Goal: Contribute content: Contribute content

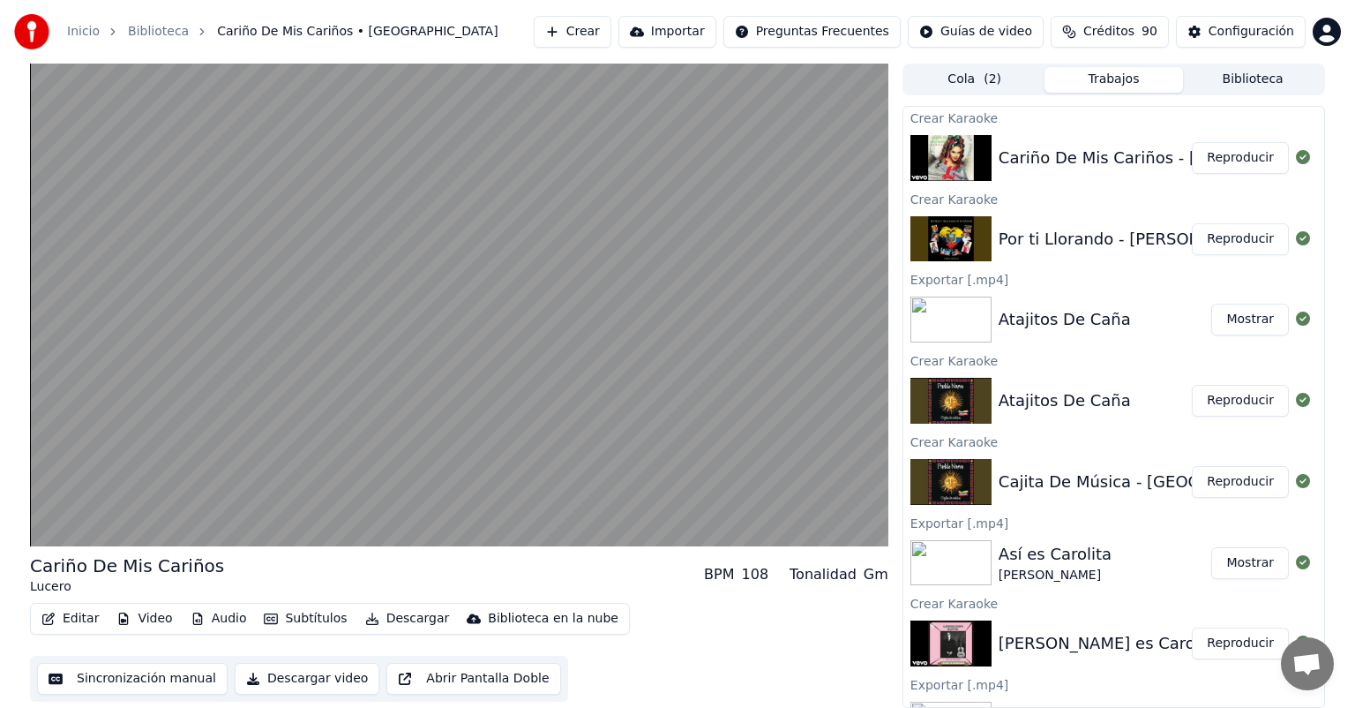
click at [65, 619] on button "Editar" at bounding box center [69, 618] width 71 height 25
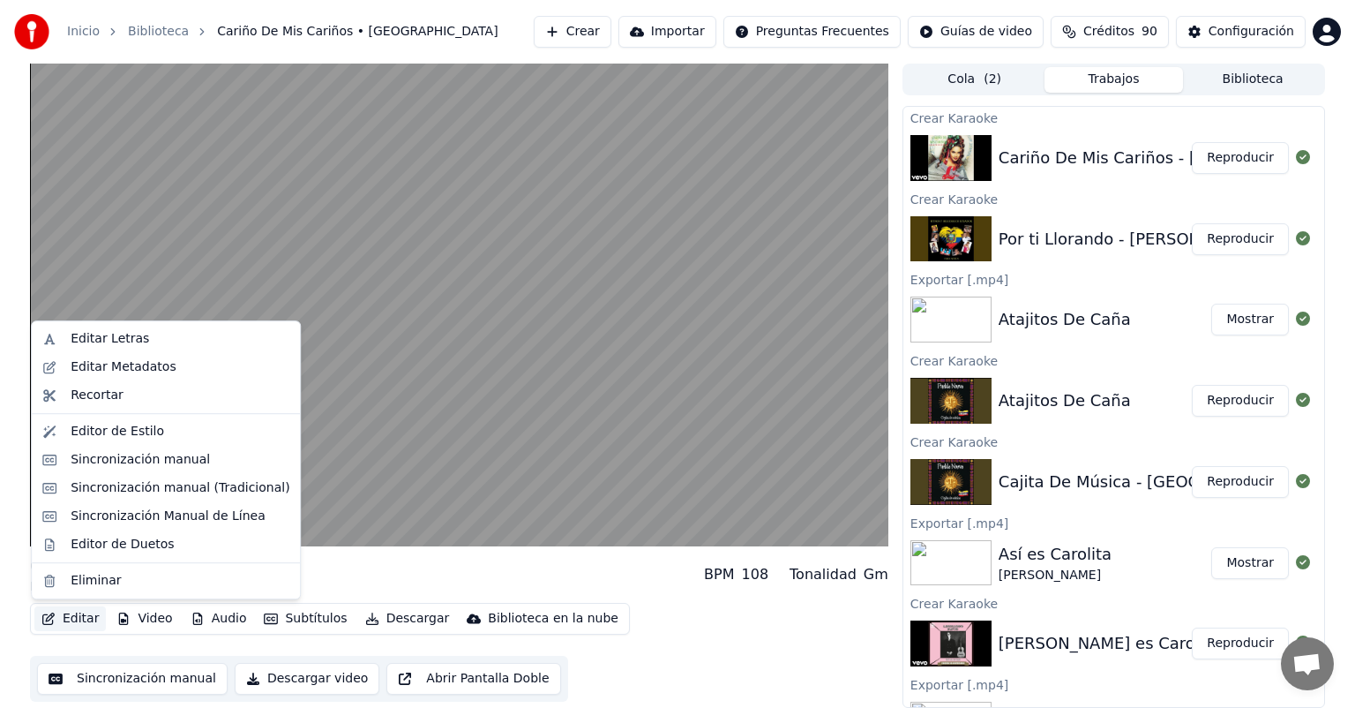
click at [90, 481] on div "Sincronización manual (Tradicional)" at bounding box center [180, 488] width 219 height 18
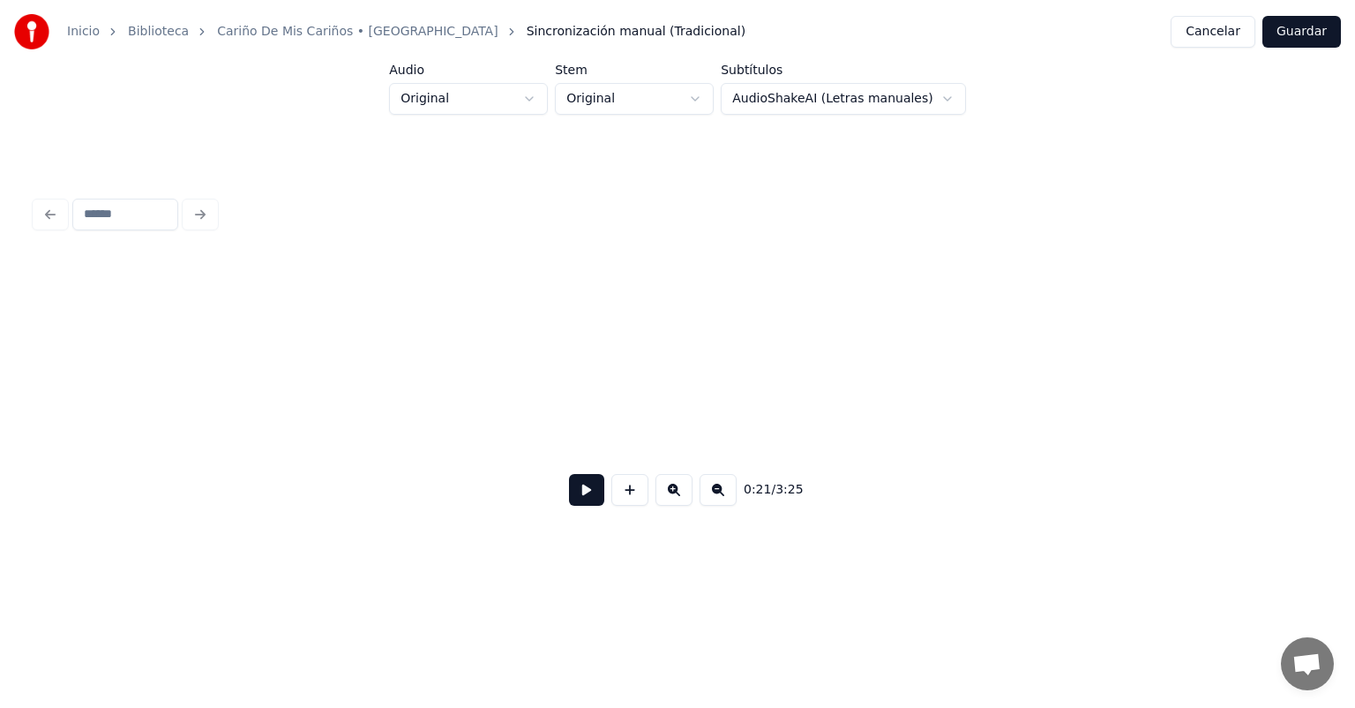
scroll to position [0, 4662]
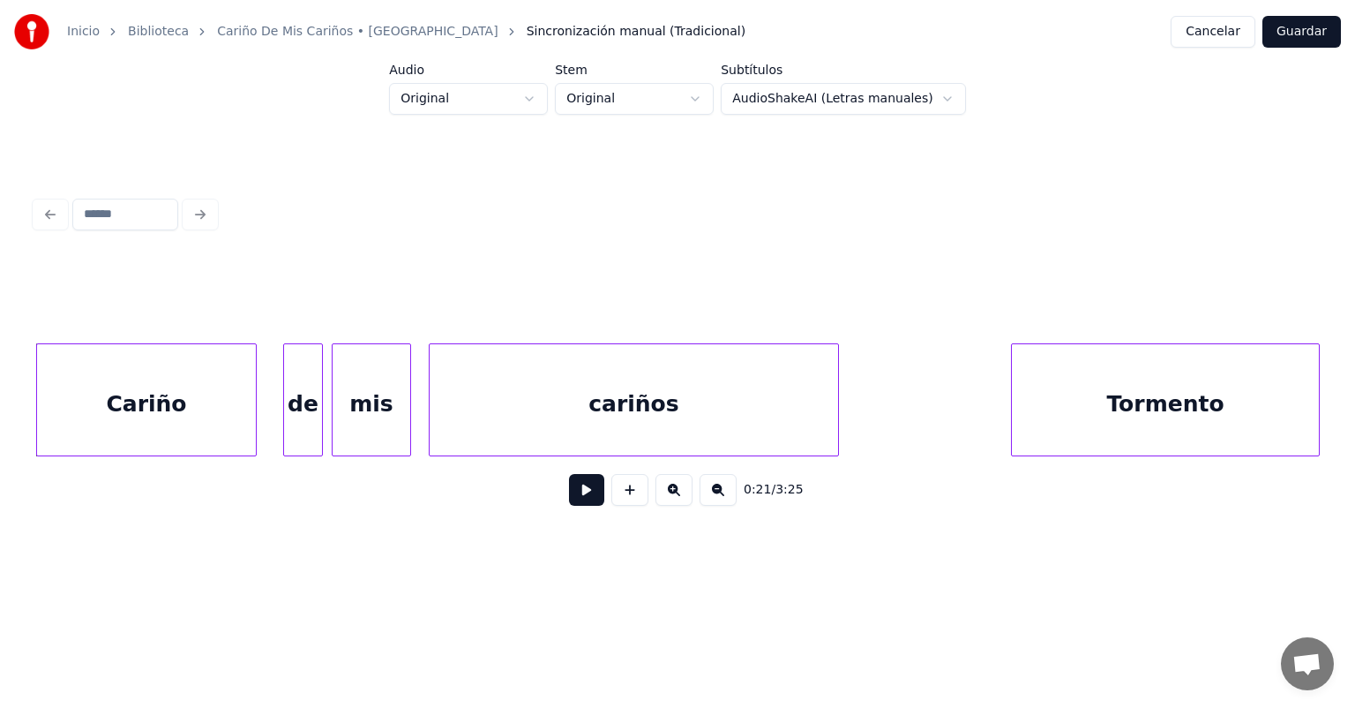
click at [569, 501] on button at bounding box center [586, 490] width 35 height 32
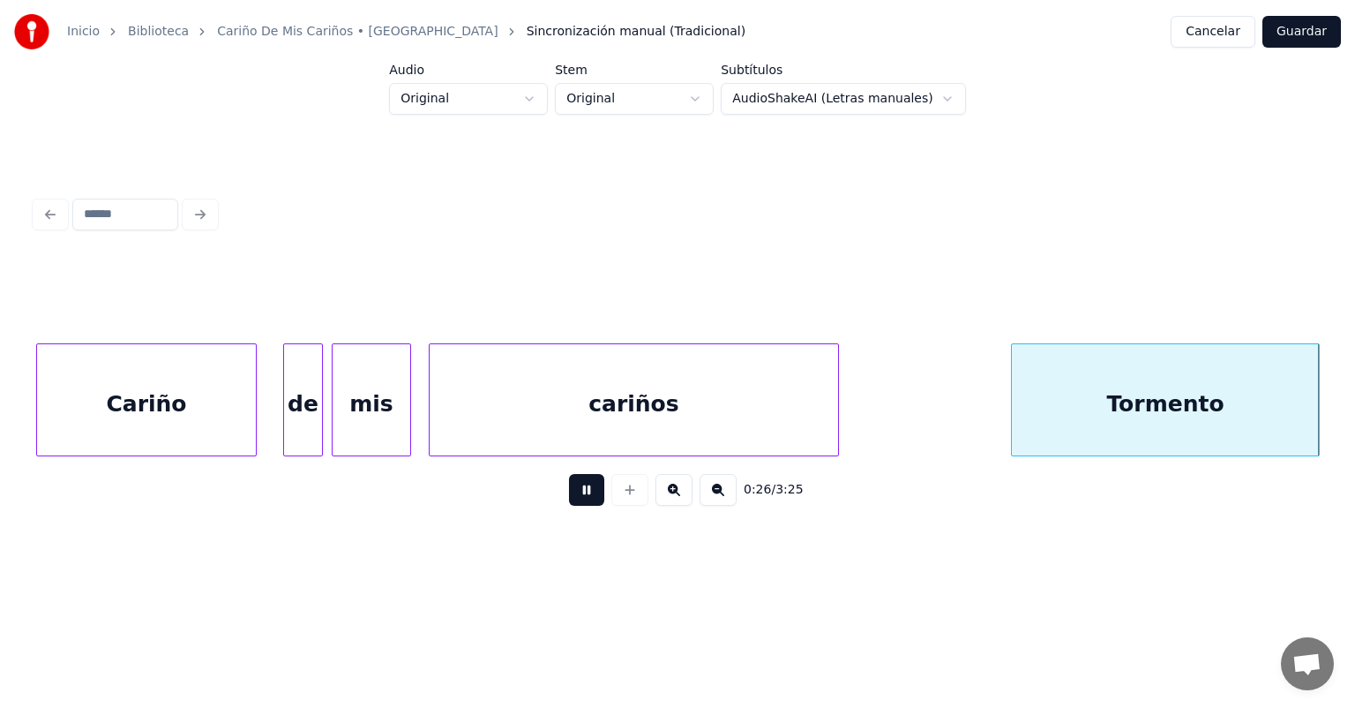
scroll to position [0, 5948]
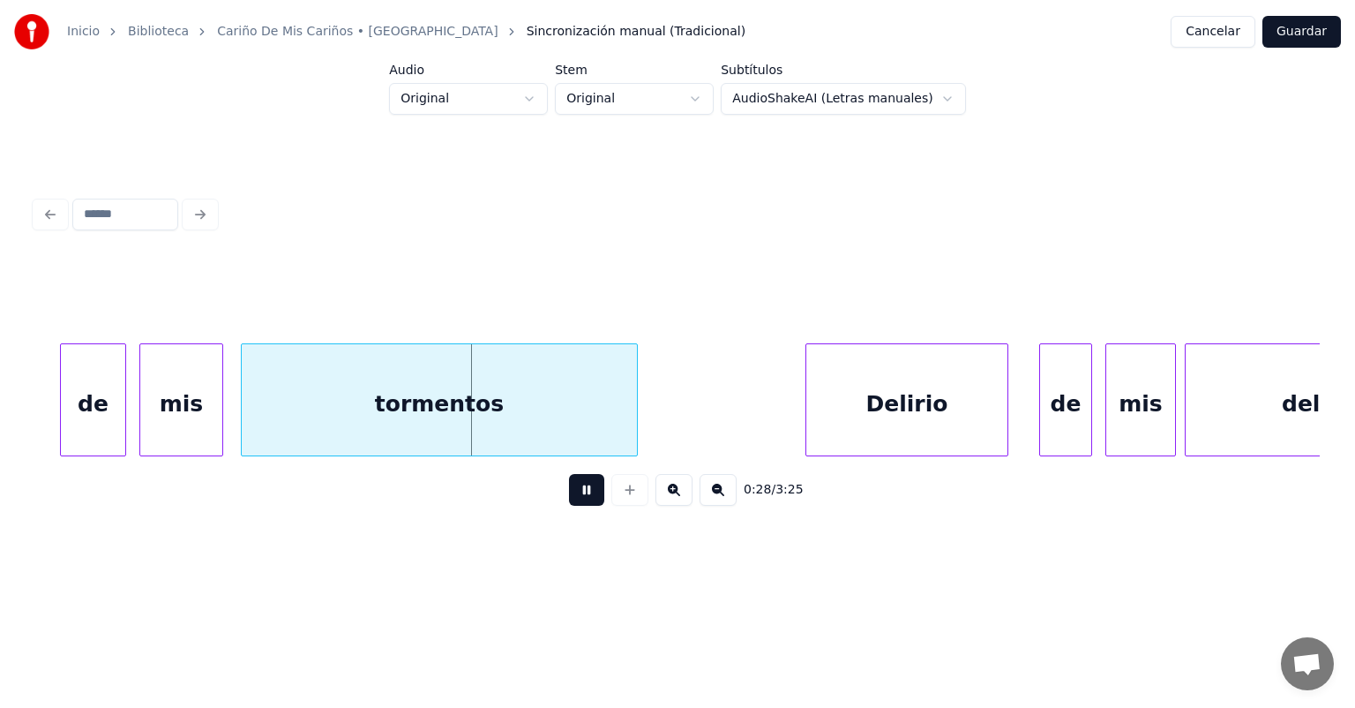
click at [123, 423] on div at bounding box center [122, 399] width 5 height 111
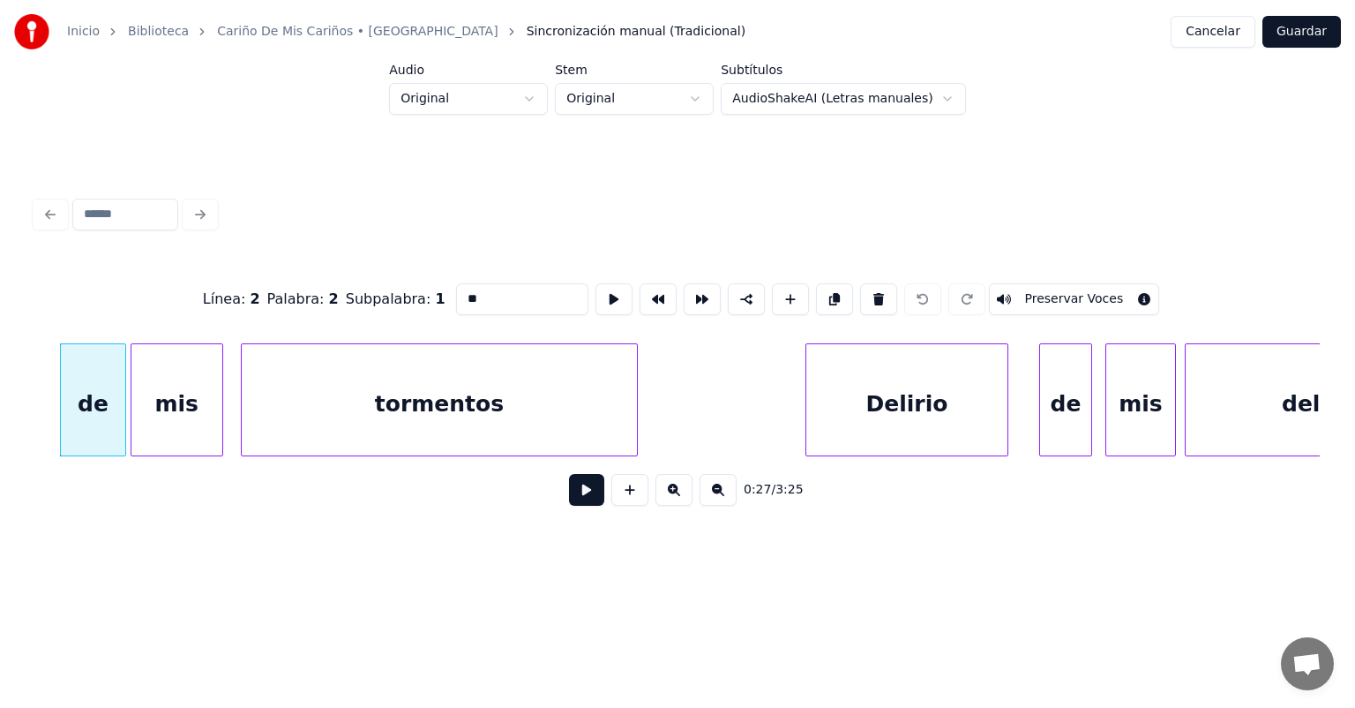
click at [142, 423] on div "mis" at bounding box center [176, 404] width 91 height 120
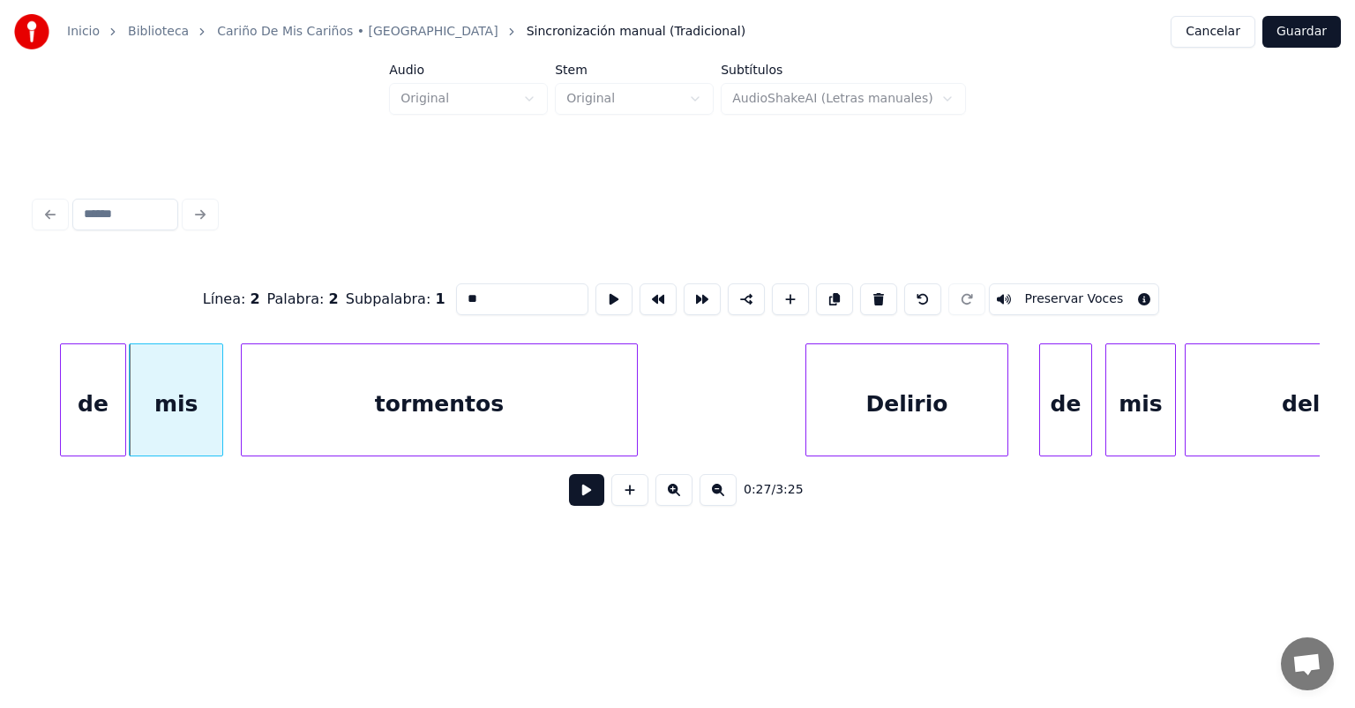
click at [573, 506] on button at bounding box center [586, 490] width 35 height 32
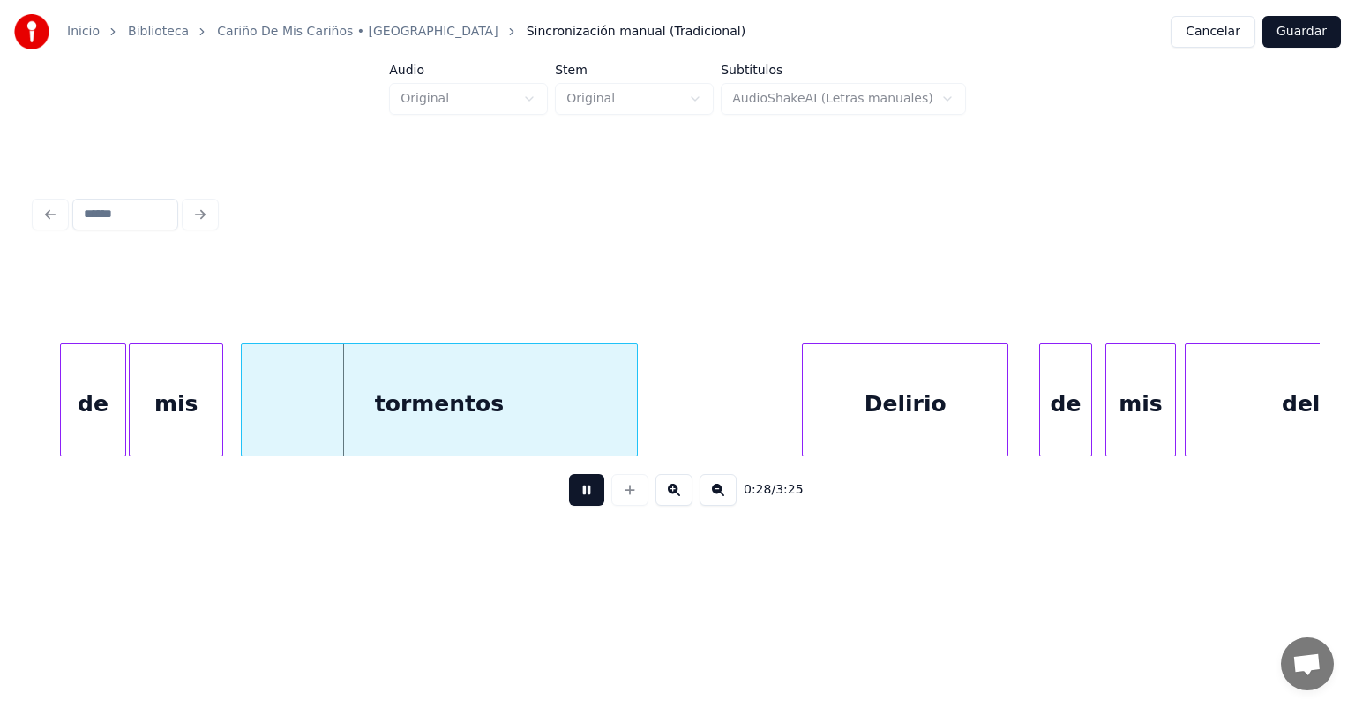
click at [808, 416] on div "Delirio" at bounding box center [905, 404] width 205 height 120
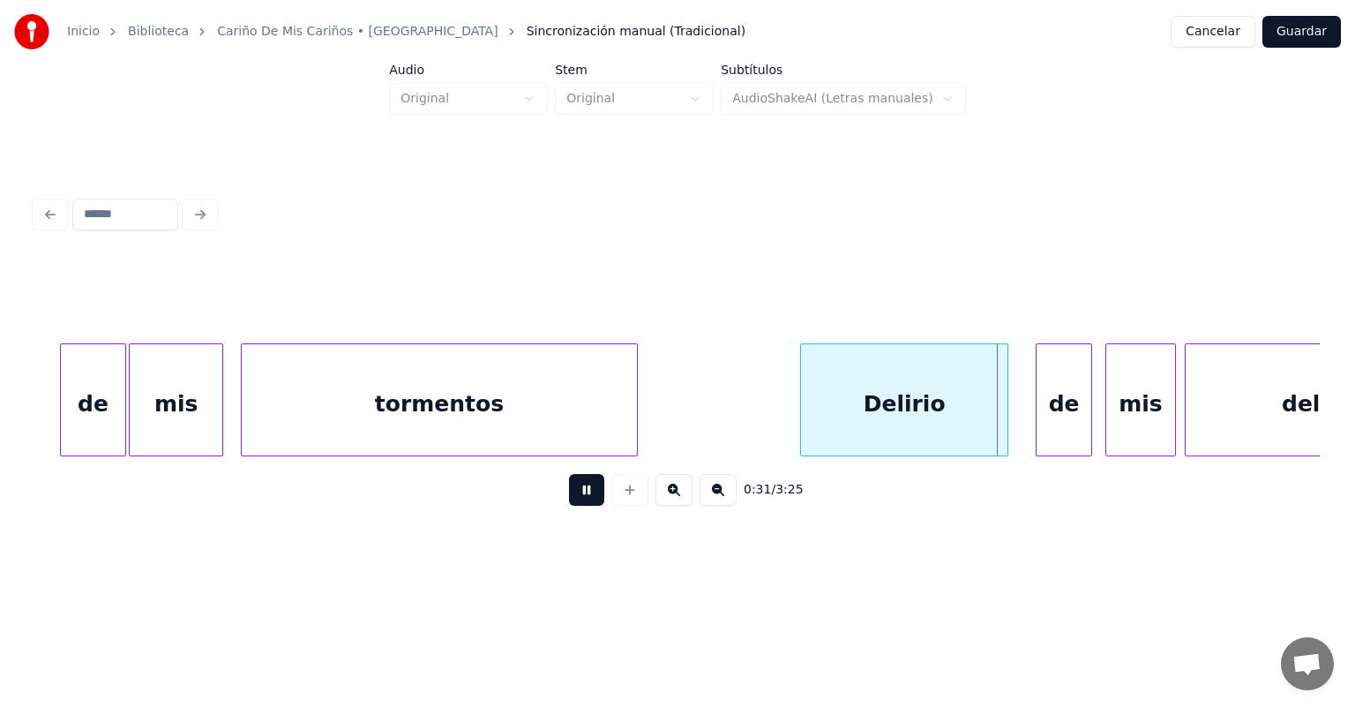
click at [1043, 412] on div "de" at bounding box center [1064, 404] width 55 height 120
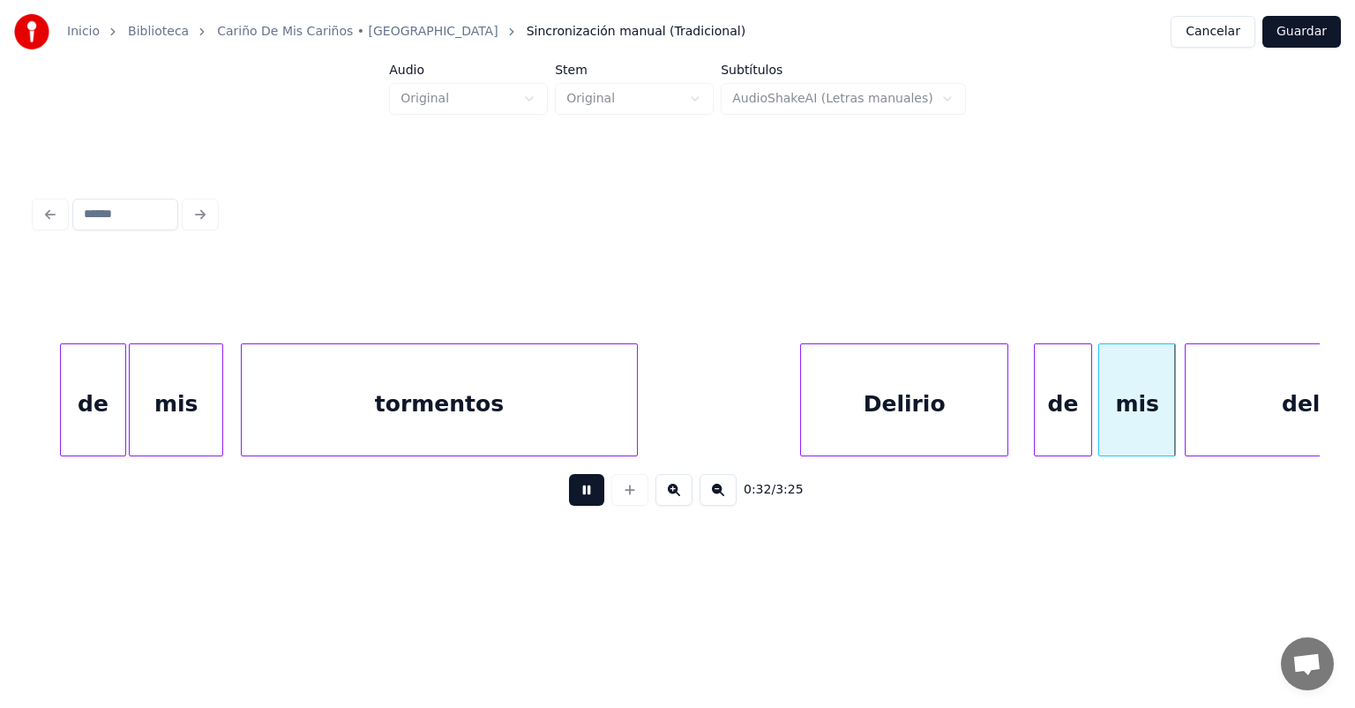
click at [1105, 415] on div "mis" at bounding box center [1137, 404] width 76 height 120
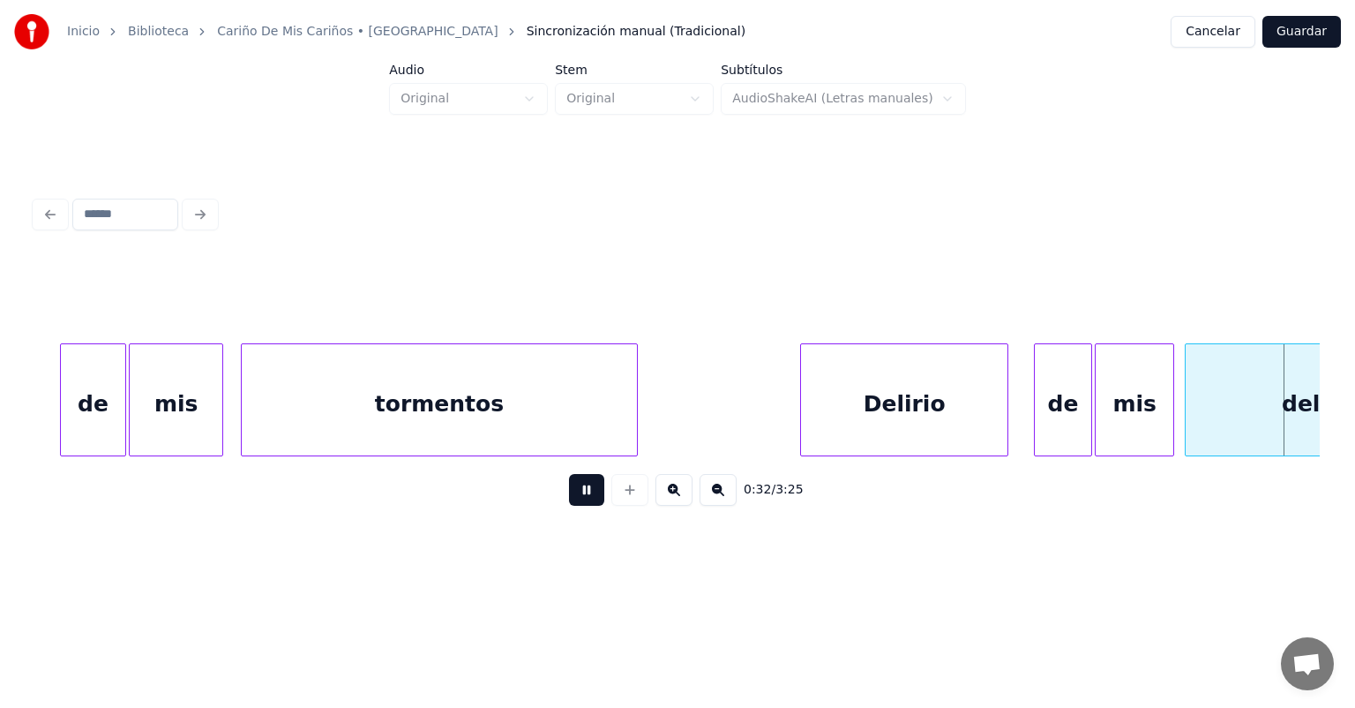
click at [1172, 413] on div at bounding box center [1170, 399] width 5 height 111
click at [1187, 409] on div "delirios" at bounding box center [1323, 404] width 295 height 120
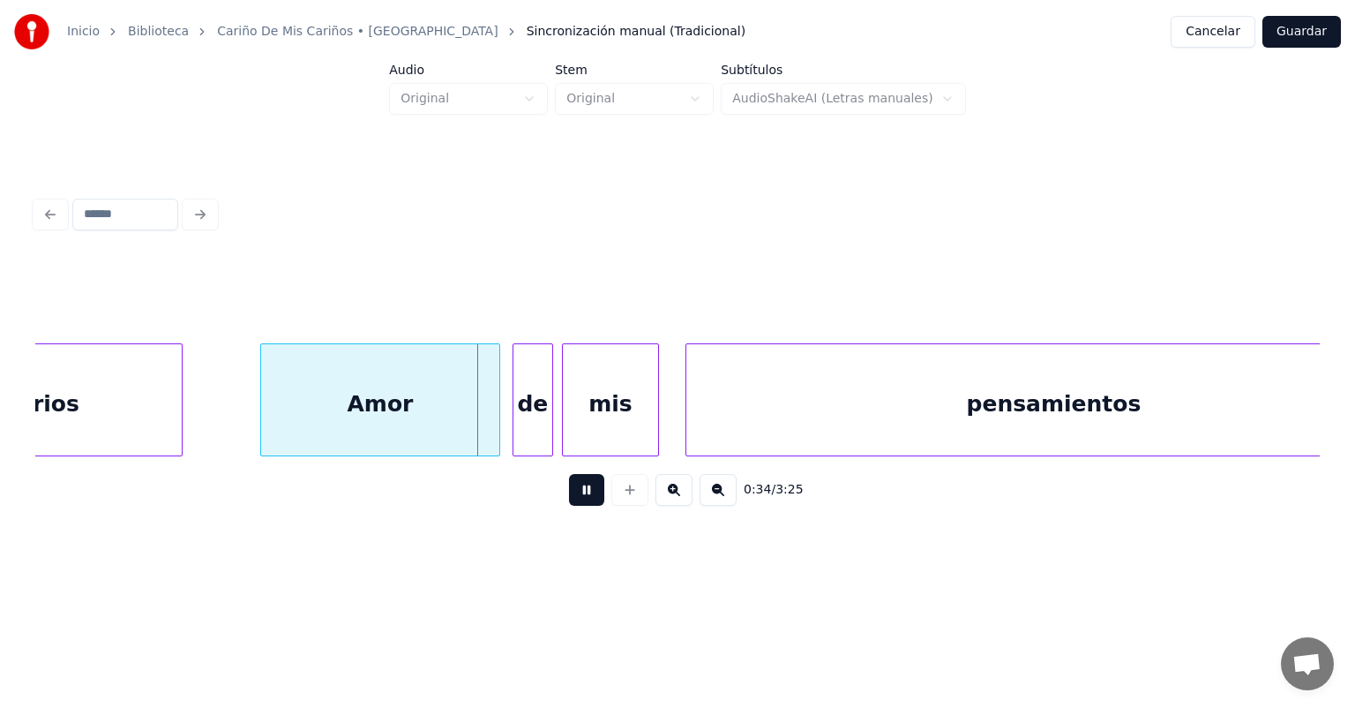
click at [516, 414] on div "de" at bounding box center [532, 404] width 39 height 120
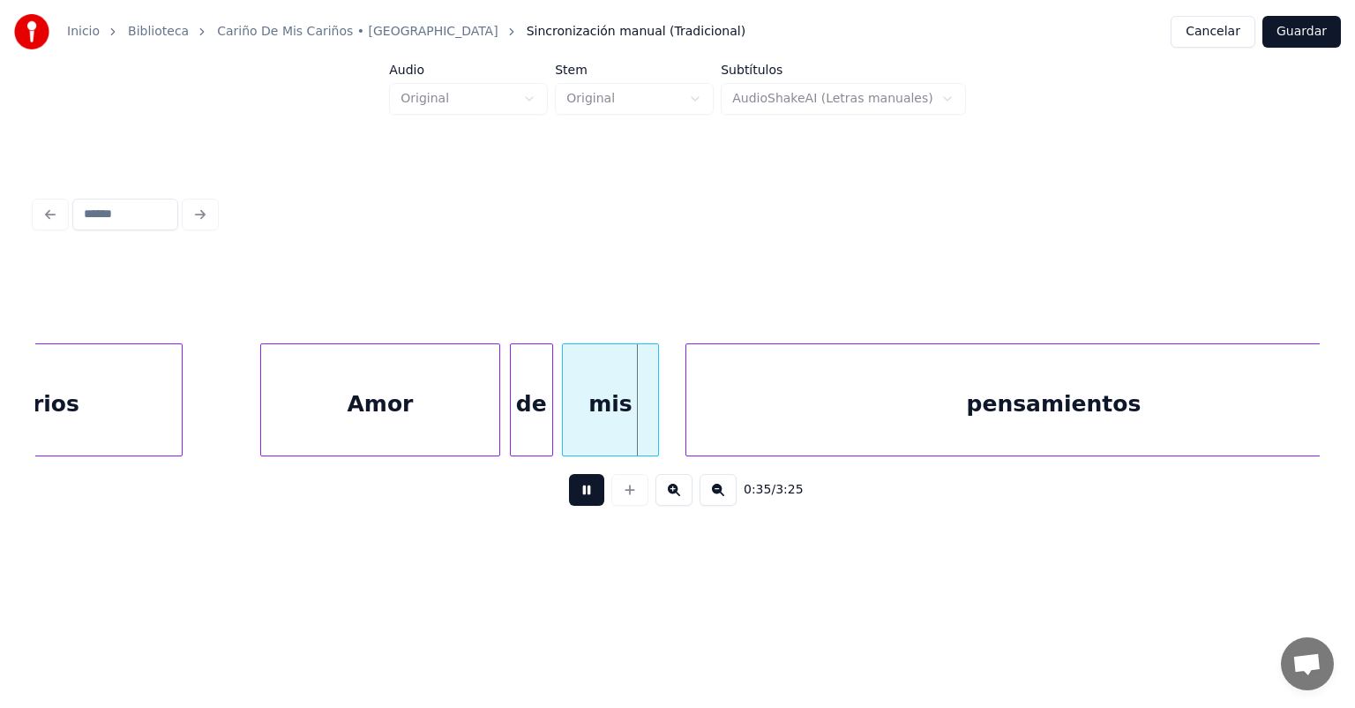
click at [565, 418] on div "mis" at bounding box center [610, 404] width 95 height 120
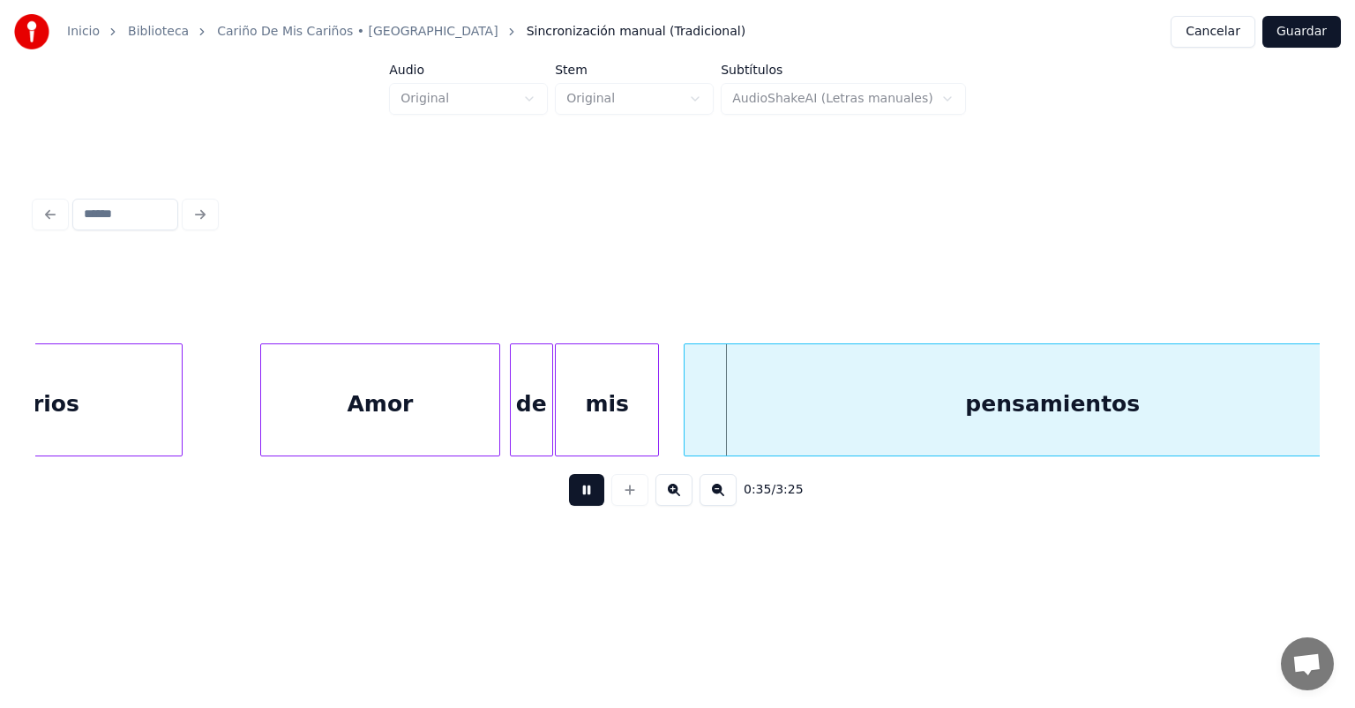
click at [688, 411] on div "pensamientos" at bounding box center [1053, 404] width 737 height 120
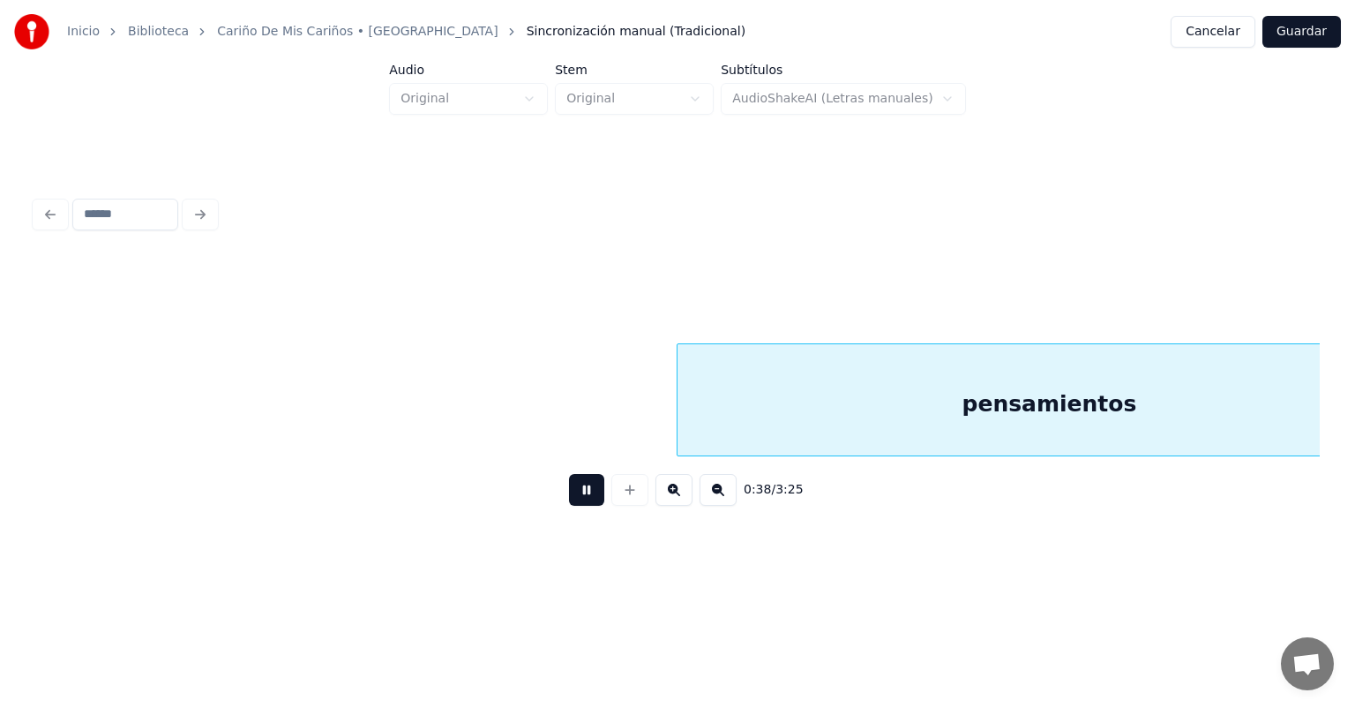
scroll to position [0, 8521]
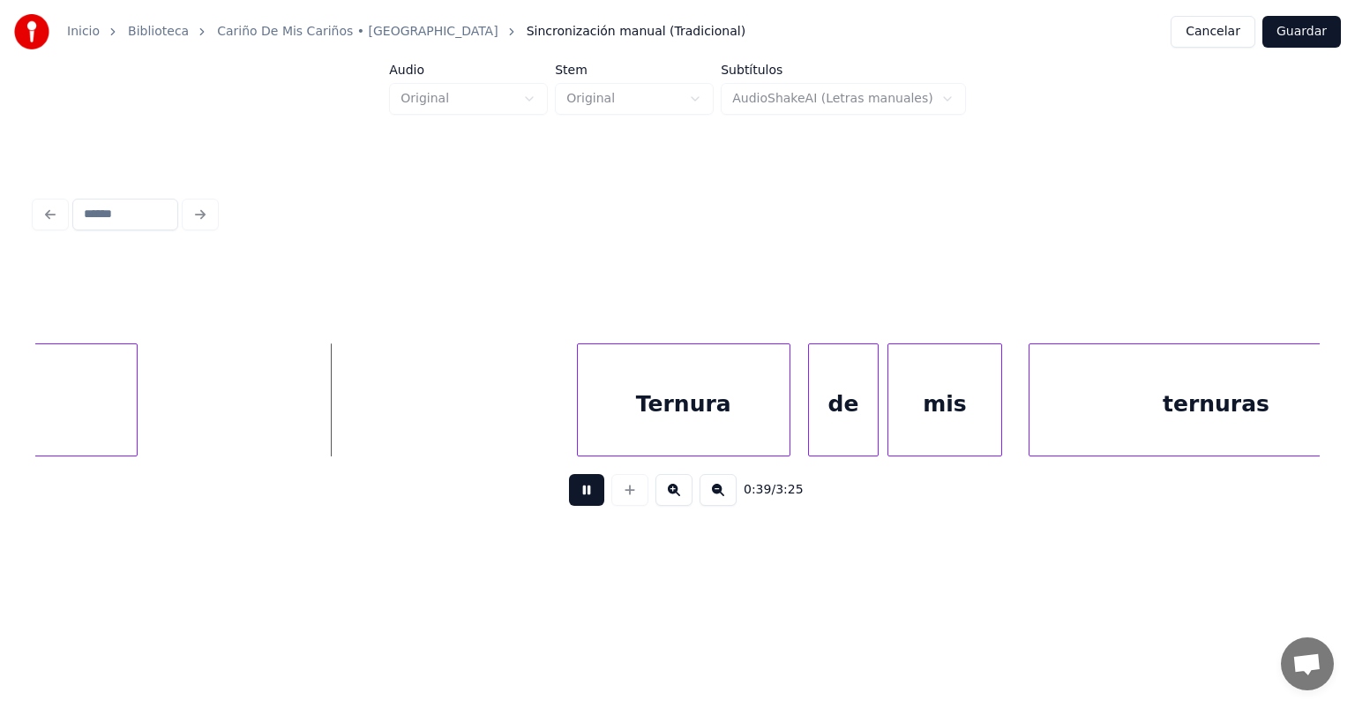
click at [581, 418] on div "Ternura" at bounding box center [684, 404] width 212 height 120
click at [812, 404] on div "de" at bounding box center [838, 404] width 79 height 120
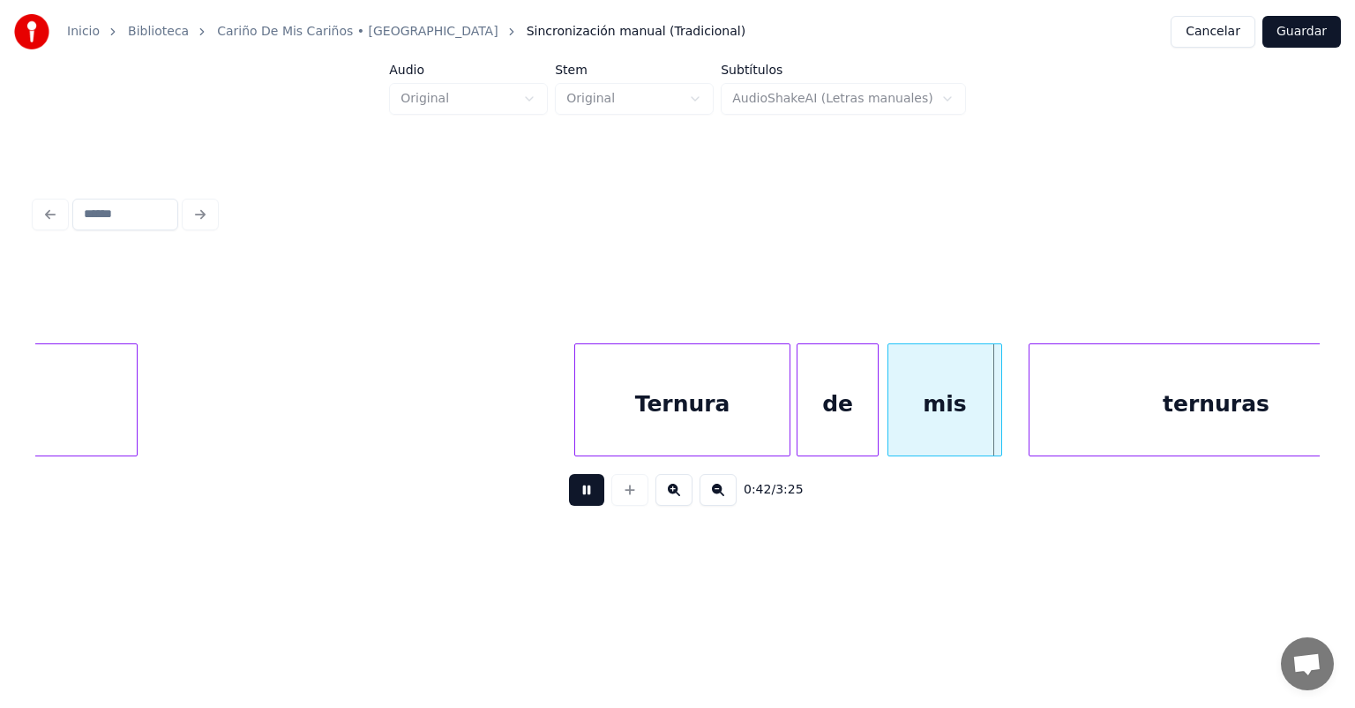
click at [890, 404] on div at bounding box center [890, 399] width 5 height 111
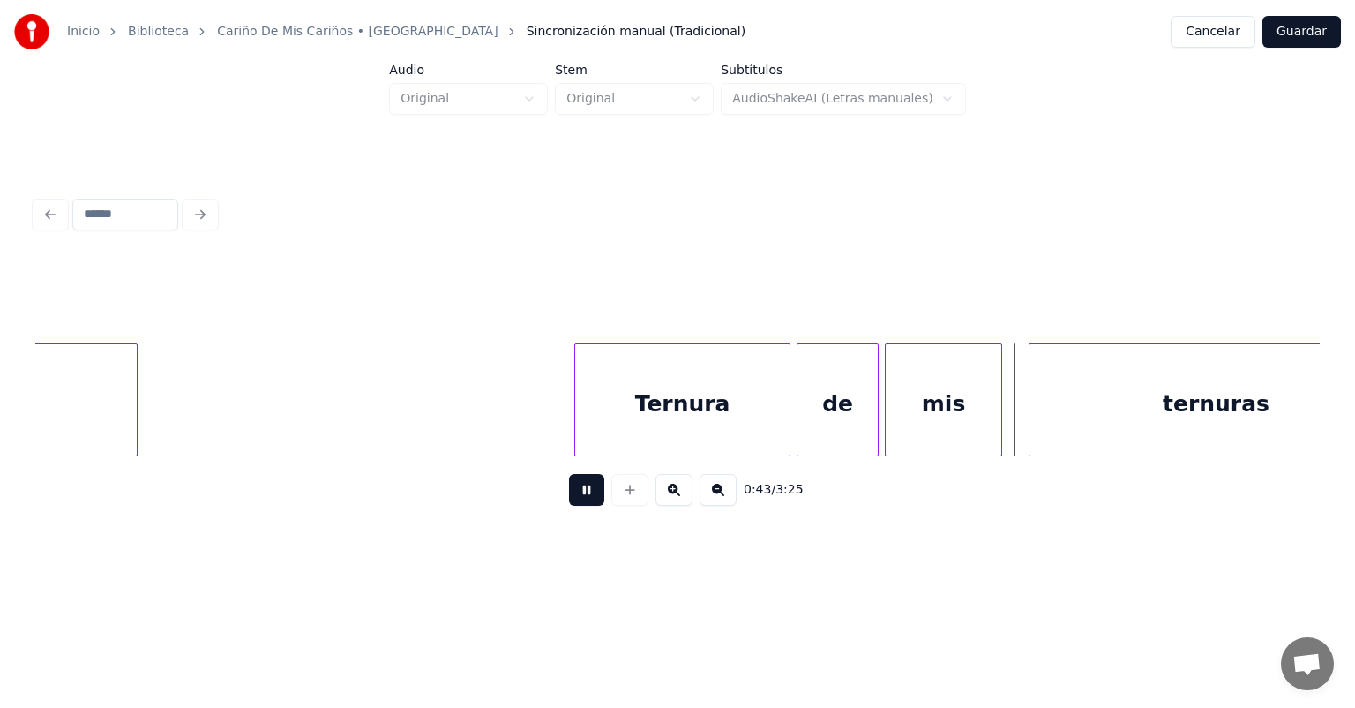
click at [1031, 394] on div "ternuras" at bounding box center [1216, 404] width 373 height 120
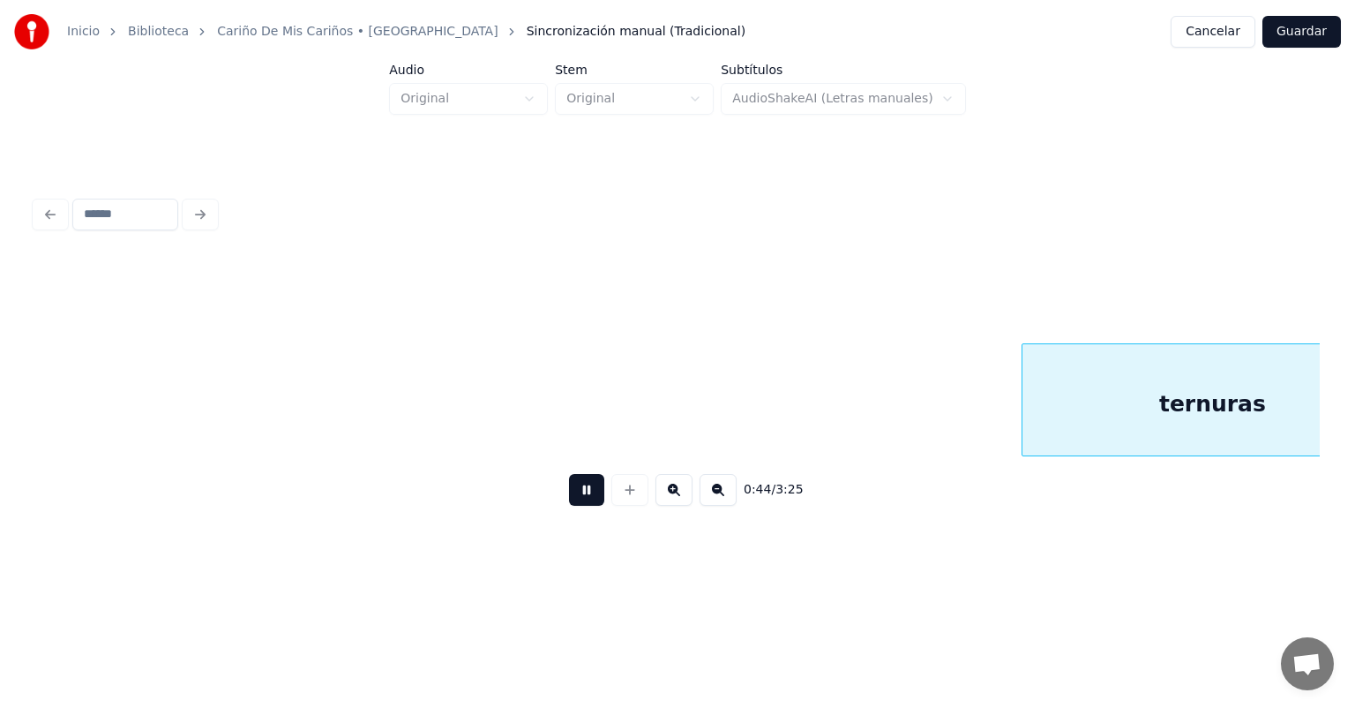
scroll to position [0, 9809]
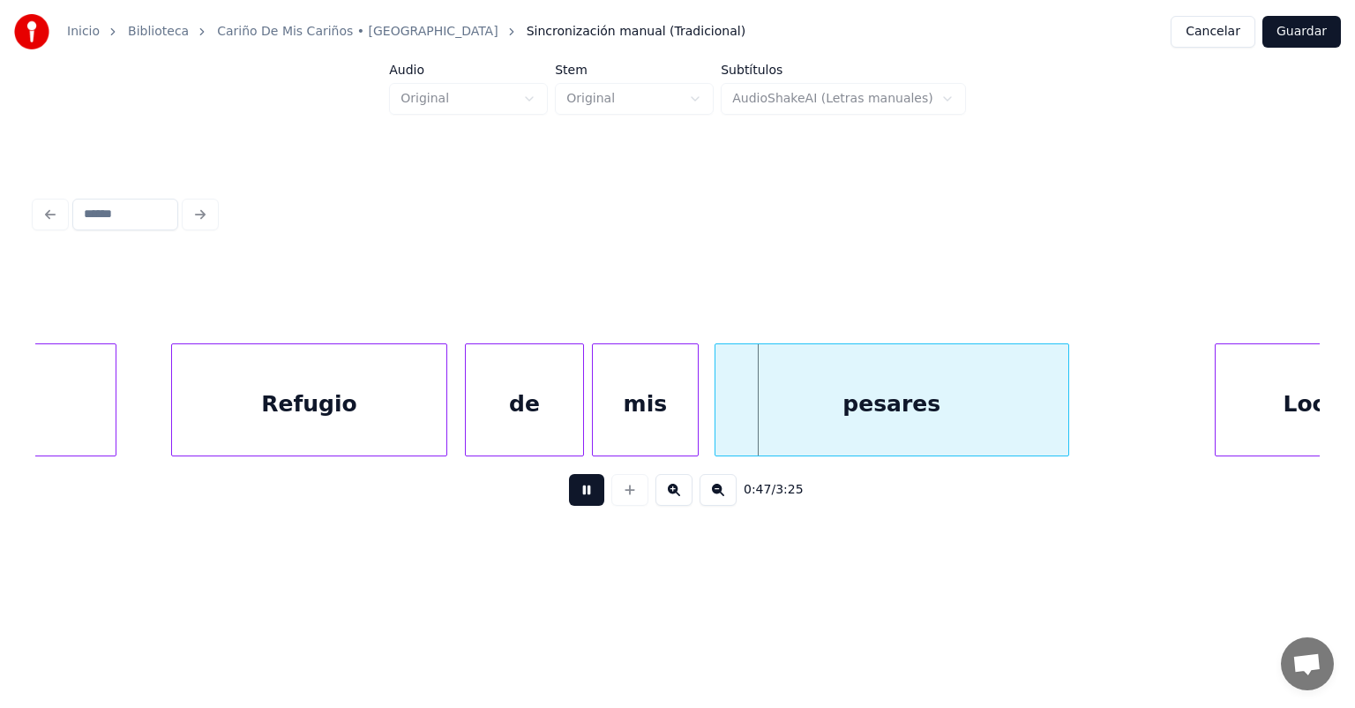
click at [719, 413] on div "pesares" at bounding box center [891, 404] width 353 height 120
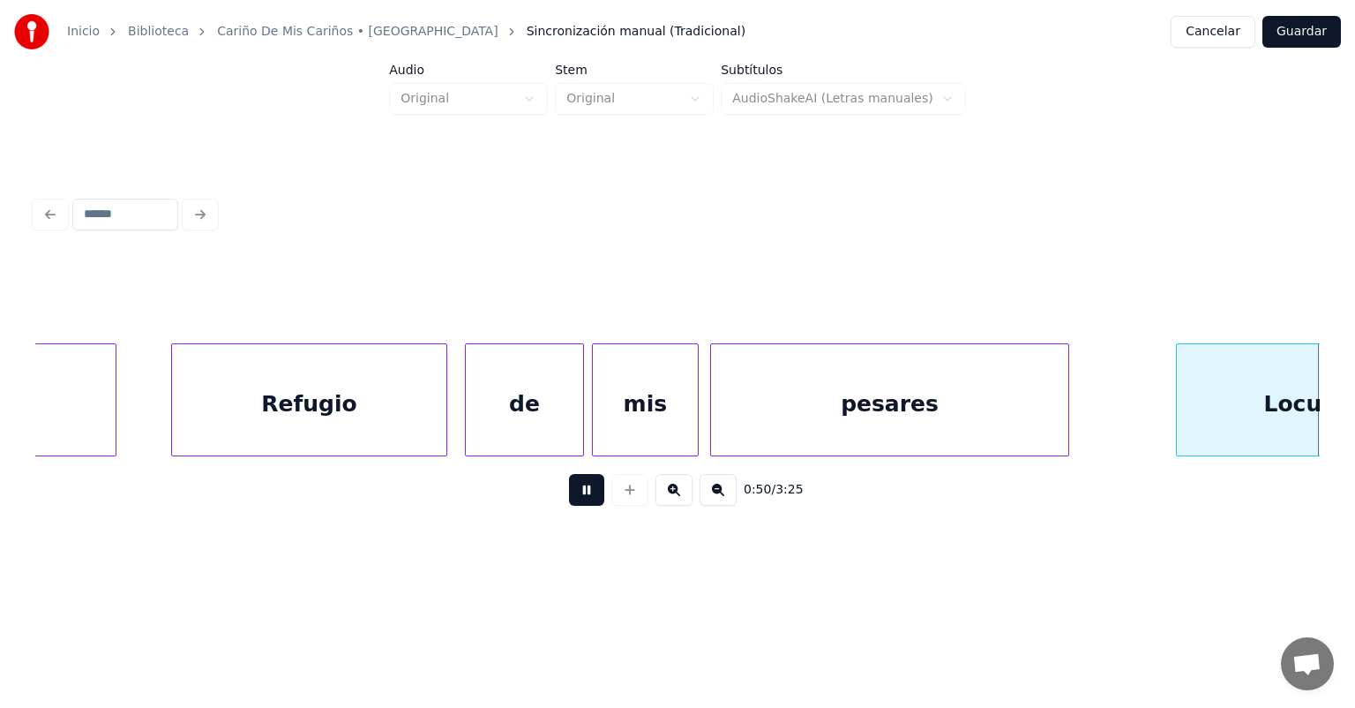
scroll to position [0, 11095]
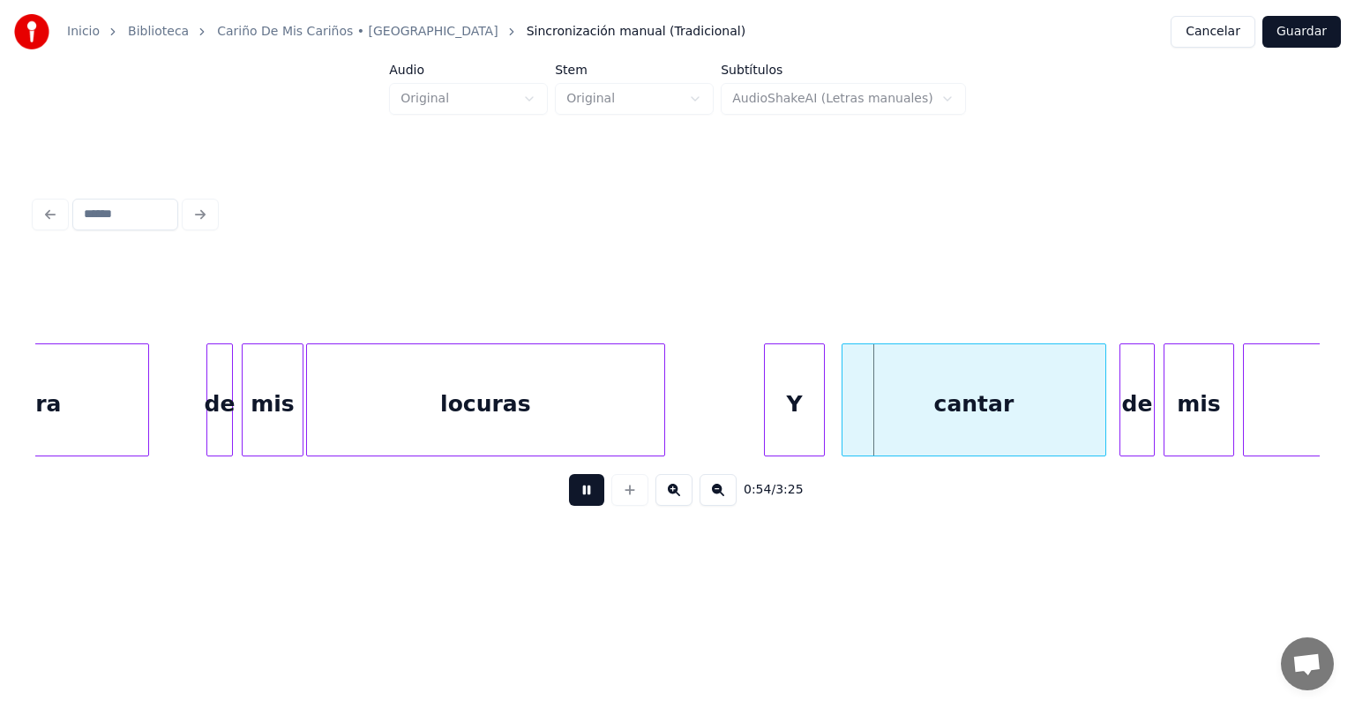
click at [815, 423] on div "Y" at bounding box center [794, 404] width 58 height 120
click at [846, 425] on div "cantar" at bounding box center [970, 404] width 269 height 120
click at [821, 426] on div "Y" at bounding box center [795, 404] width 61 height 120
click at [1122, 401] on div "de" at bounding box center [1133, 404] width 41 height 120
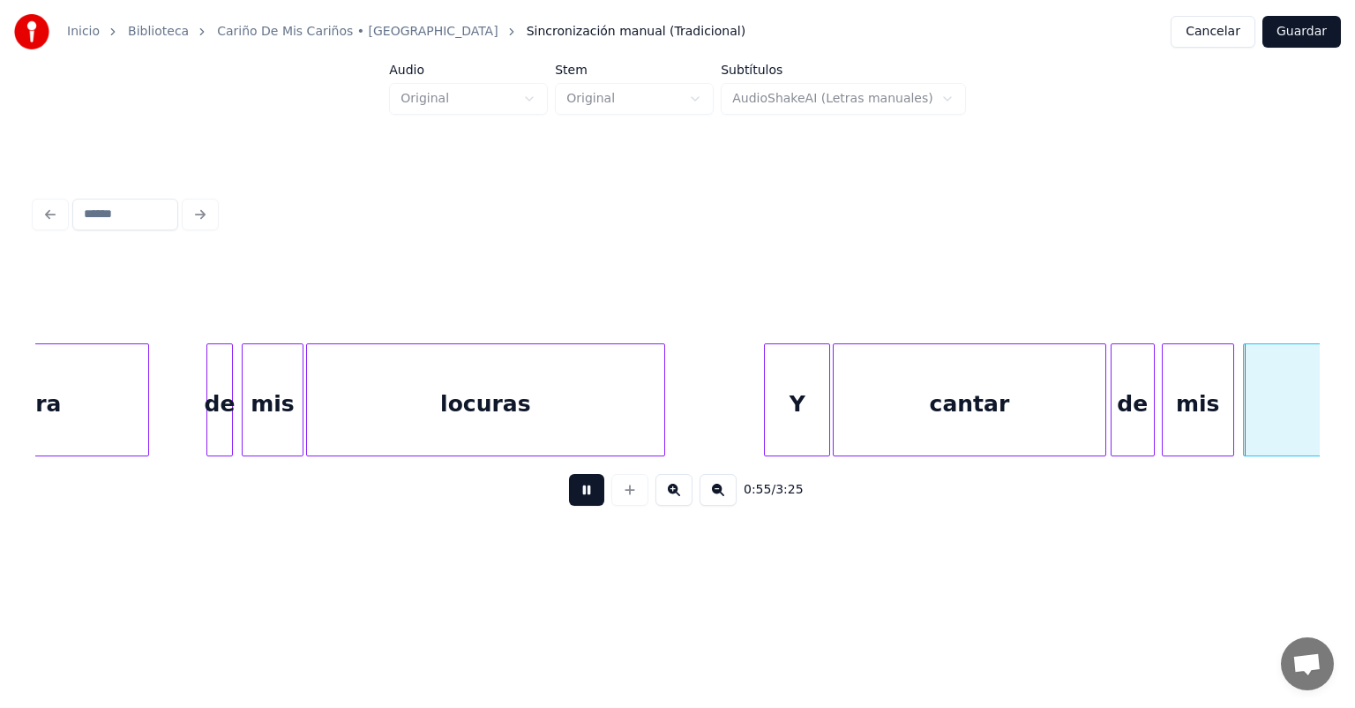
click at [1165, 405] on div "mis" at bounding box center [1198, 404] width 71 height 120
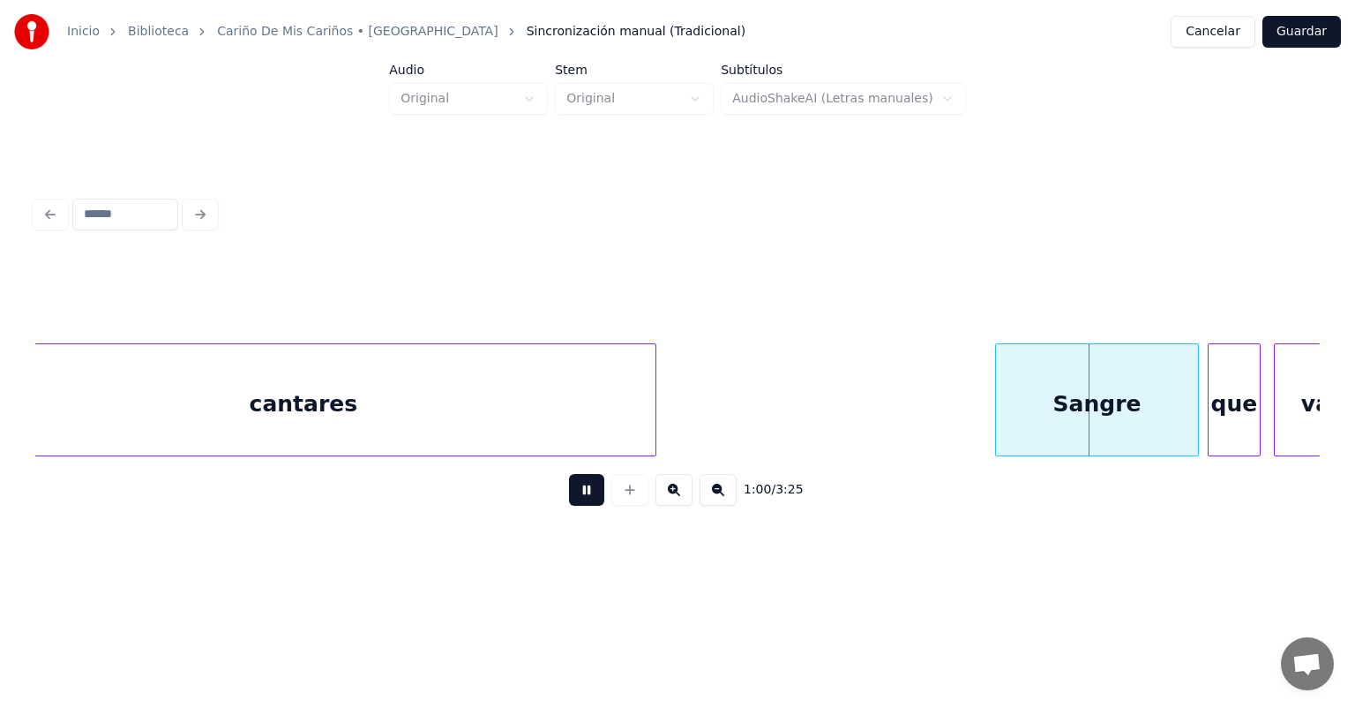
click at [999, 408] on div "Sangre" at bounding box center [1097, 404] width 202 height 120
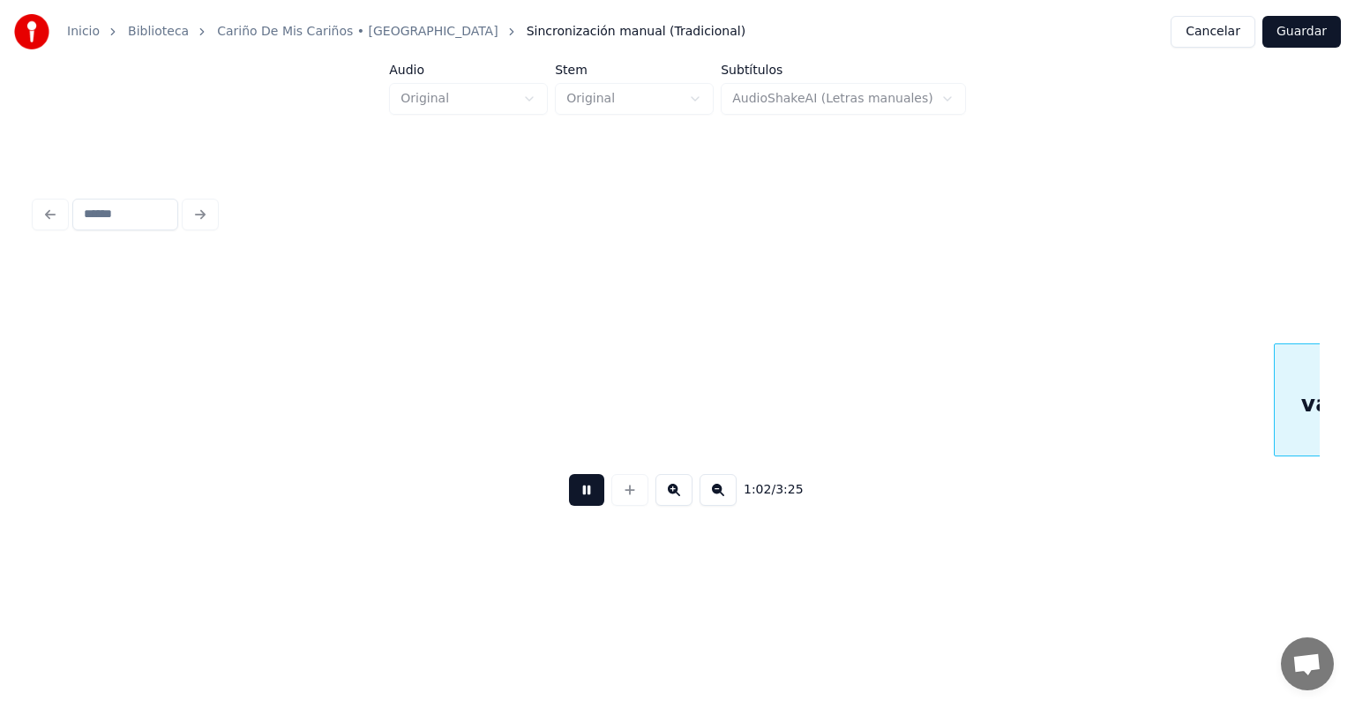
scroll to position [0, 13668]
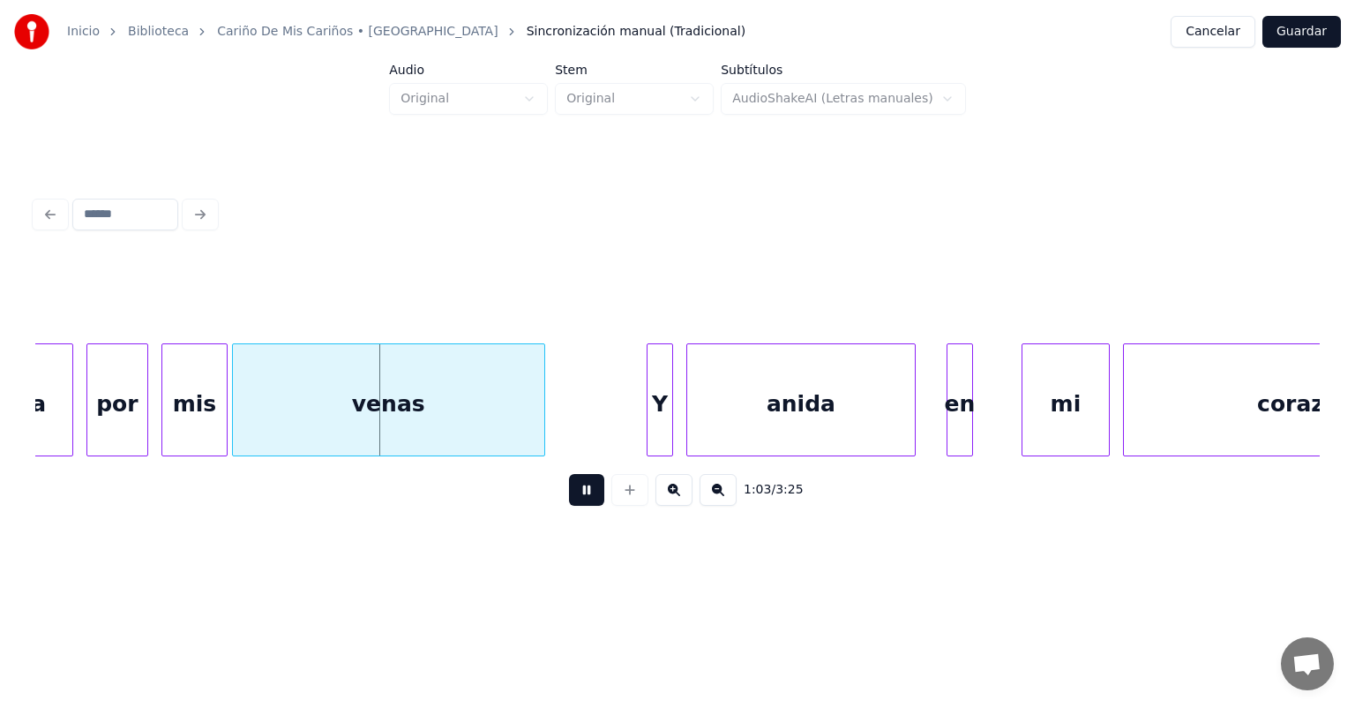
click at [245, 425] on div "venas" at bounding box center [388, 404] width 311 height 120
click at [89, 423] on div "por" at bounding box center [113, 404] width 70 height 120
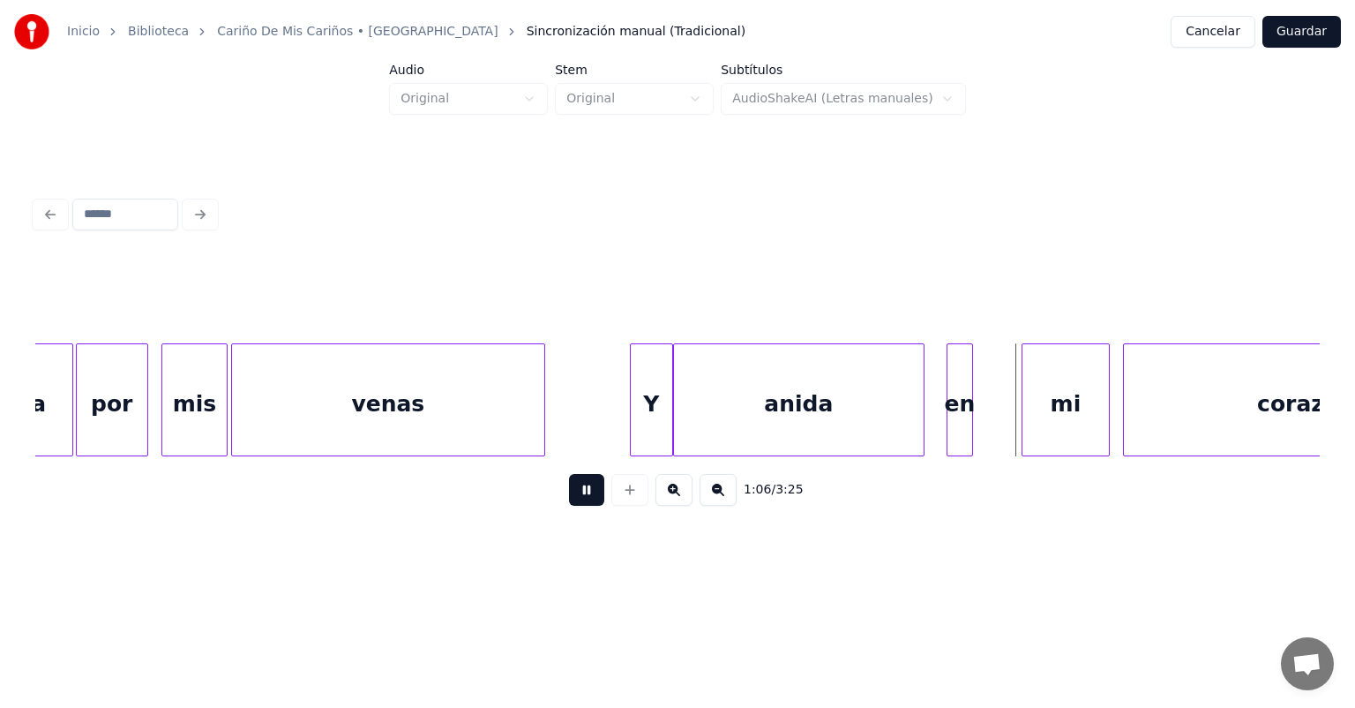
click at [914, 416] on div "anida" at bounding box center [798, 404] width 249 height 120
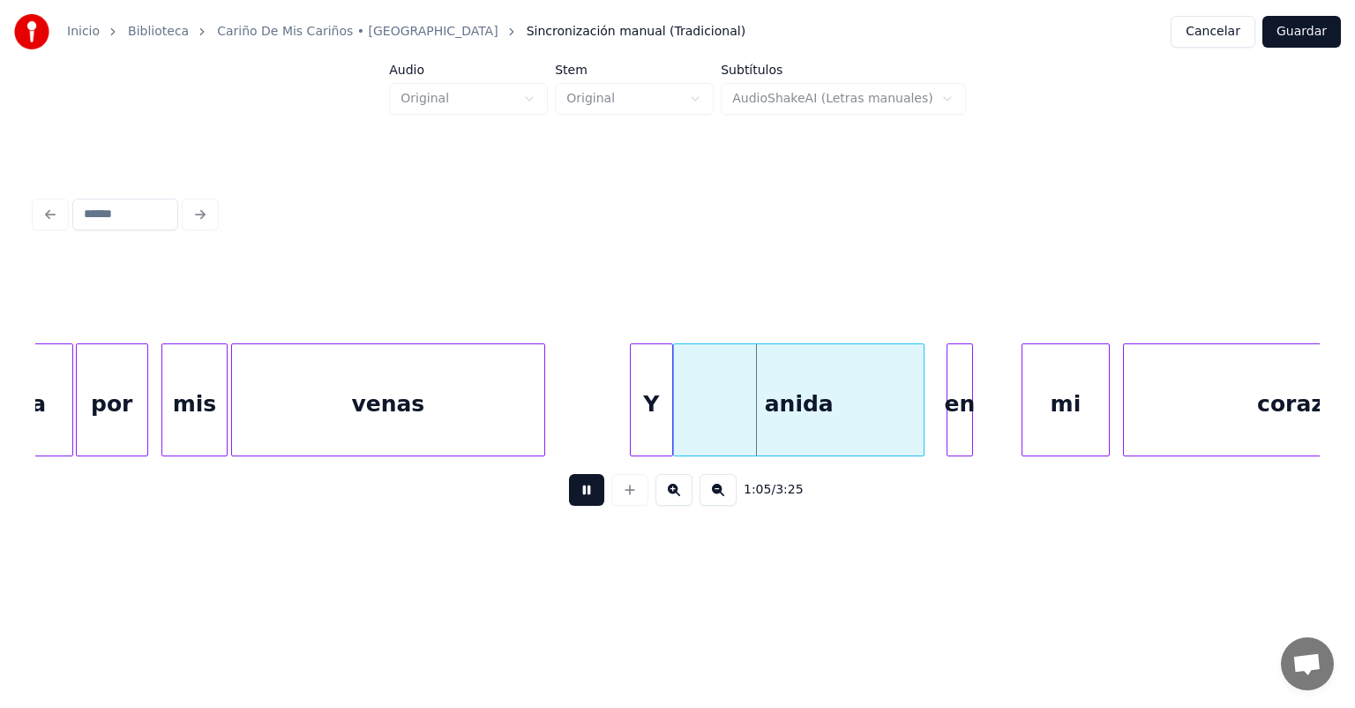
click at [921, 411] on div at bounding box center [920, 399] width 5 height 111
click at [923, 400] on div "anida" at bounding box center [802, 404] width 257 height 120
click at [949, 401] on div "en" at bounding box center [956, 404] width 34 height 120
click at [919, 404] on div "en" at bounding box center [941, 404] width 64 height 120
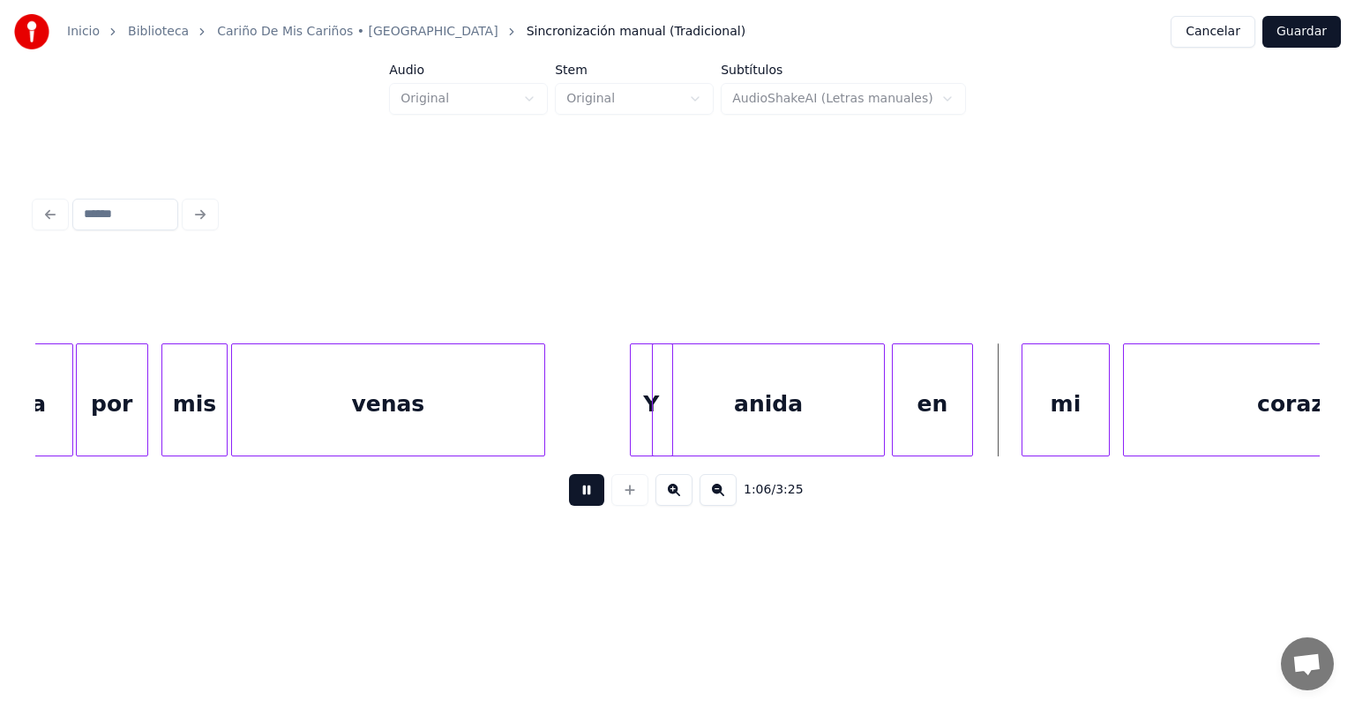
click at [714, 410] on div "anida" at bounding box center [768, 404] width 231 height 120
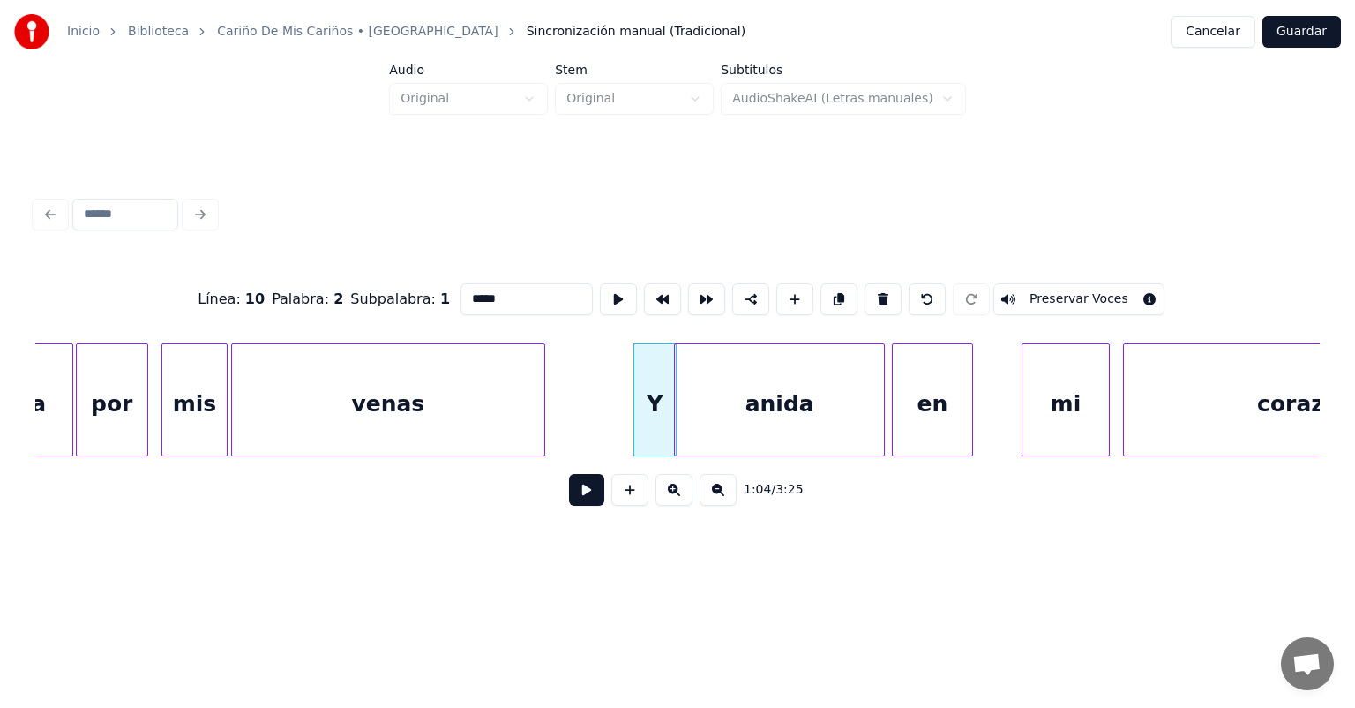
click at [572, 499] on button at bounding box center [586, 490] width 35 height 32
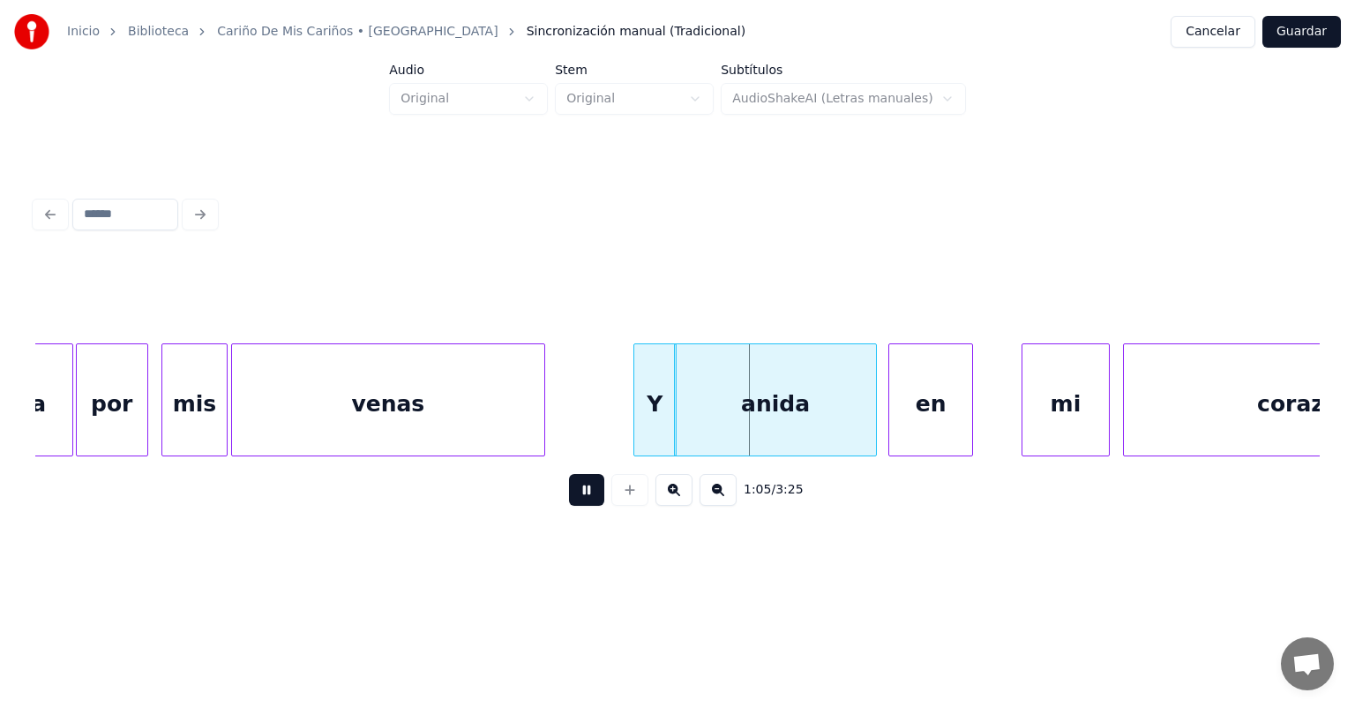
click at [895, 418] on div "en" at bounding box center [930, 404] width 83 height 120
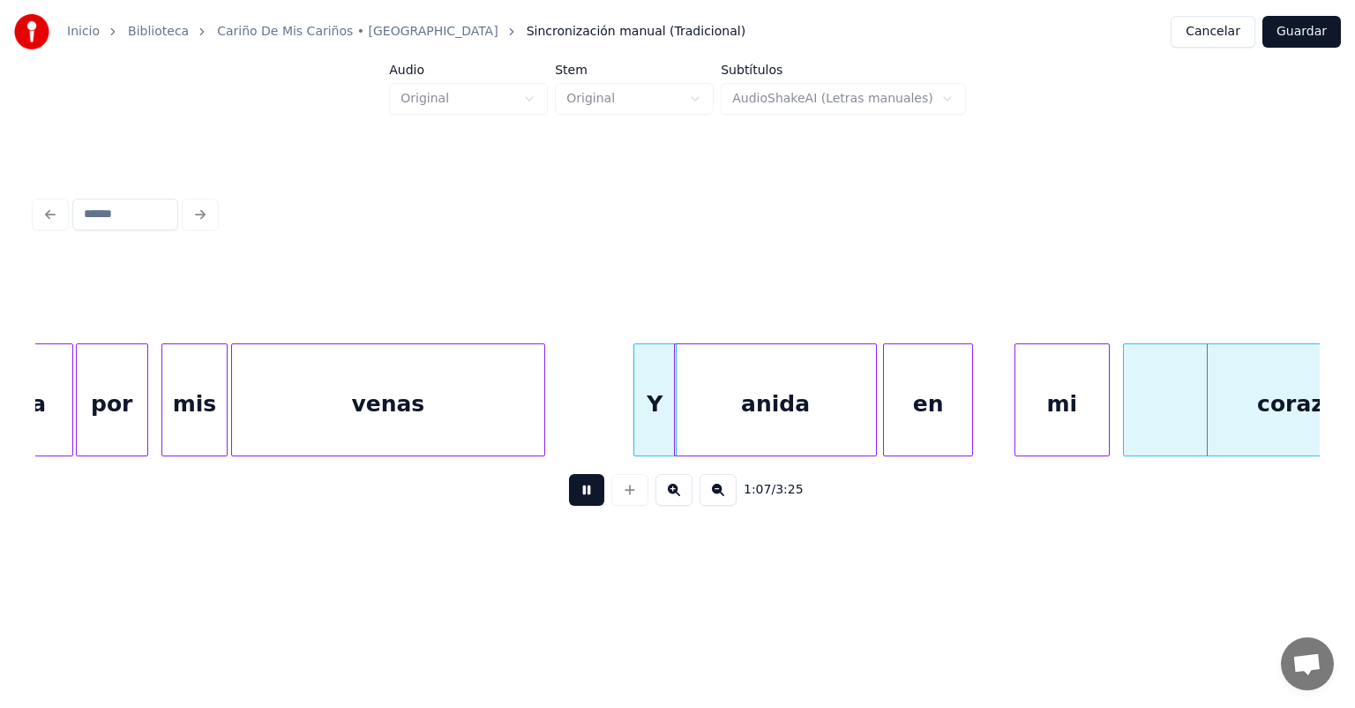
click at [1015, 422] on div at bounding box center [1017, 399] width 5 height 111
click at [1001, 423] on div at bounding box center [1003, 399] width 5 height 111
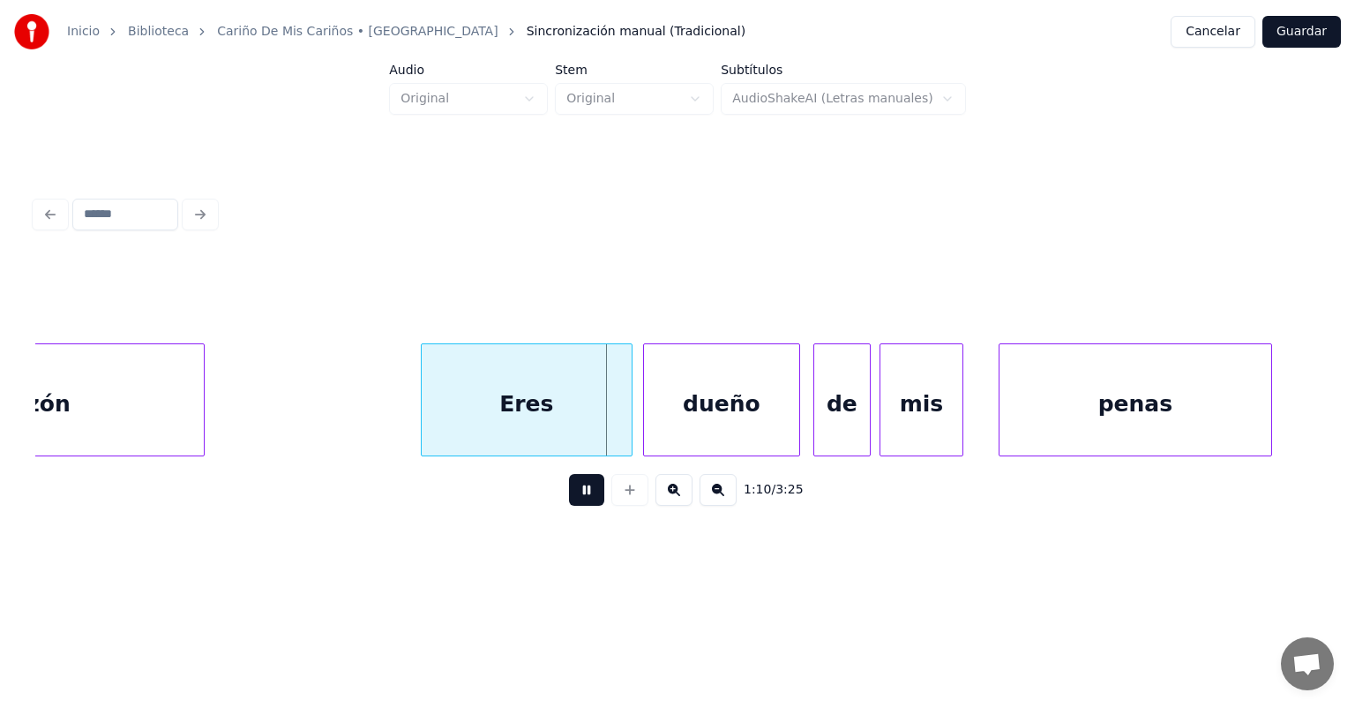
click at [653, 417] on div "dueño" at bounding box center [721, 404] width 155 height 120
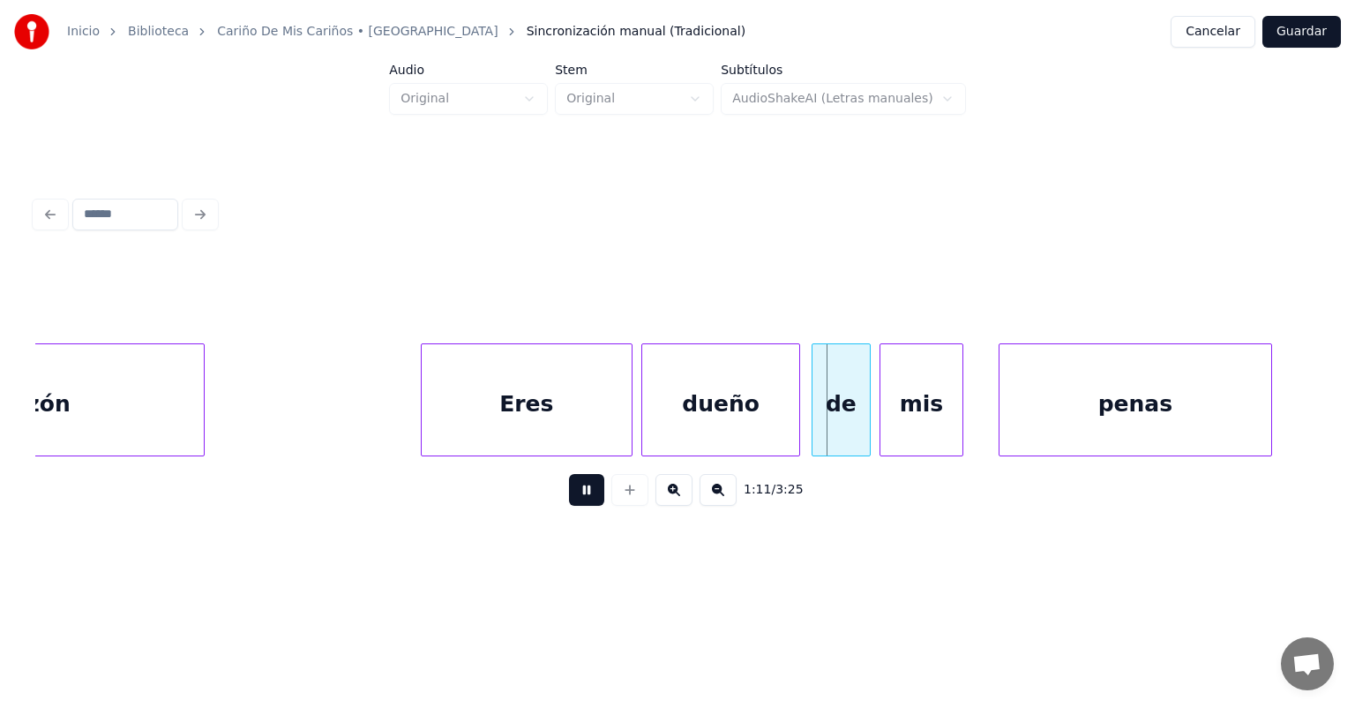
click at [816, 416] on div "de" at bounding box center [841, 404] width 57 height 120
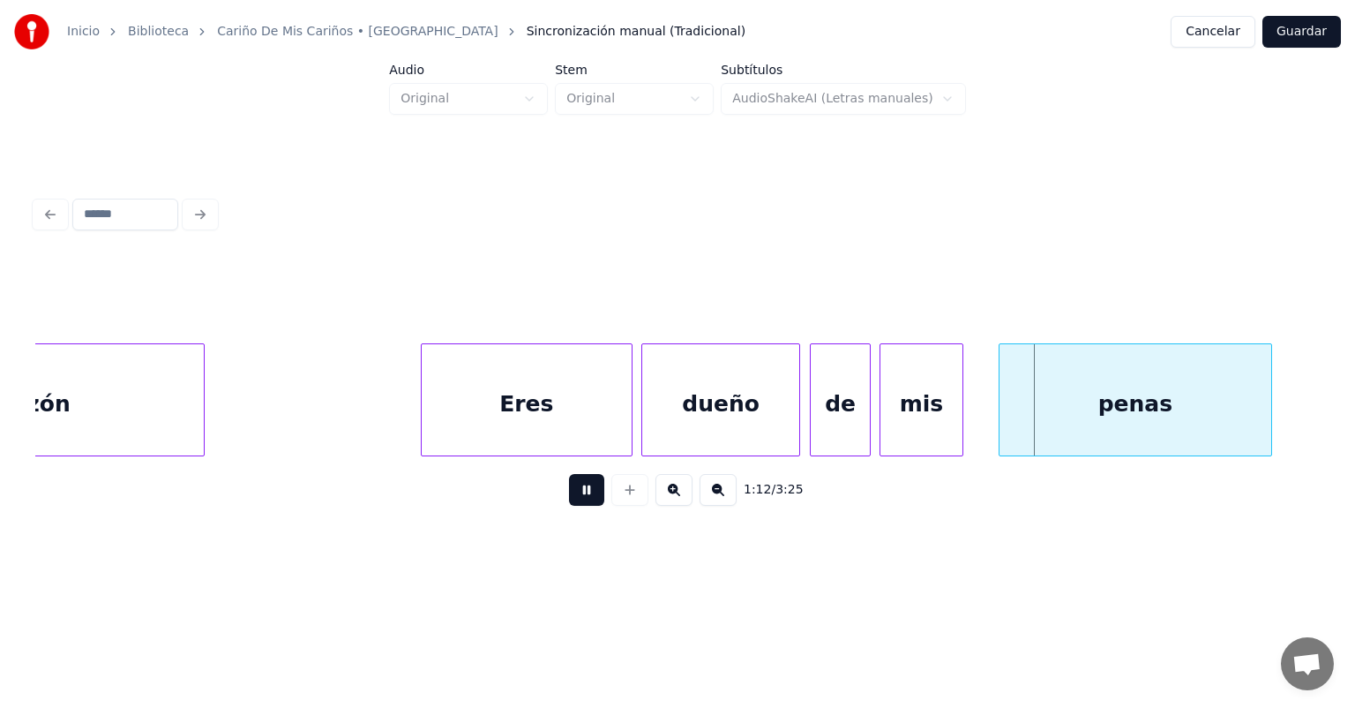
click at [1001, 417] on div "penas" at bounding box center [1136, 404] width 272 height 120
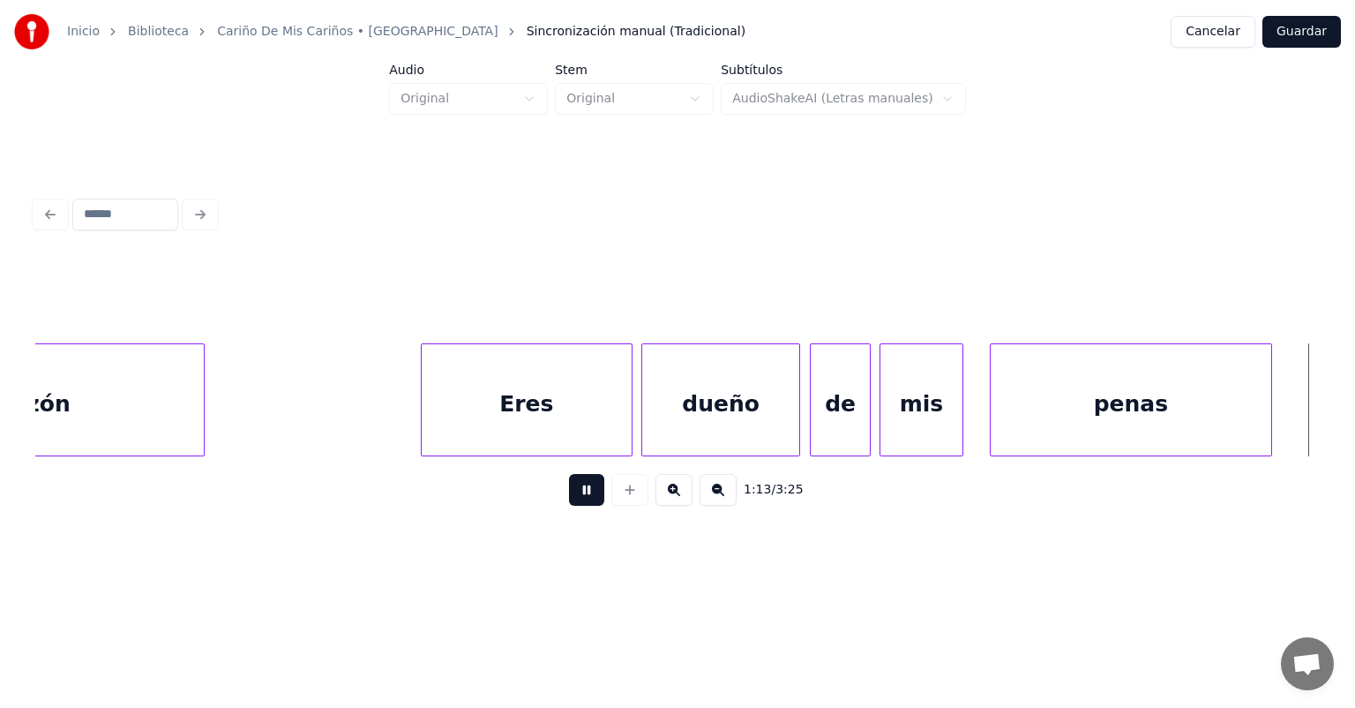
scroll to position [0, 16238]
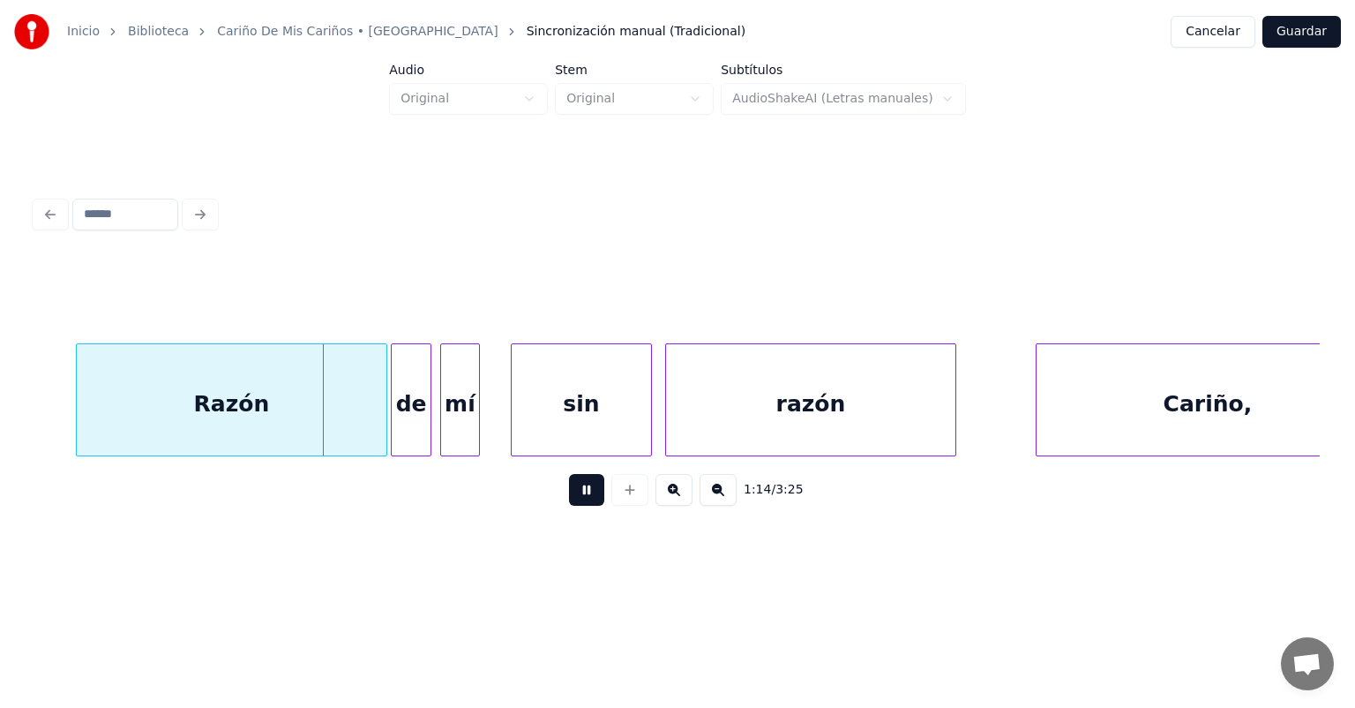
click at [399, 420] on div "de" at bounding box center [411, 404] width 39 height 120
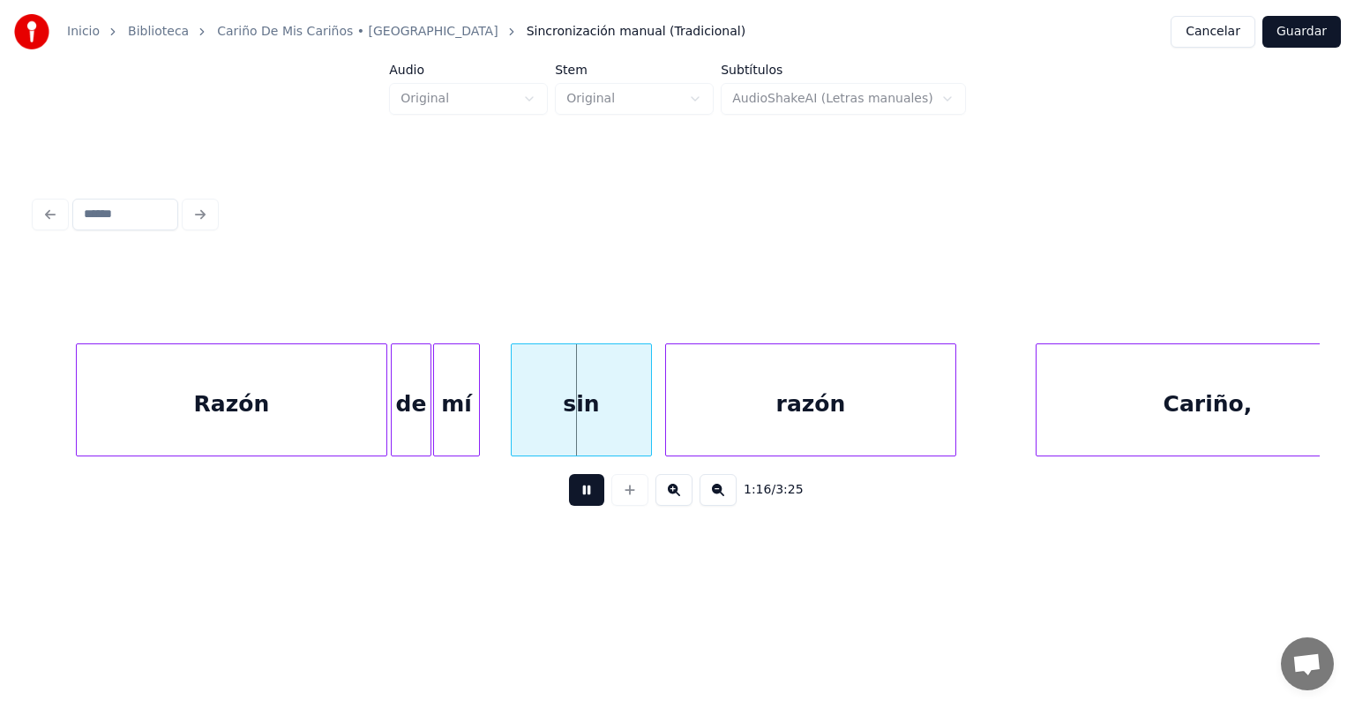
click at [443, 422] on div "mí" at bounding box center [456, 404] width 45 height 120
click at [476, 420] on div "mí" at bounding box center [457, 404] width 49 height 120
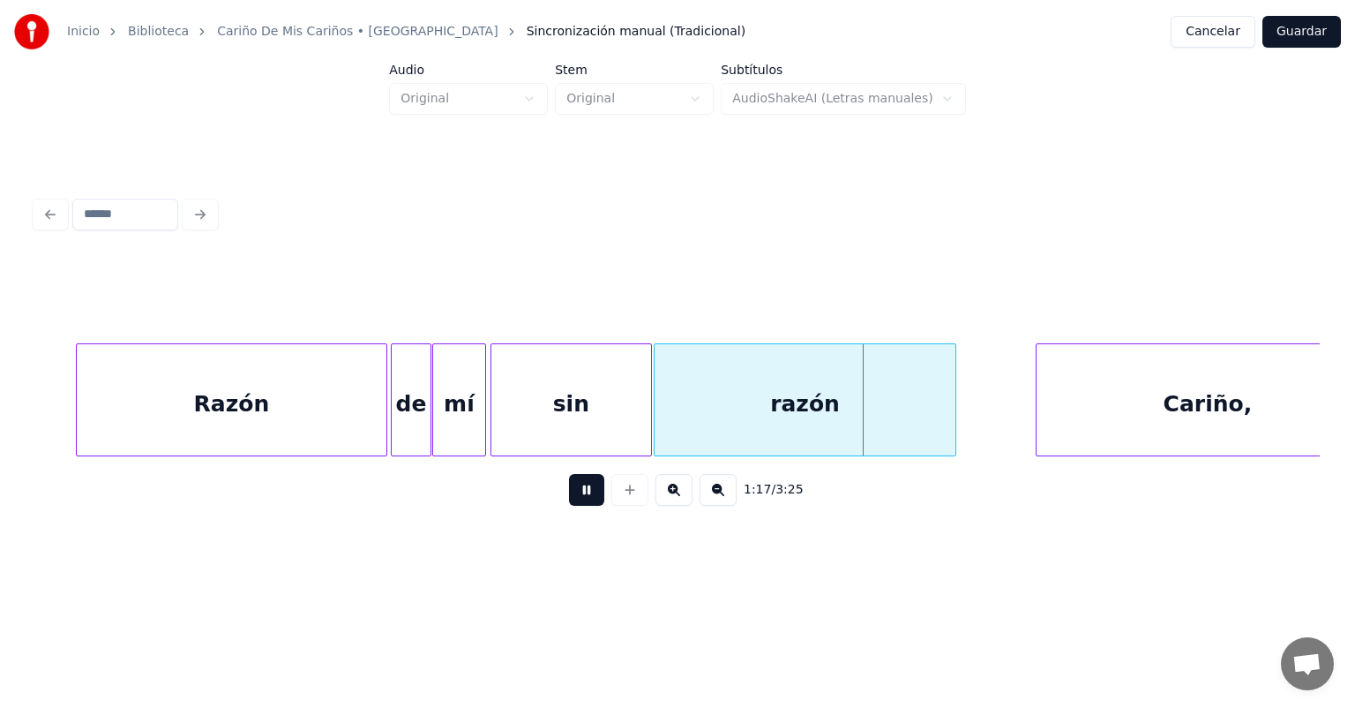
click at [668, 411] on div "razón" at bounding box center [805, 404] width 301 height 120
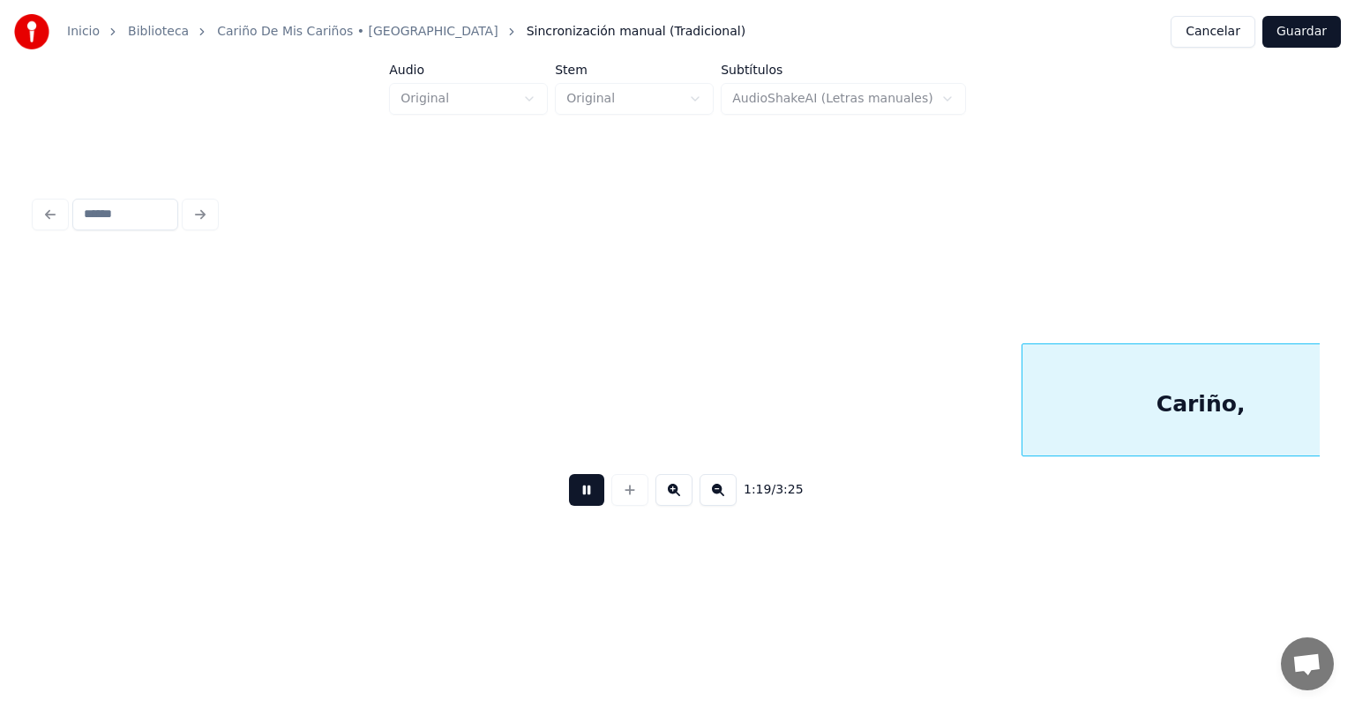
scroll to position [0, 17524]
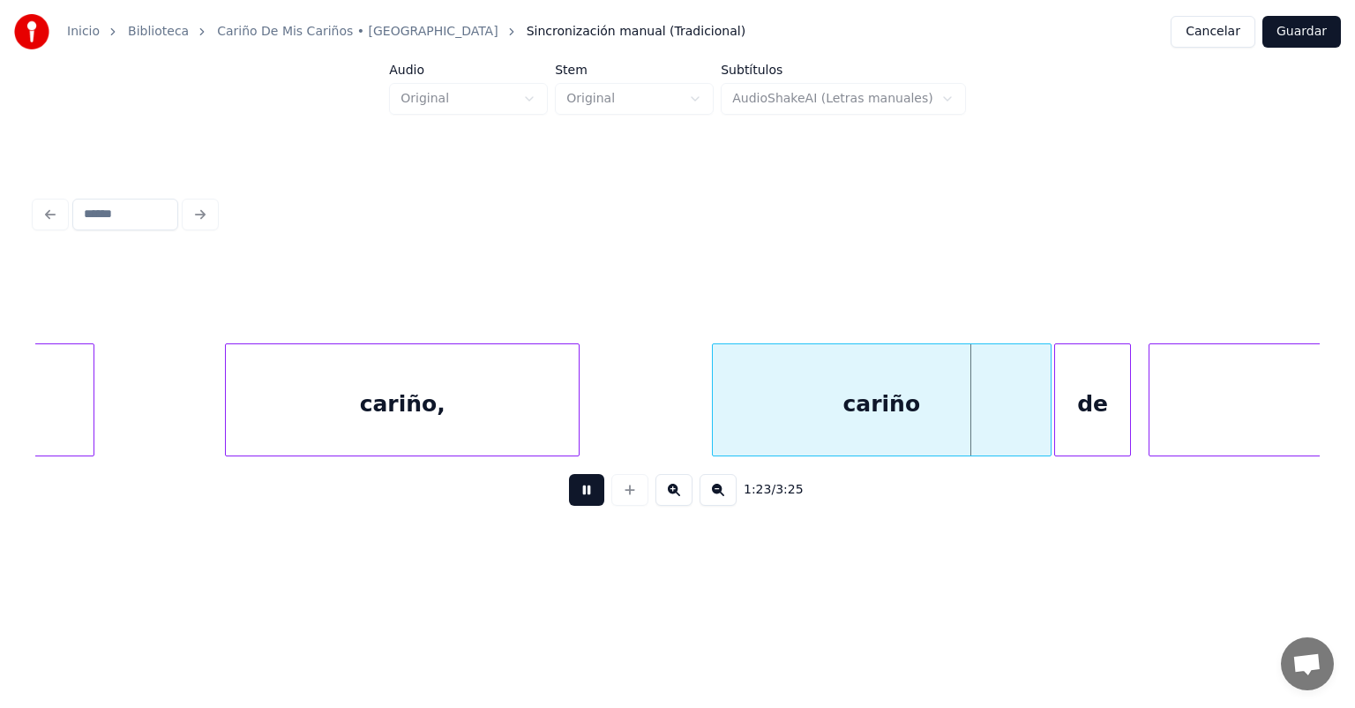
click at [1067, 419] on div "de" at bounding box center [1092, 404] width 75 height 120
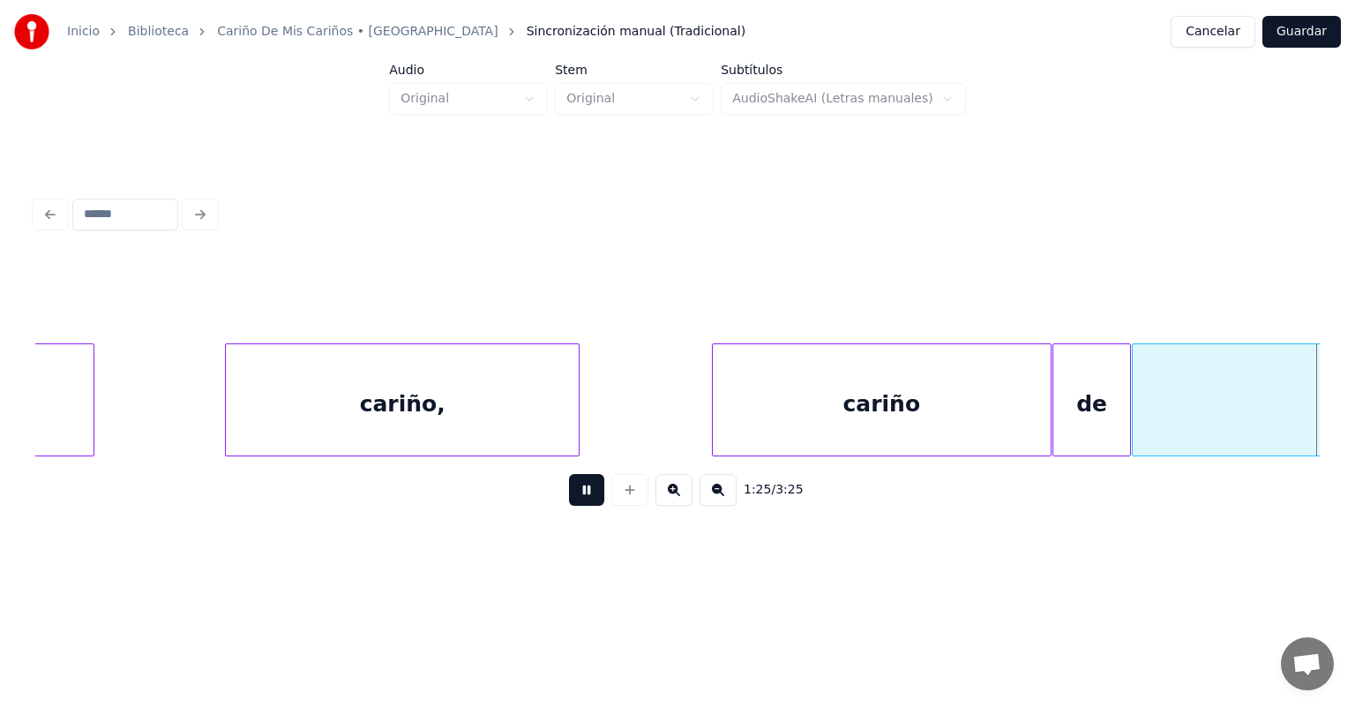
scroll to position [0, 18811]
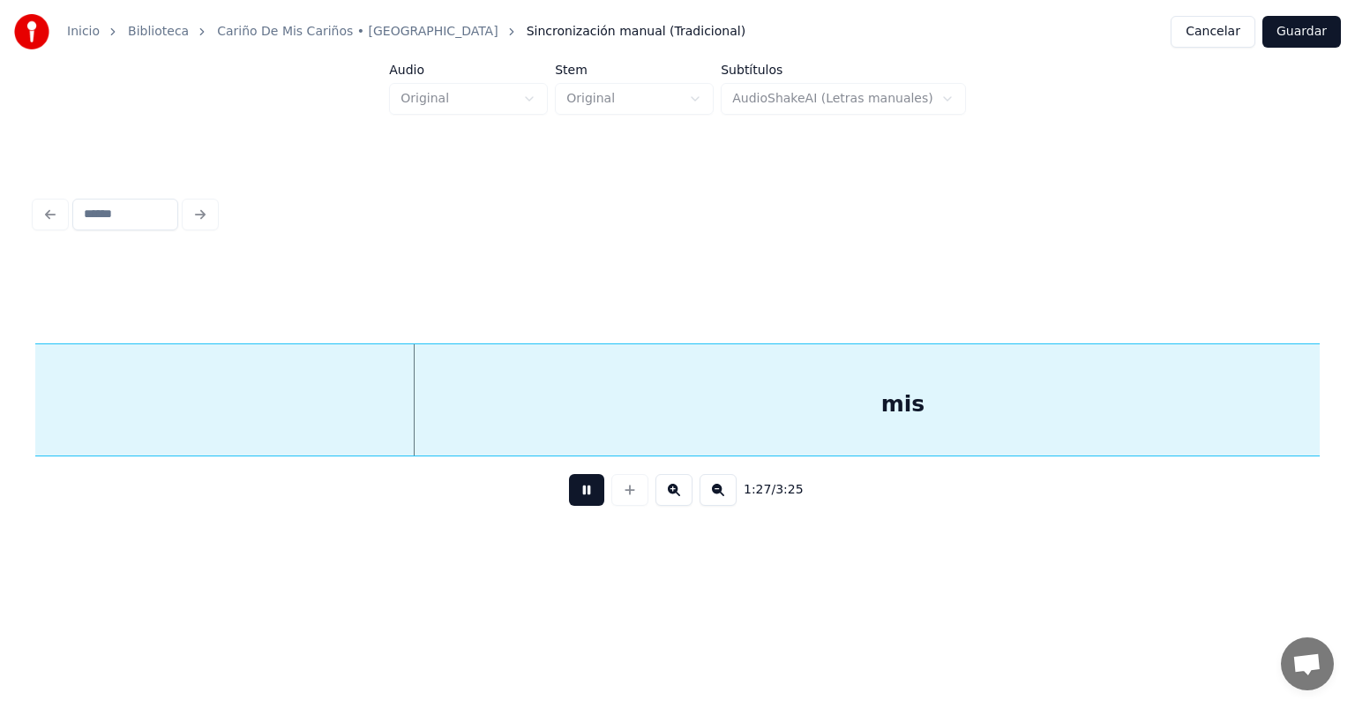
click at [569, 503] on button at bounding box center [586, 490] width 35 height 32
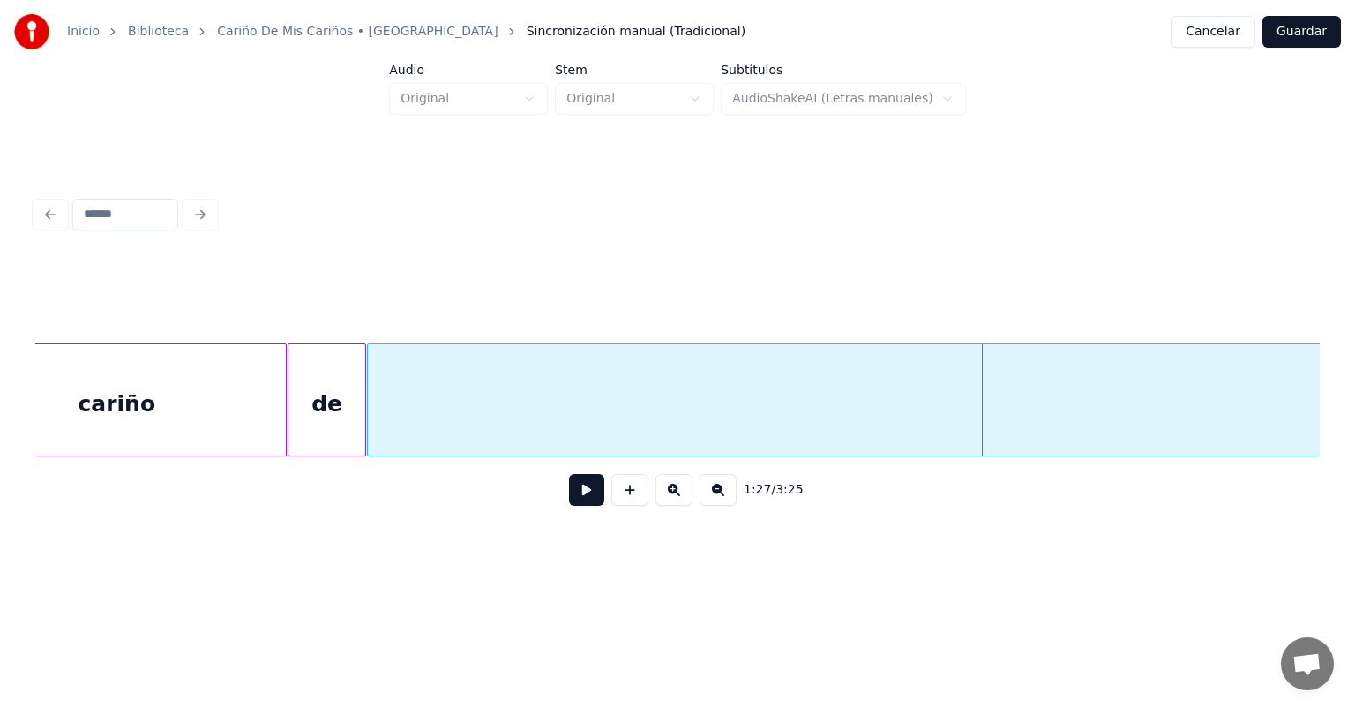
click at [199, 414] on div "cariño" at bounding box center [117, 404] width 338 height 120
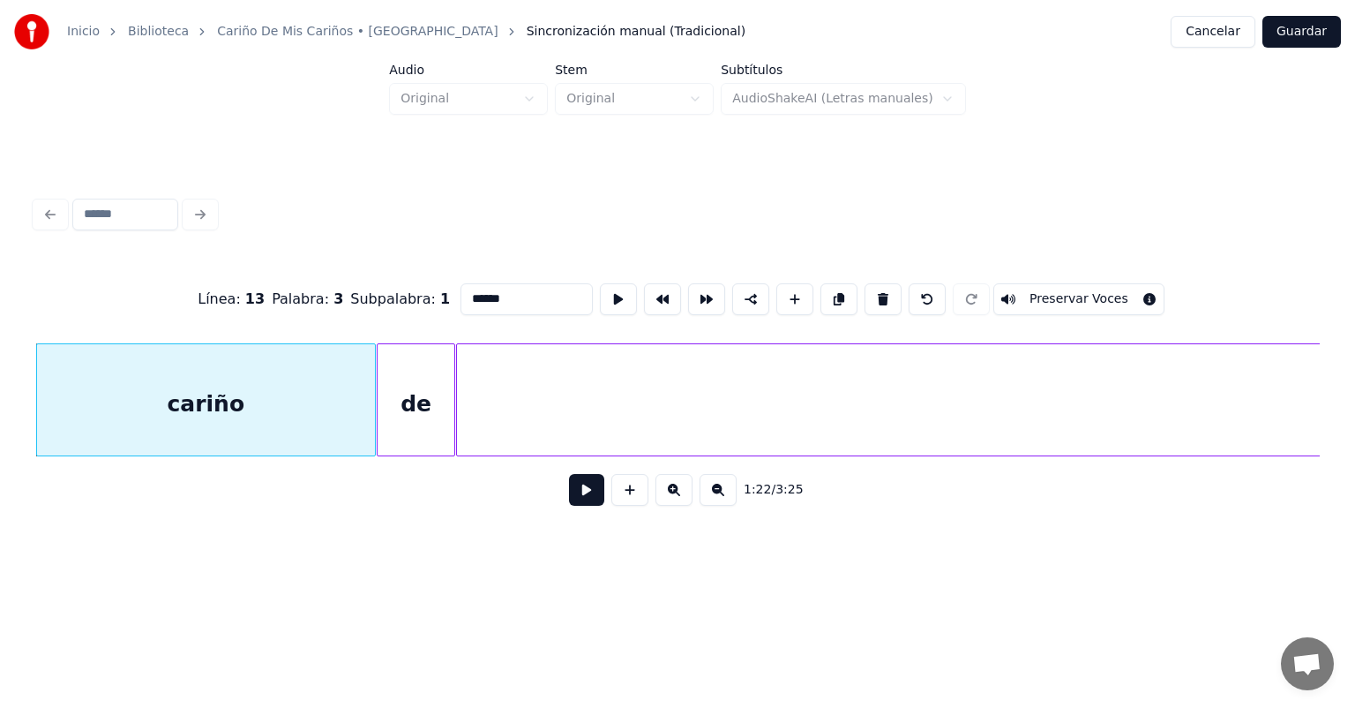
click at [573, 499] on button at bounding box center [586, 490] width 35 height 32
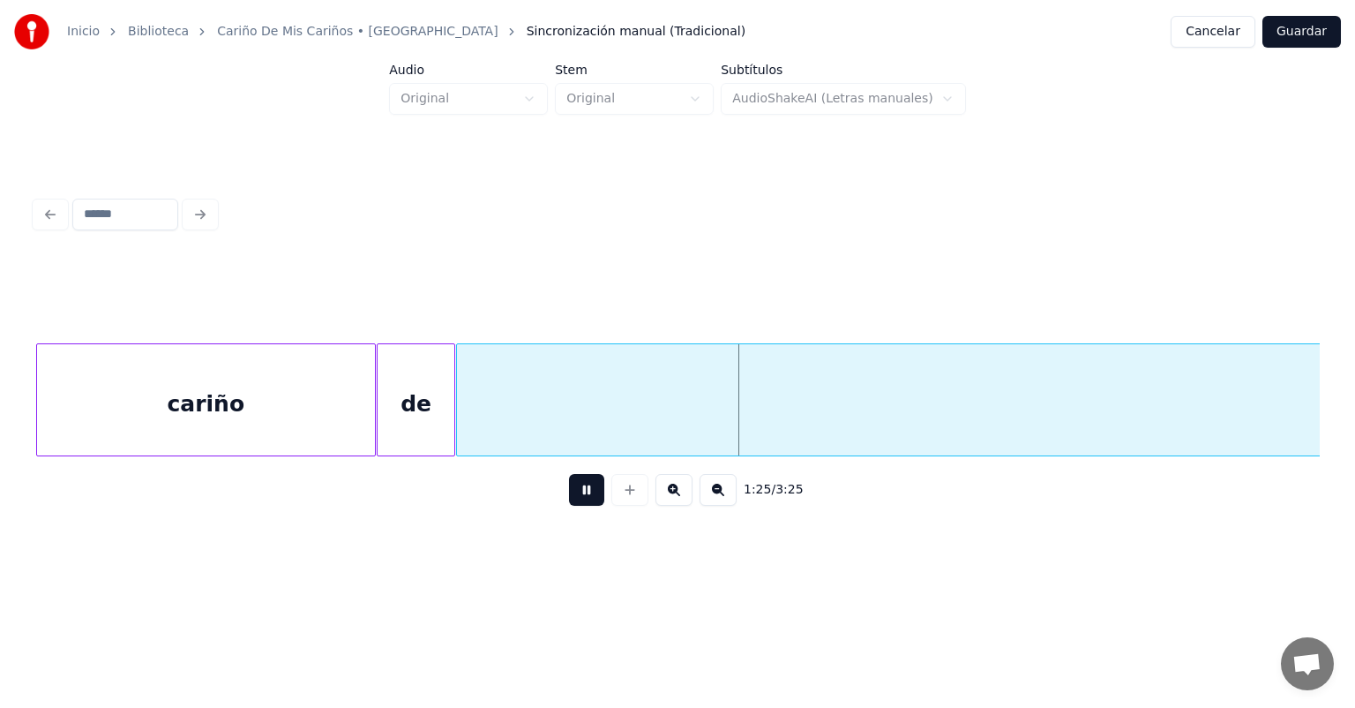
click at [617, 506] on div at bounding box center [630, 490] width 44 height 32
click at [569, 495] on button at bounding box center [586, 490] width 35 height 32
click at [723, 506] on button at bounding box center [718, 490] width 37 height 32
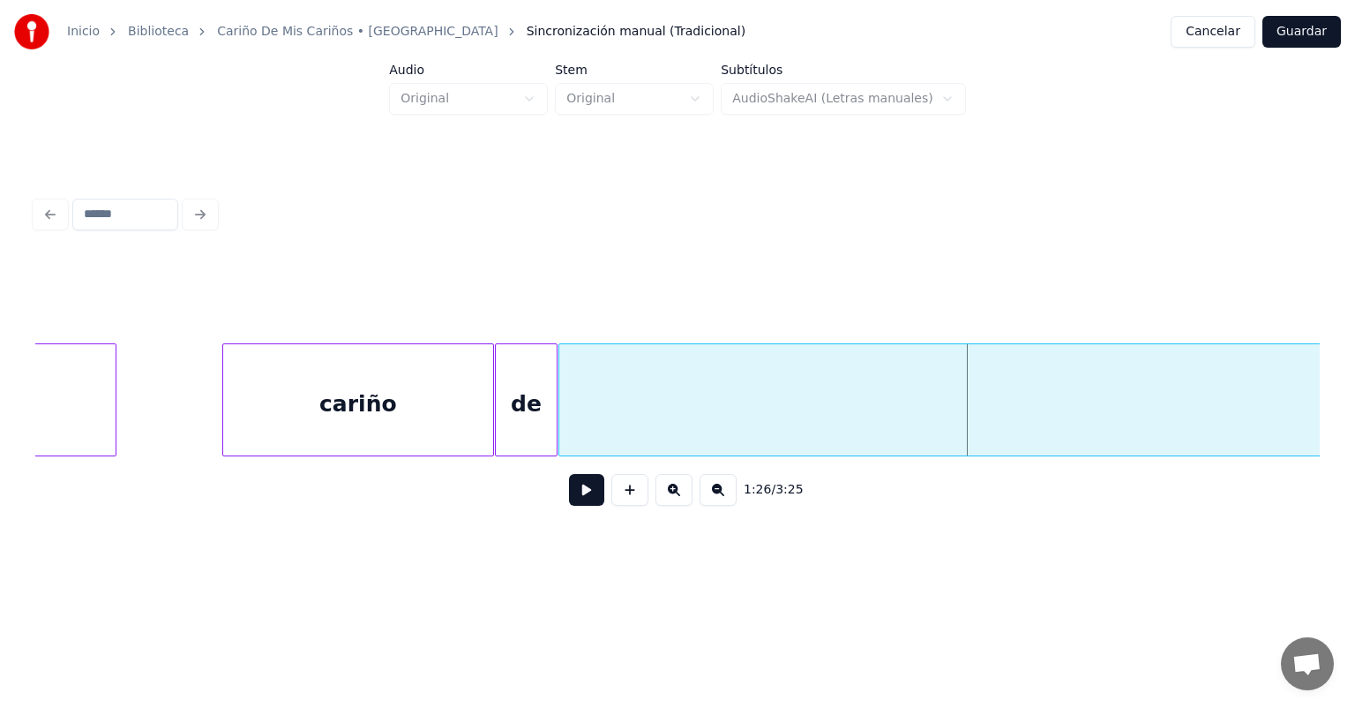
click at [718, 506] on button at bounding box center [718, 490] width 37 height 32
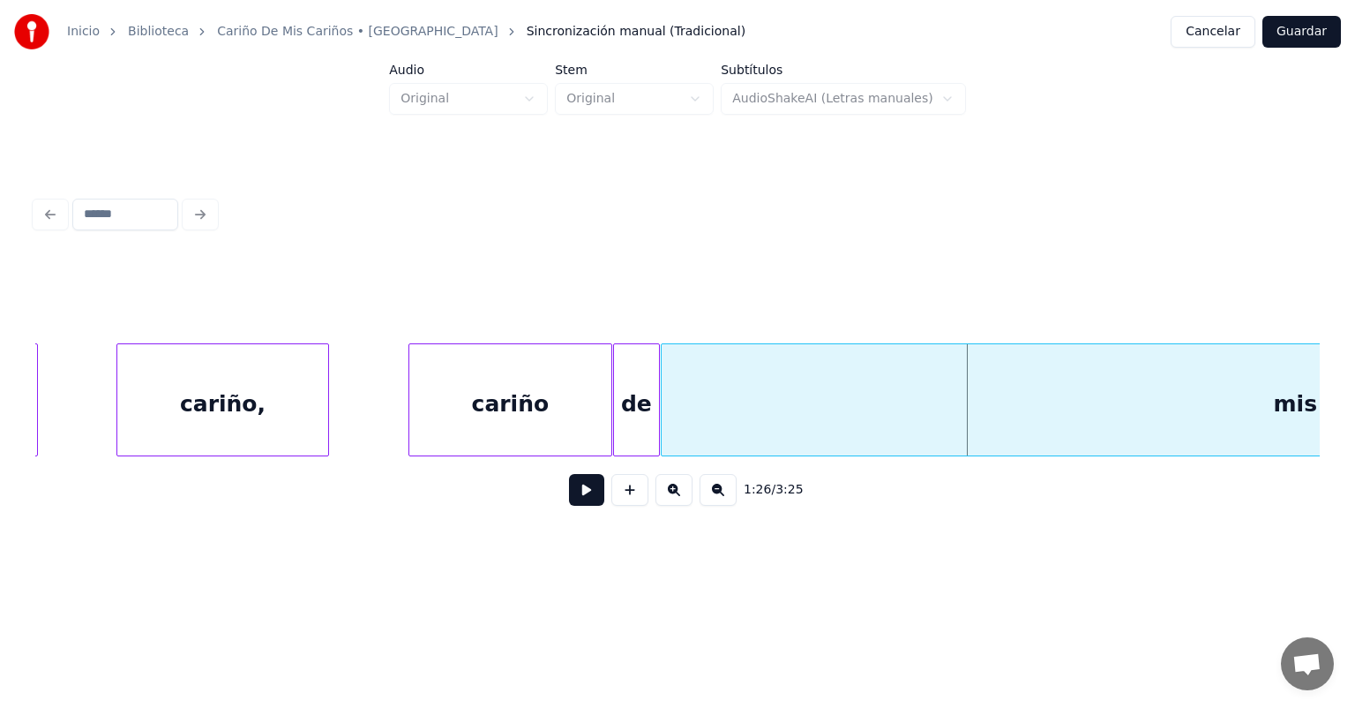
click at [719, 506] on button at bounding box center [718, 490] width 37 height 32
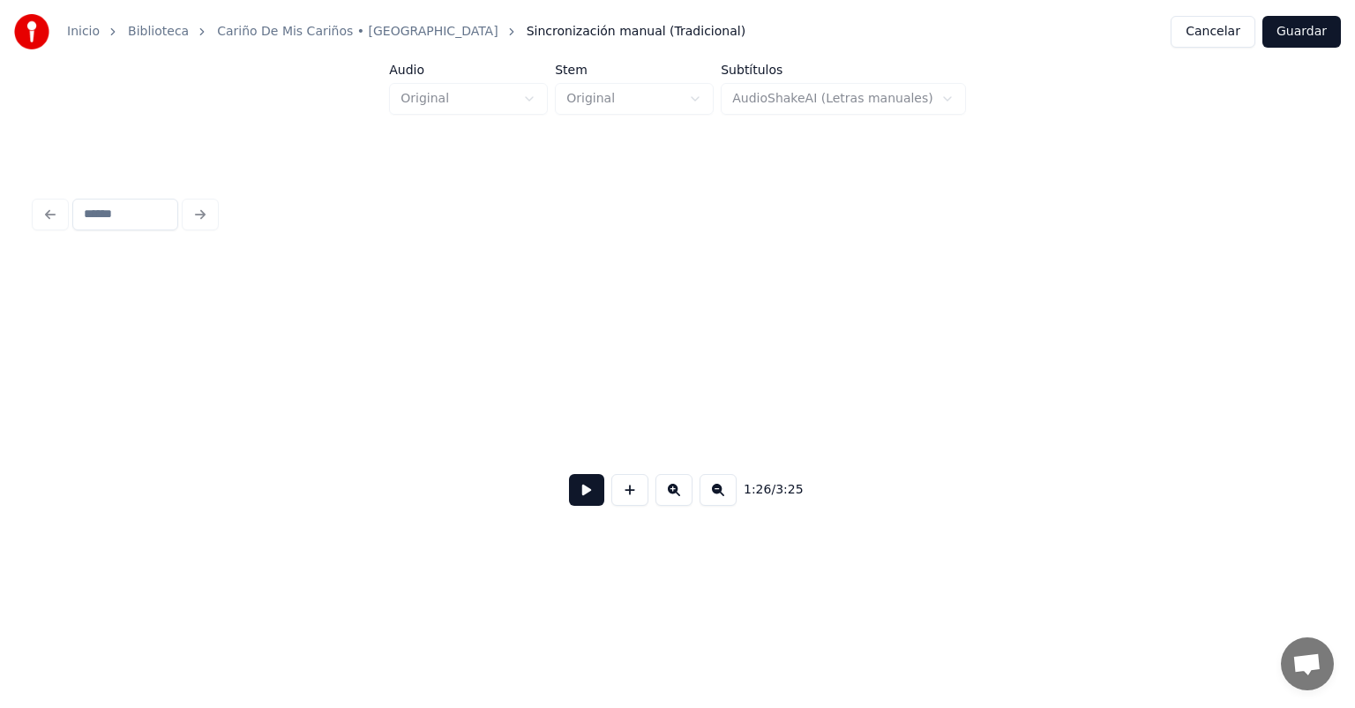
scroll to position [0, 6721]
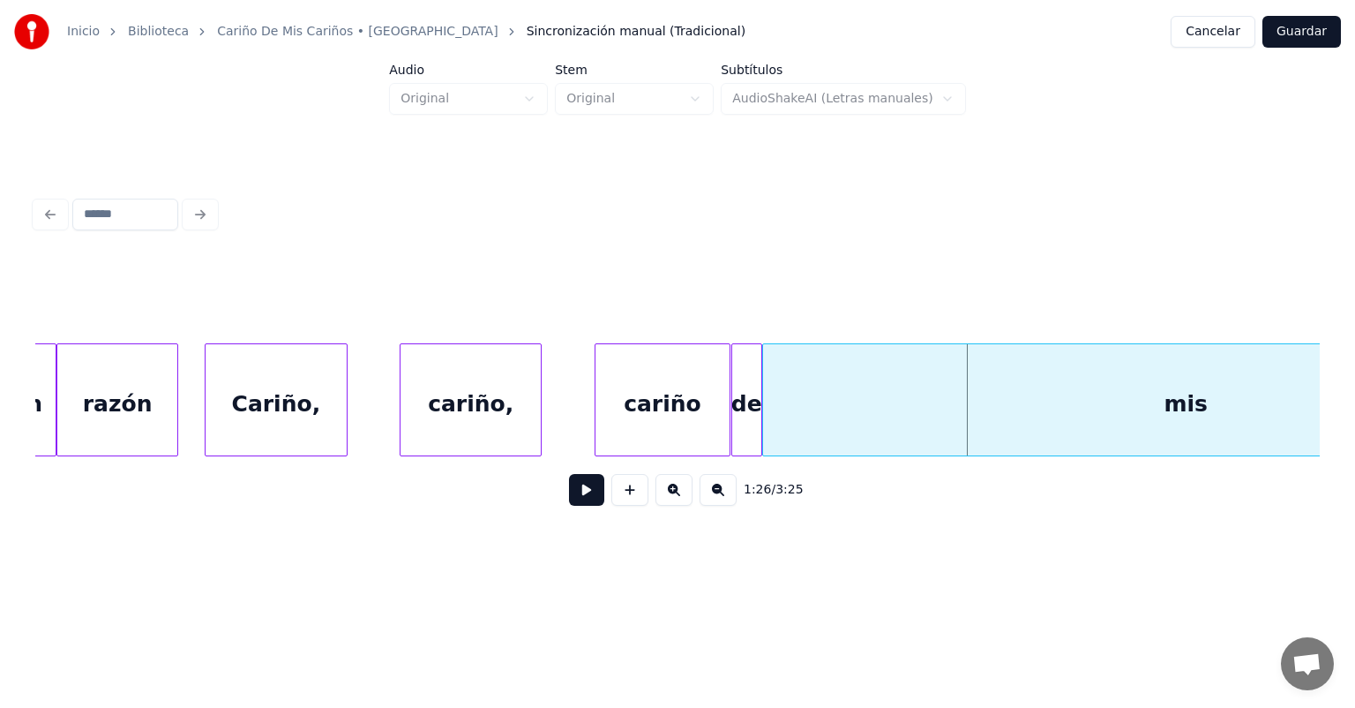
click at [677, 501] on button at bounding box center [673, 490] width 37 height 32
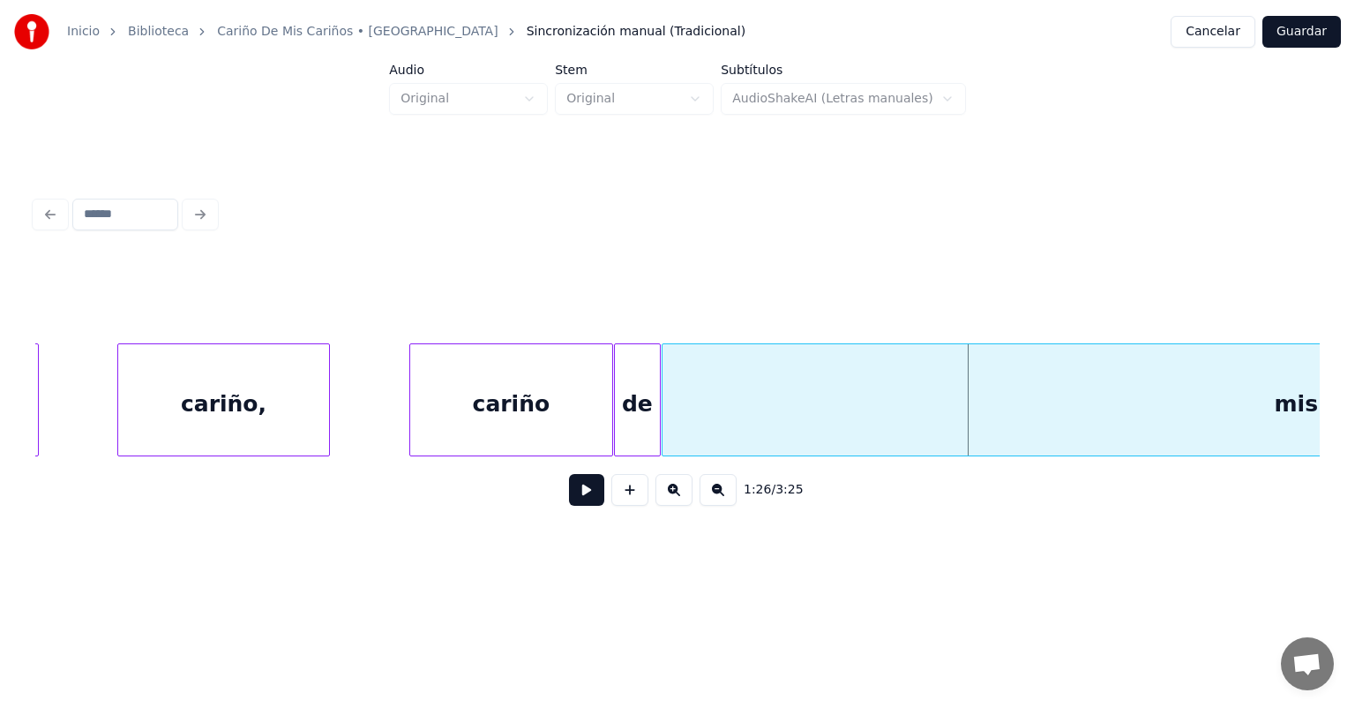
click at [716, 506] on button at bounding box center [718, 490] width 37 height 32
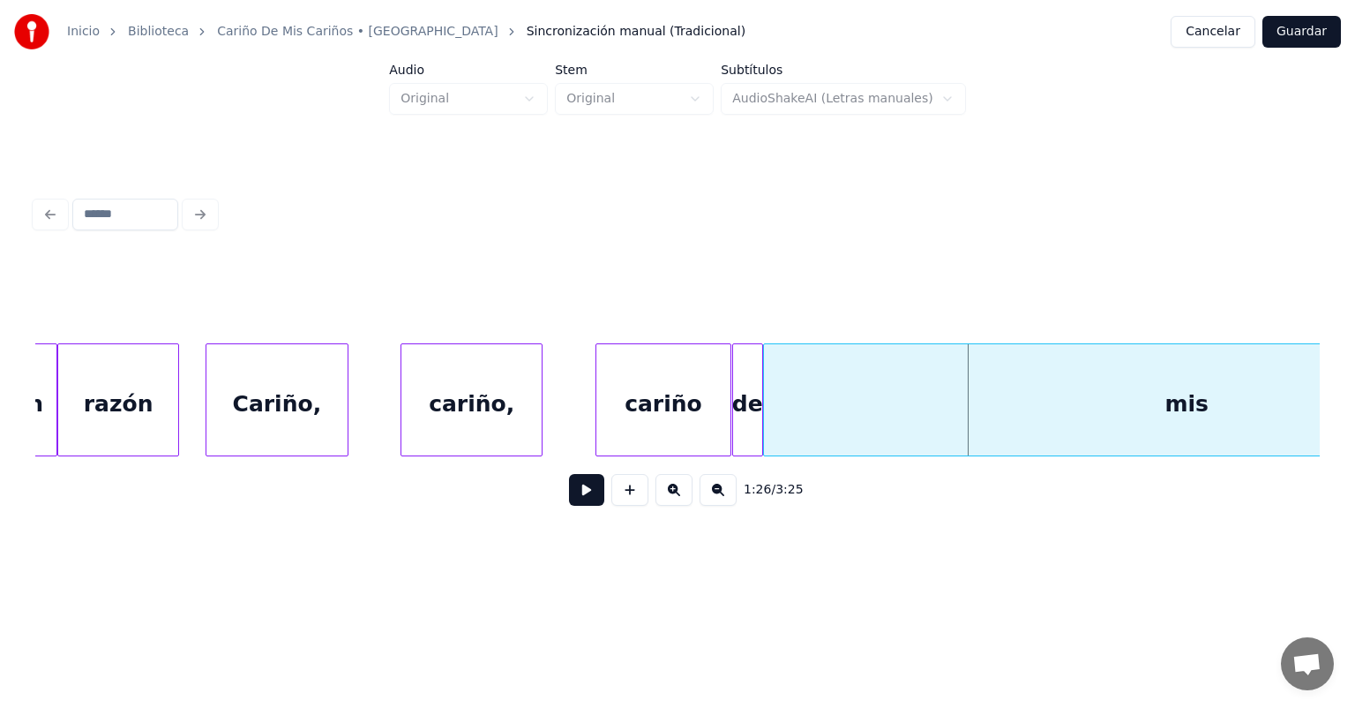
click at [720, 506] on button at bounding box center [718, 490] width 37 height 32
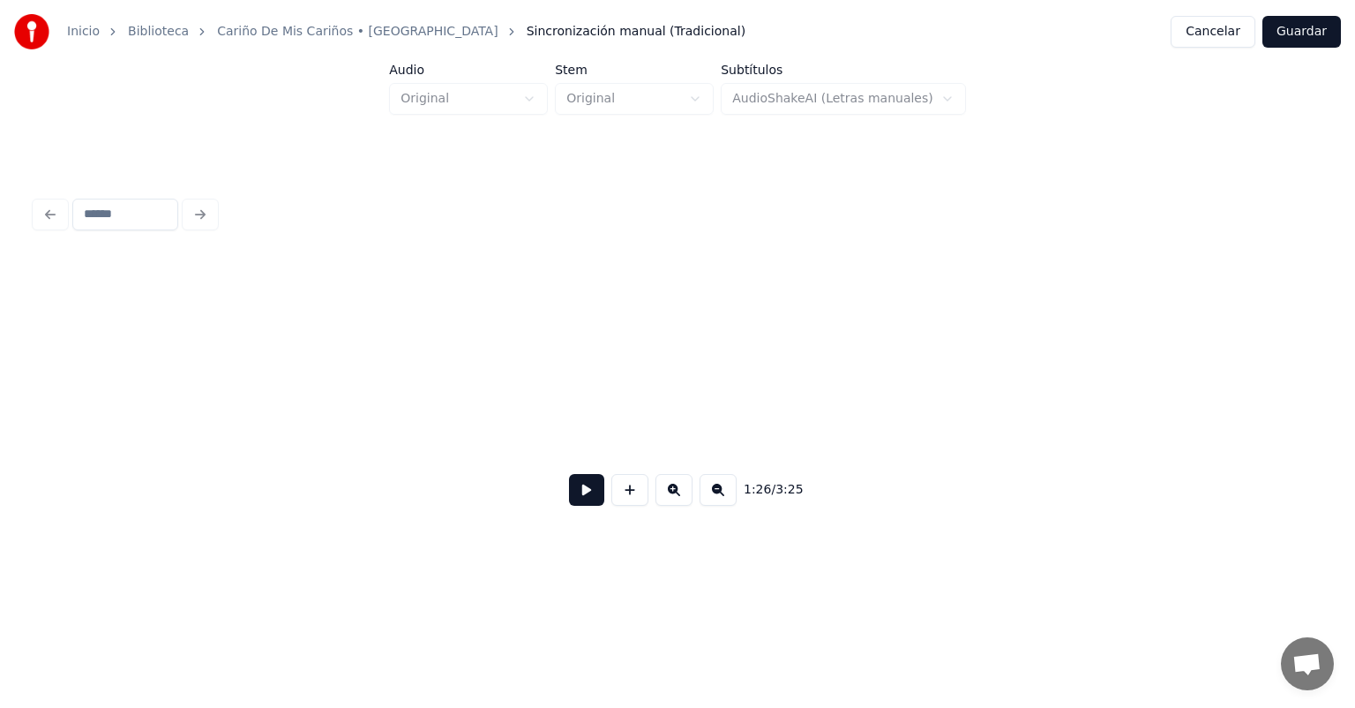
scroll to position [0, 2894]
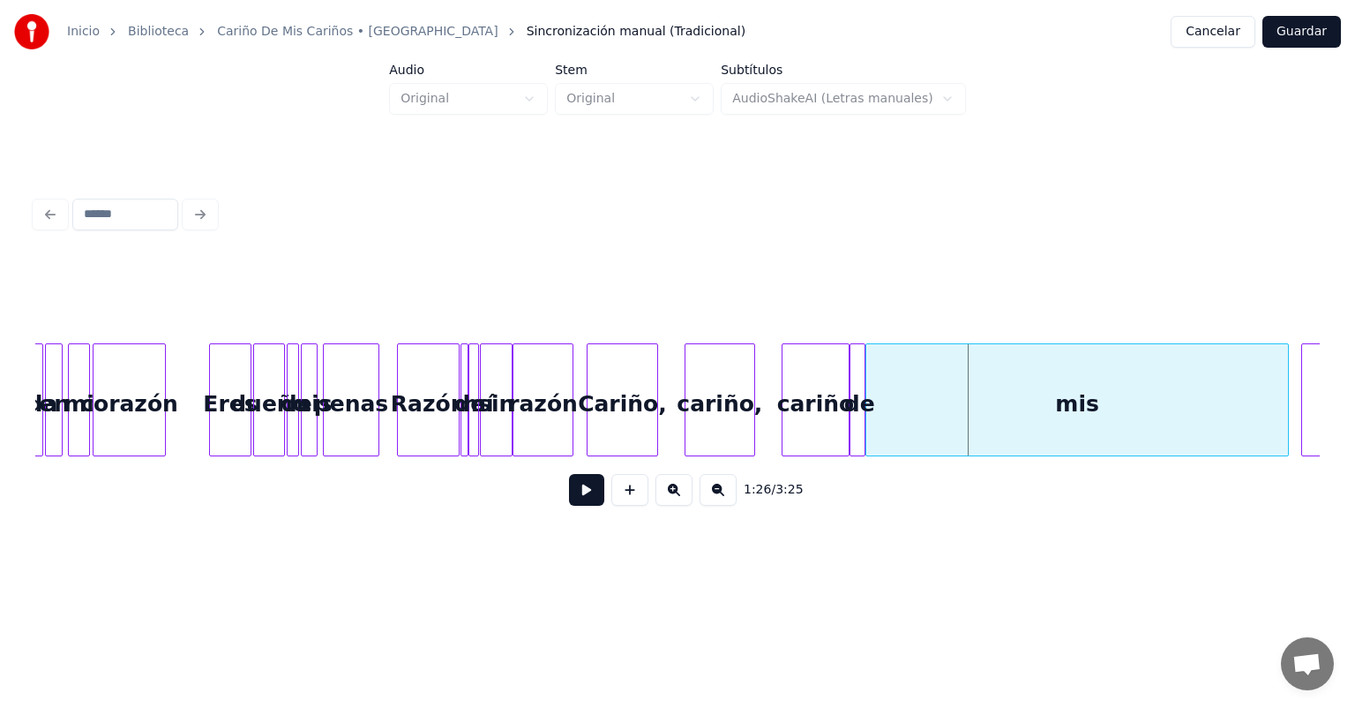
click at [718, 506] on button at bounding box center [718, 490] width 37 height 32
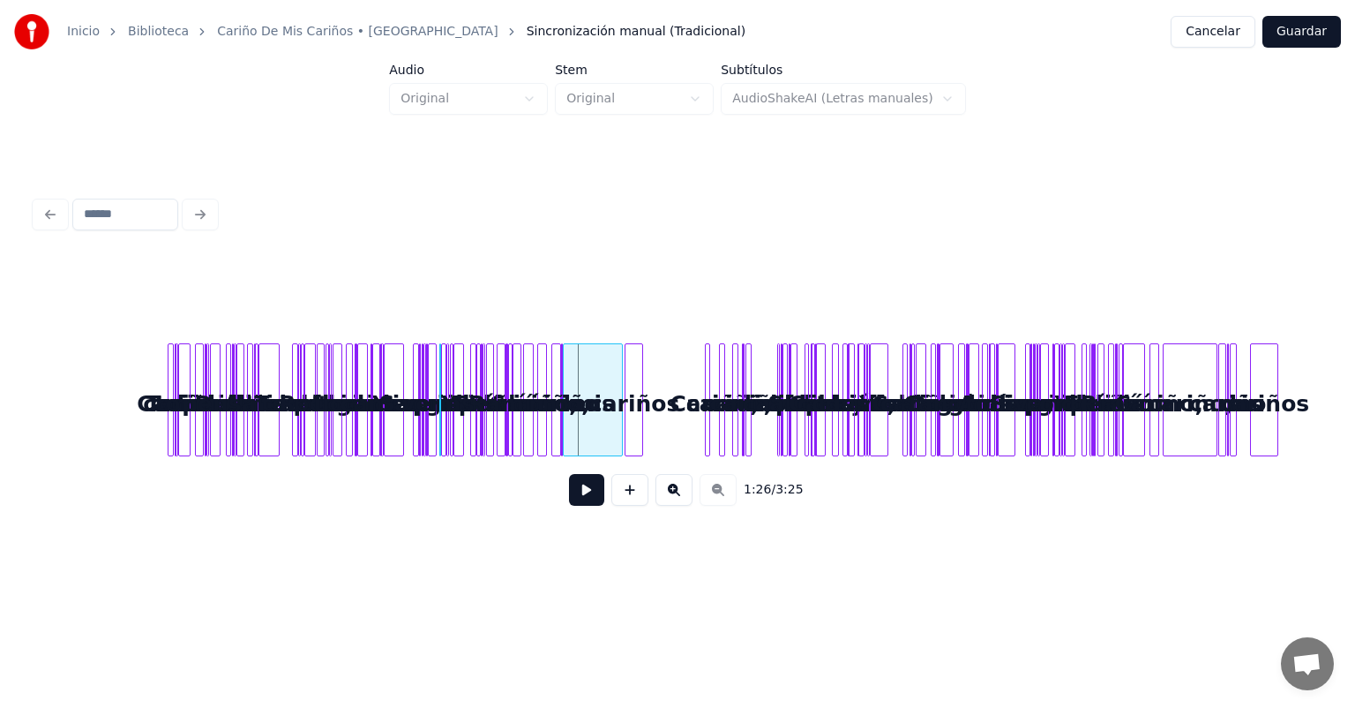
click at [681, 496] on button at bounding box center [673, 490] width 37 height 32
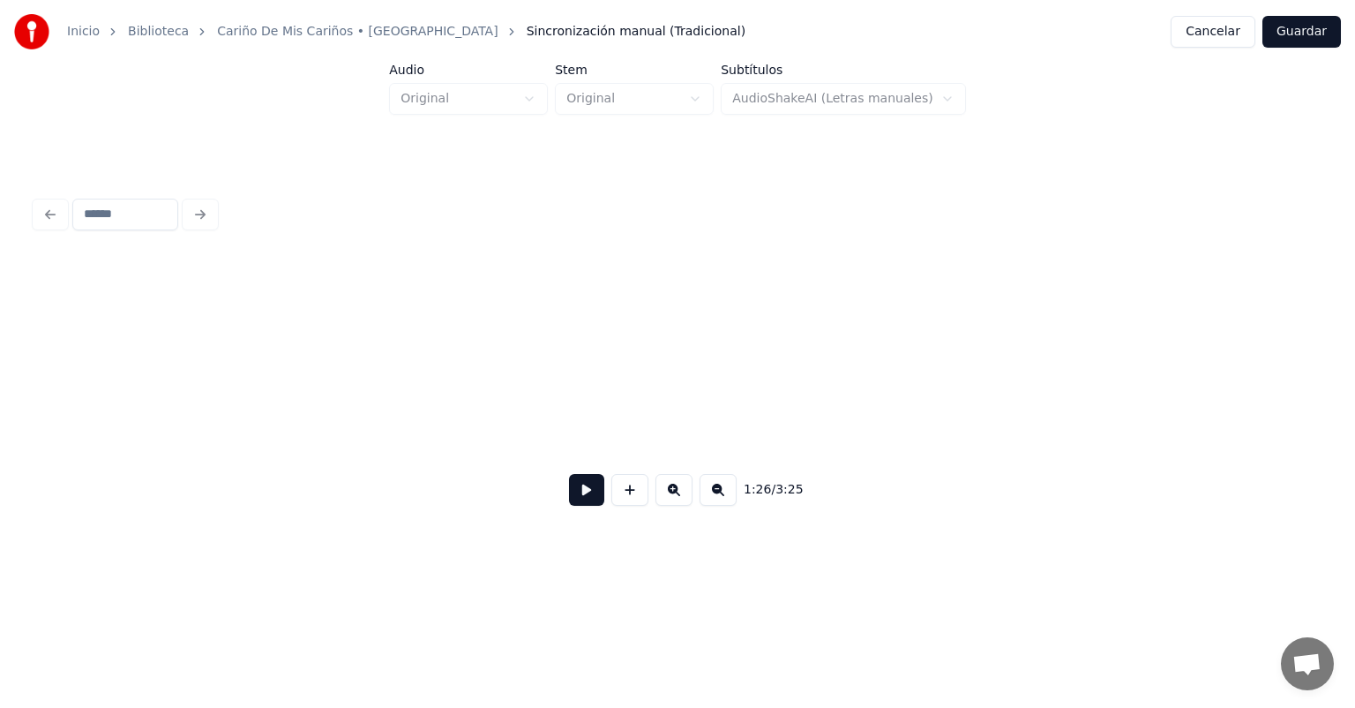
scroll to position [0, 3284]
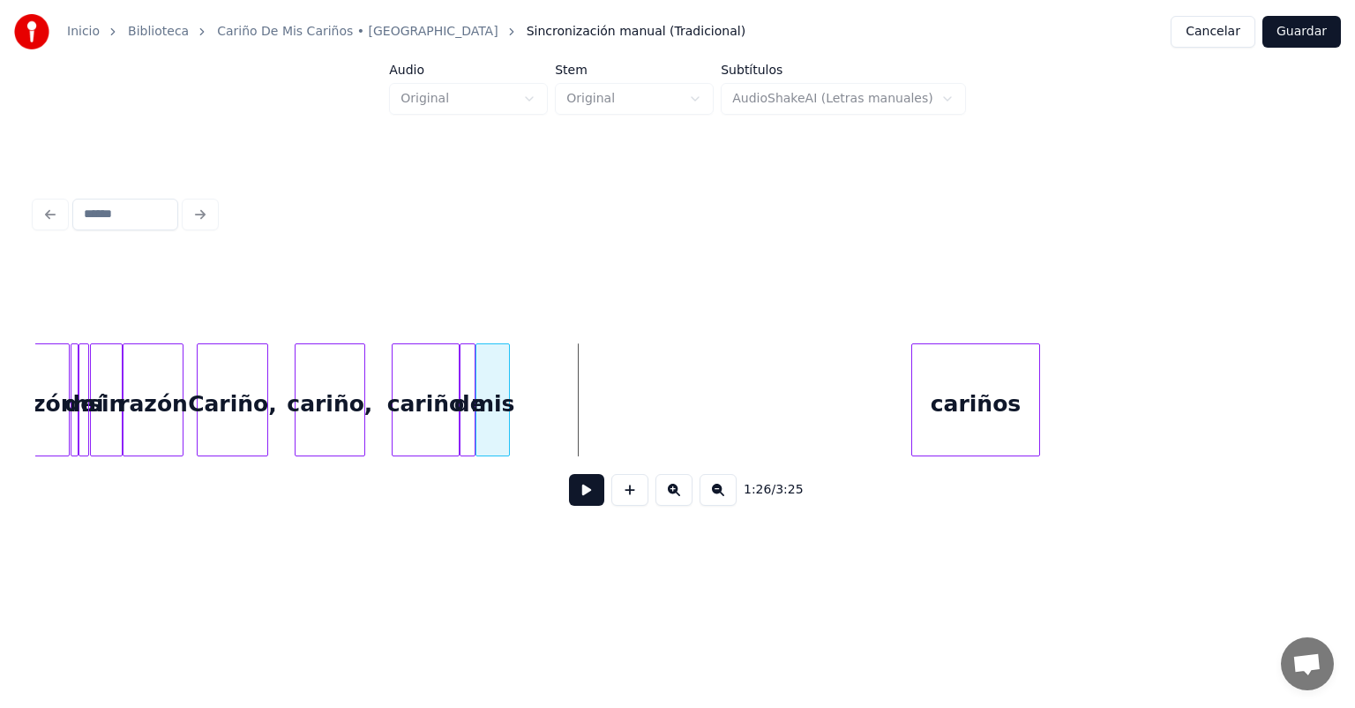
click at [507, 386] on div at bounding box center [506, 399] width 5 height 111
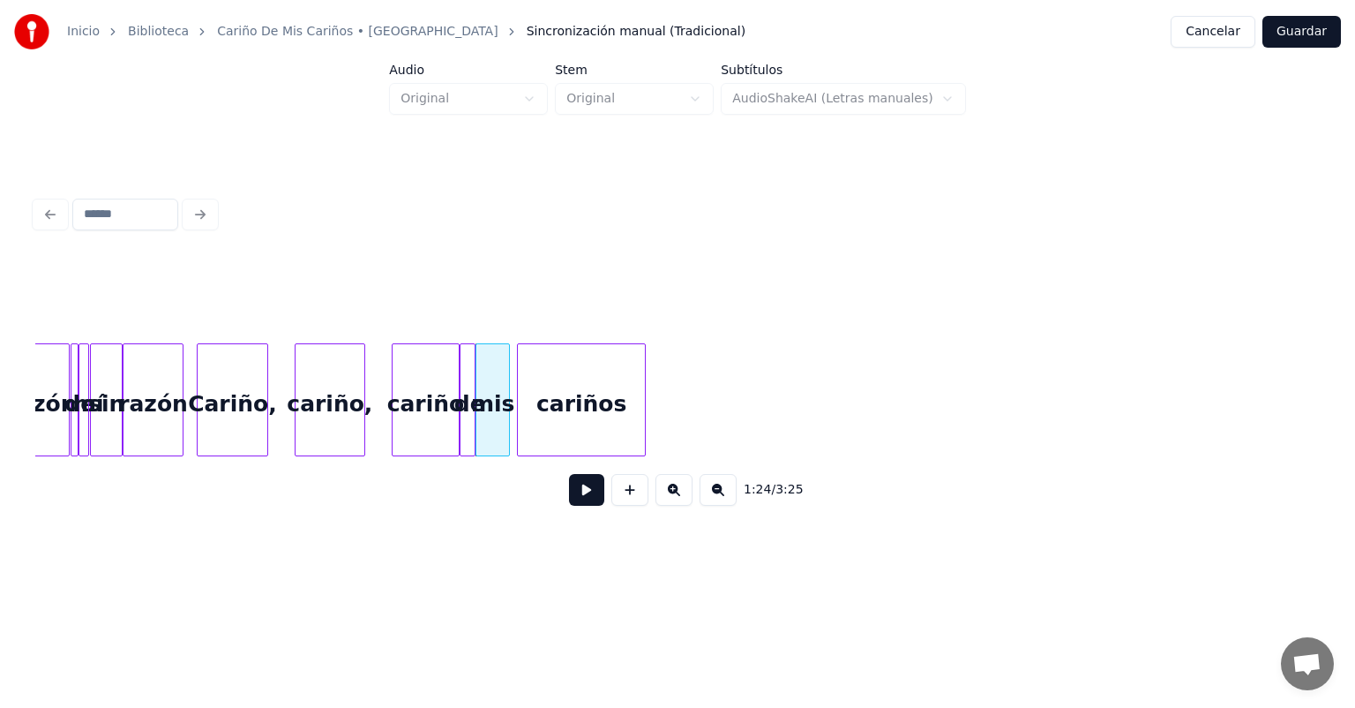
click at [541, 408] on div "cariños" at bounding box center [581, 404] width 127 height 120
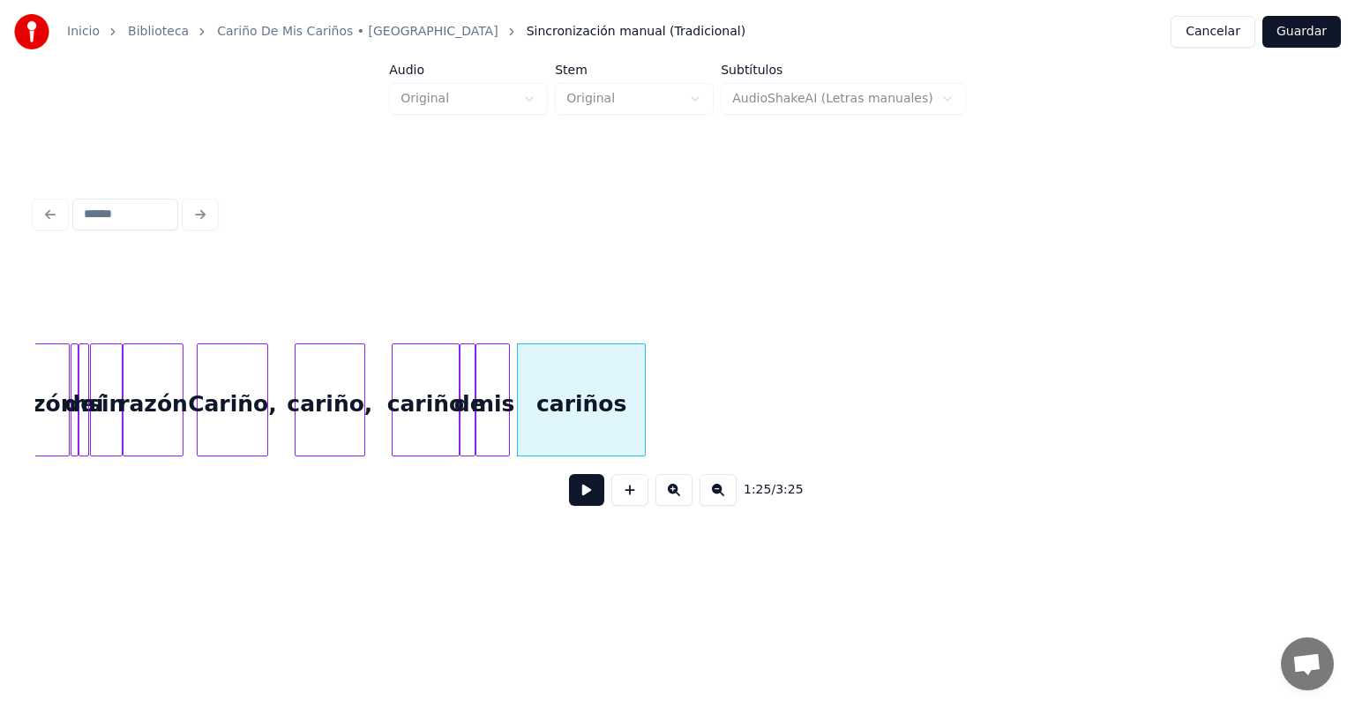
click at [438, 401] on div "cariño" at bounding box center [426, 404] width 66 height 120
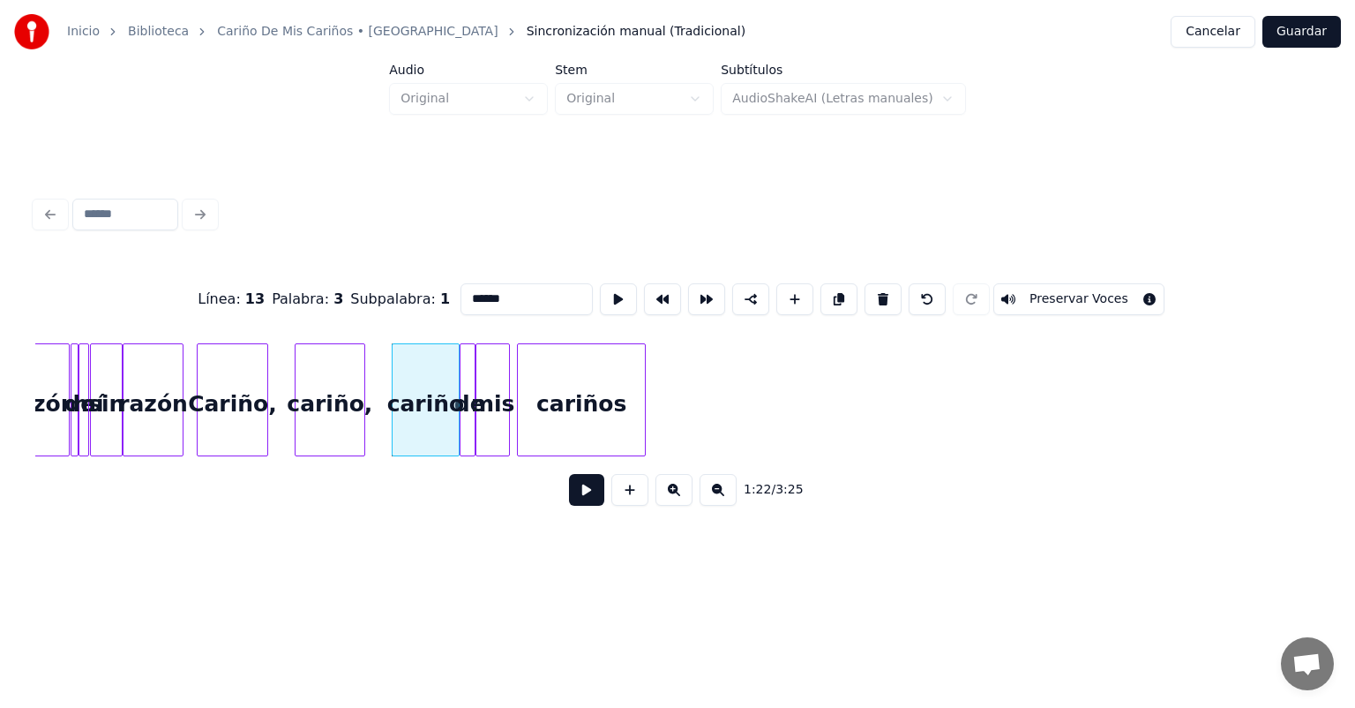
click at [569, 493] on button at bounding box center [586, 490] width 35 height 32
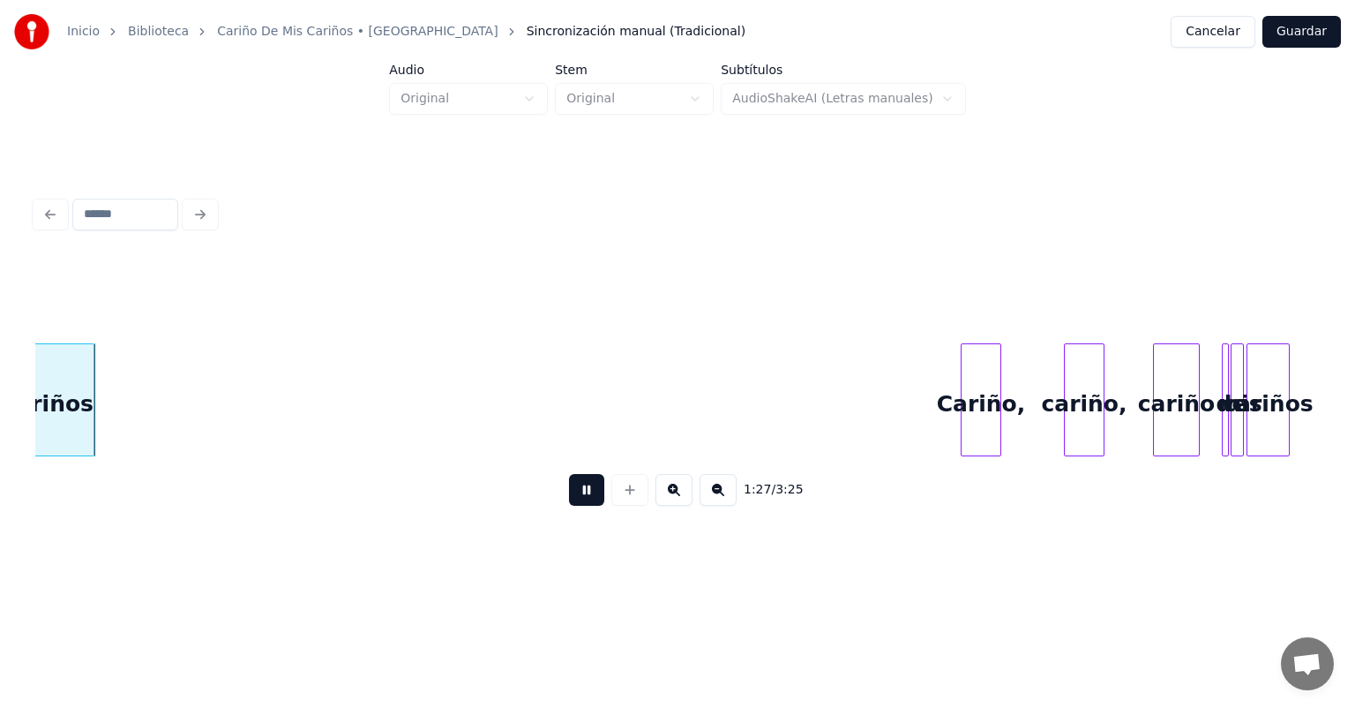
scroll to position [0, 3804]
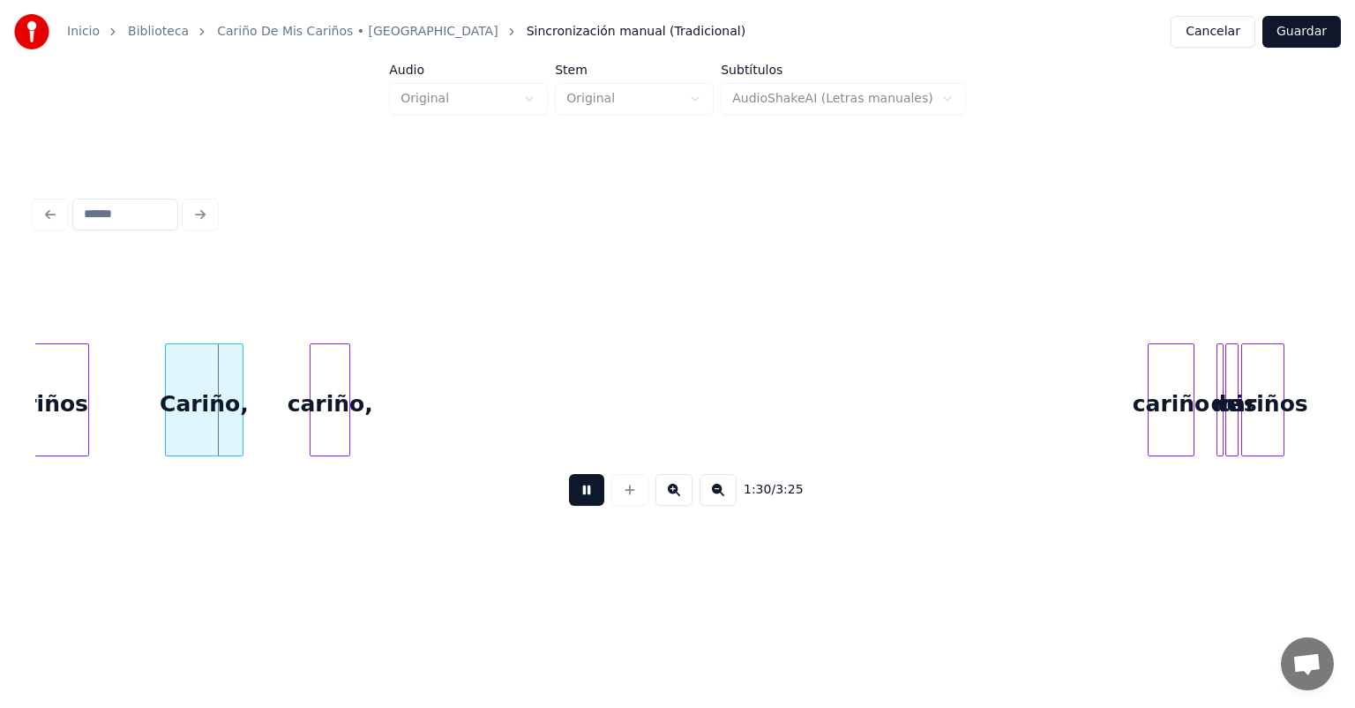
click at [197, 424] on div "Cariño," at bounding box center [204, 404] width 77 height 120
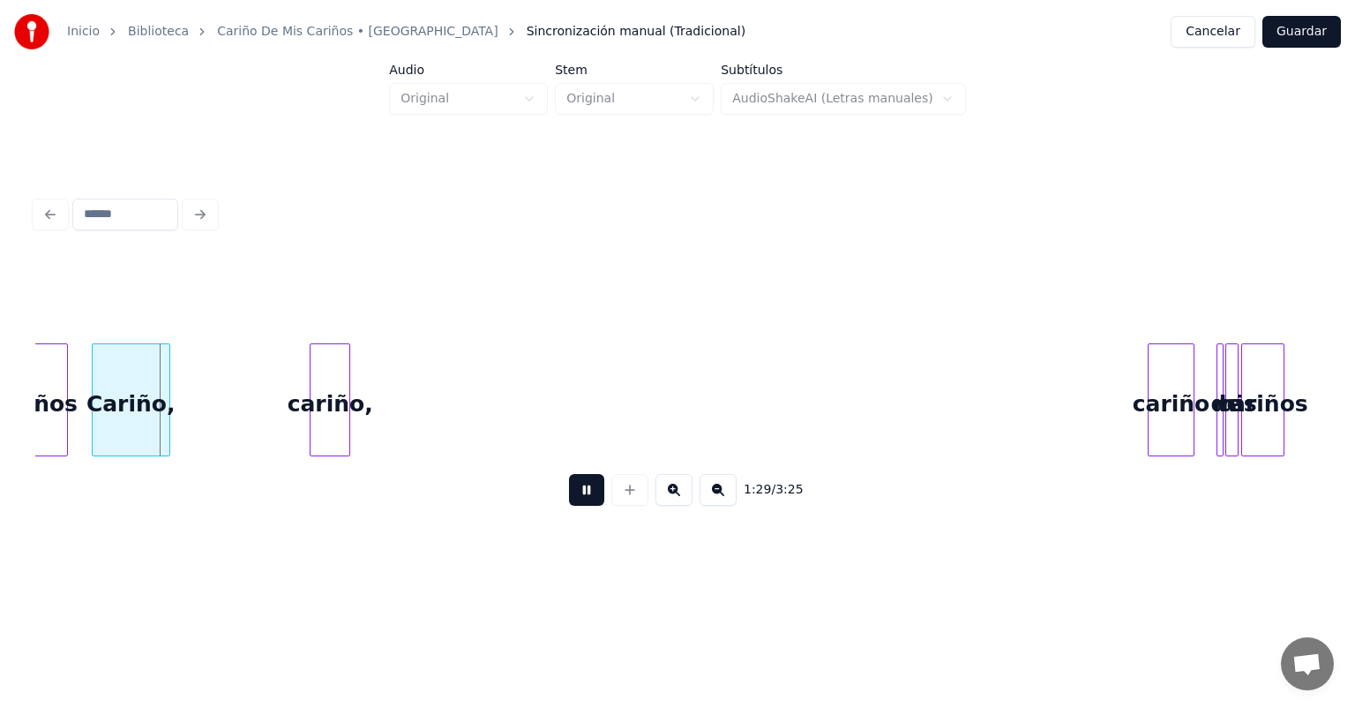
scroll to position [0, 3765]
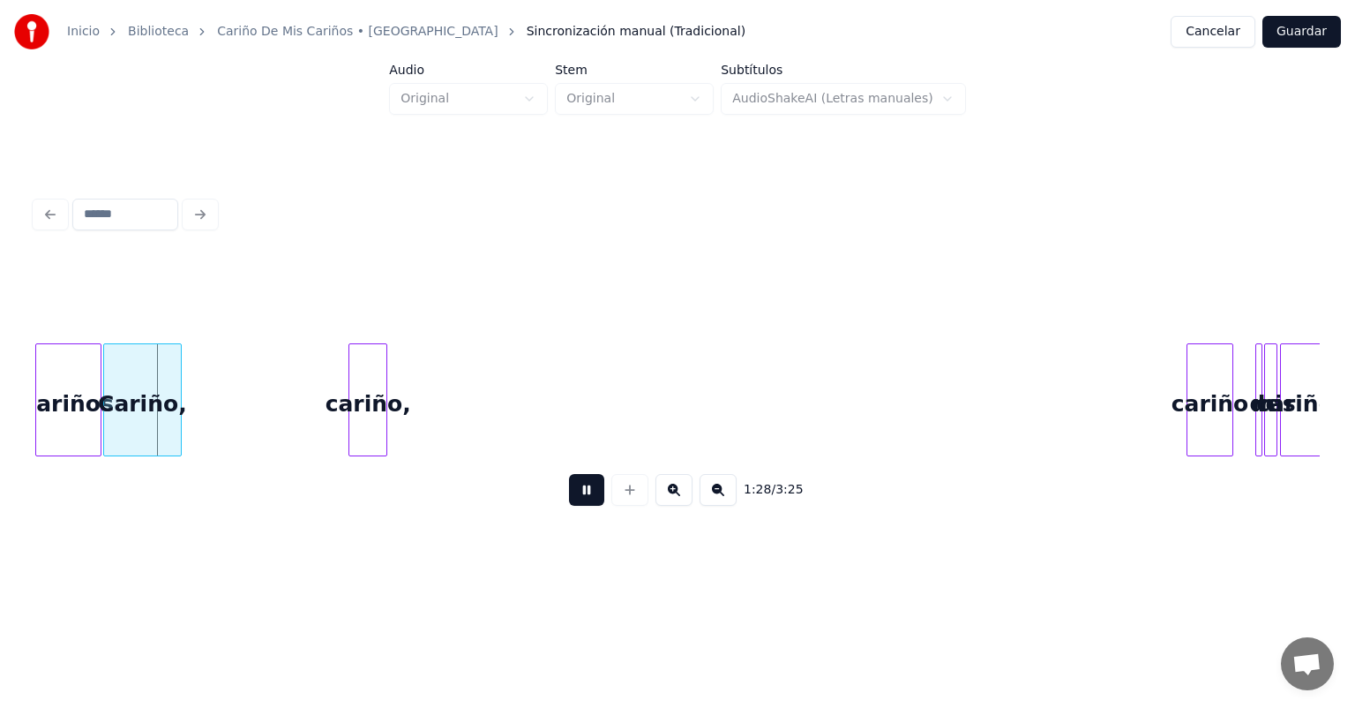
click at [386, 416] on div at bounding box center [383, 399] width 5 height 111
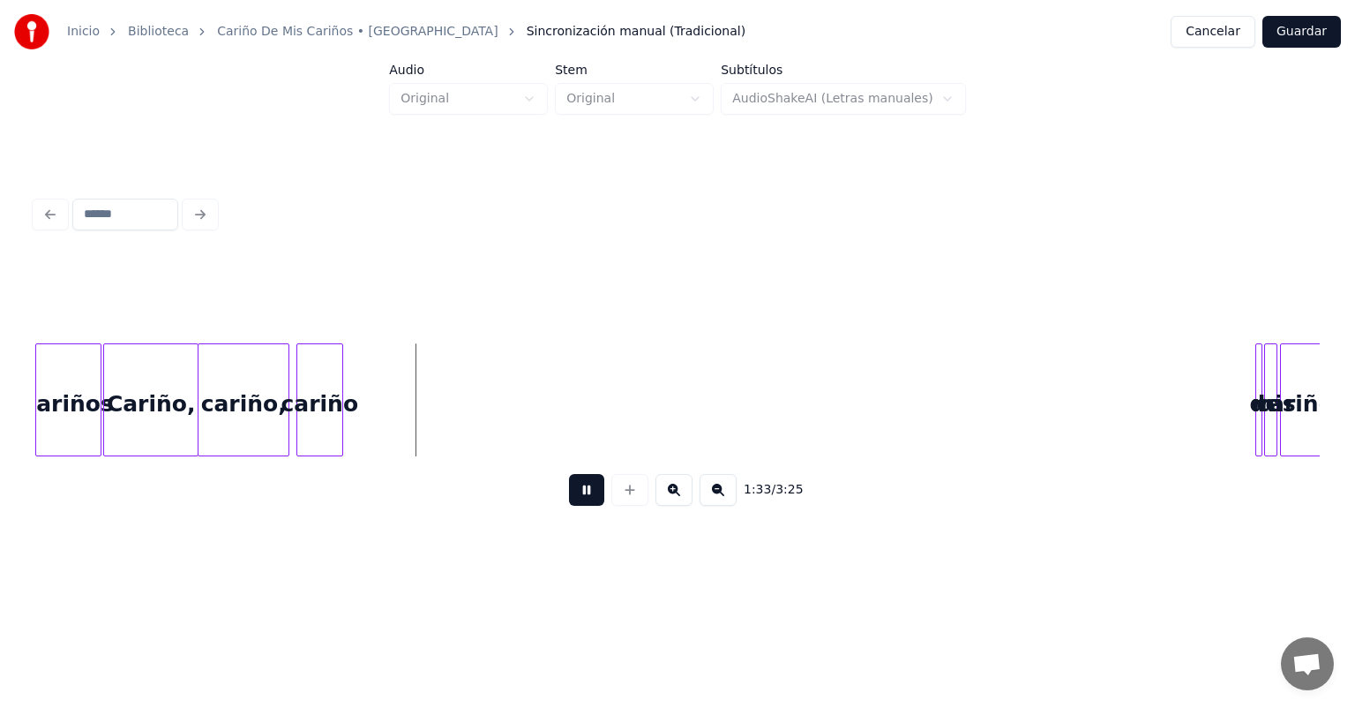
click at [573, 499] on button at bounding box center [586, 490] width 35 height 32
click at [1262, 371] on div "de" at bounding box center [1264, 399] width 18 height 113
click at [352, 359] on div "de" at bounding box center [355, 404] width 18 height 120
click at [1290, 367] on div at bounding box center [1287, 399] width 5 height 111
click at [378, 424] on div "mis" at bounding box center [379, 404] width 27 height 120
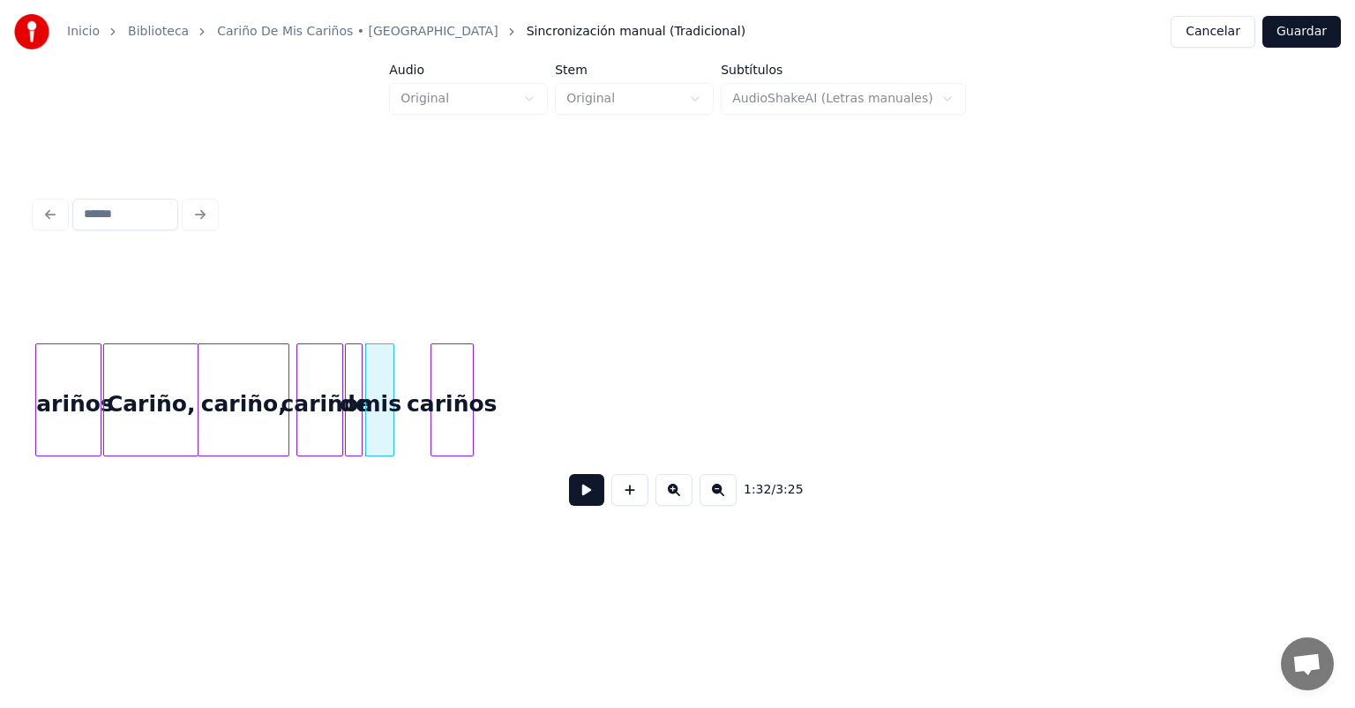
click at [445, 410] on div "cariños" at bounding box center [451, 404] width 41 height 120
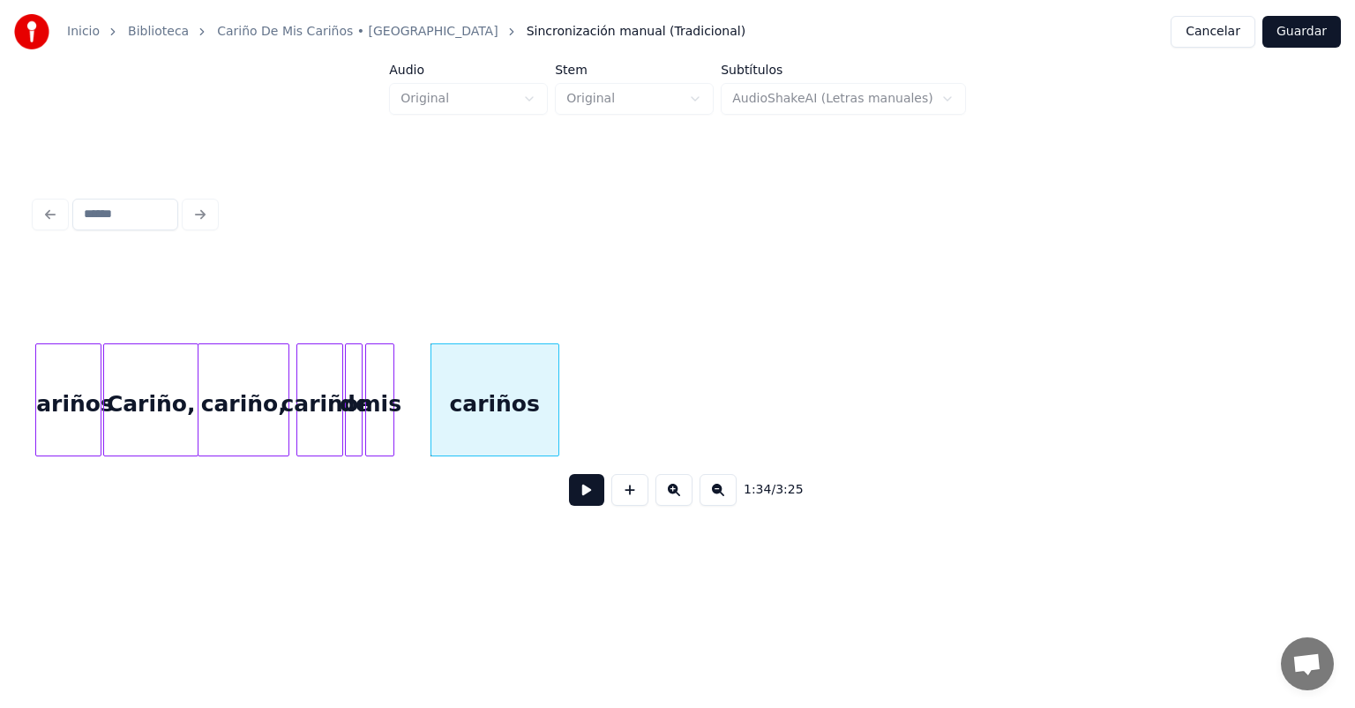
click at [557, 423] on div at bounding box center [555, 399] width 5 height 111
click at [318, 388] on div "cariño" at bounding box center [319, 404] width 45 height 120
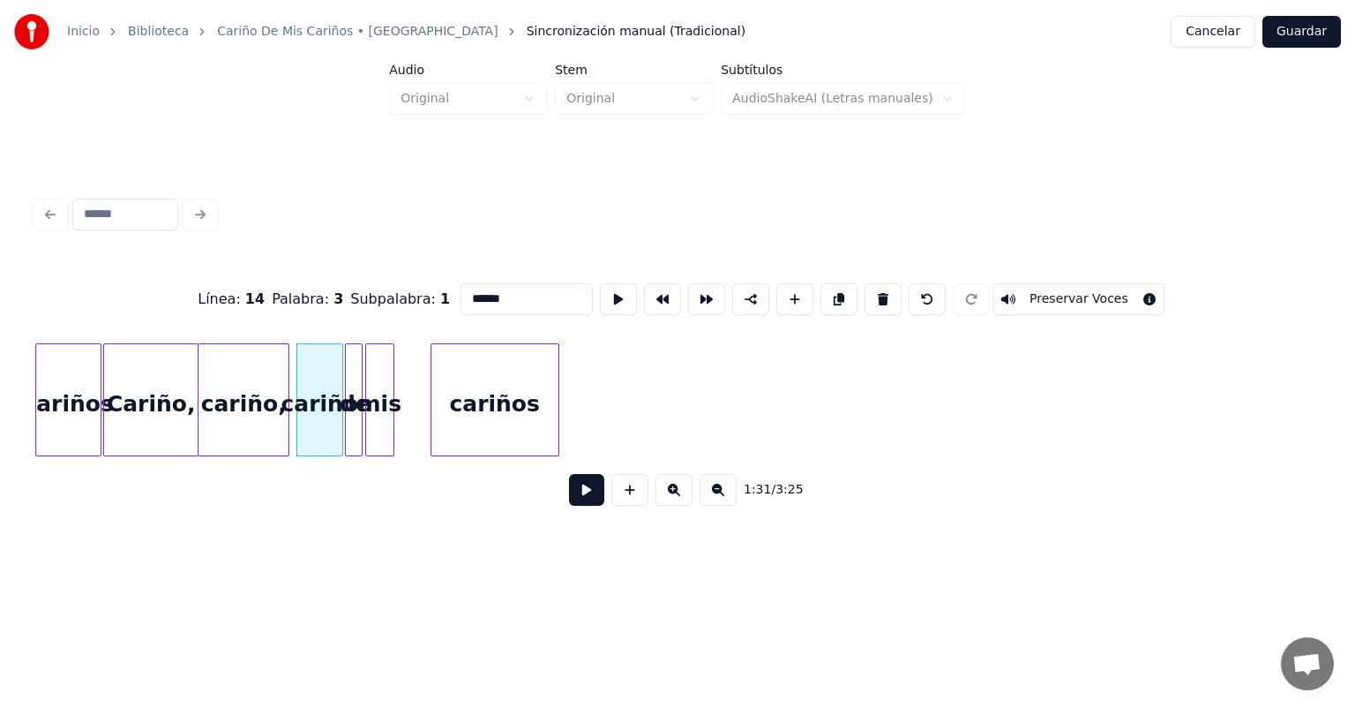
click at [670, 501] on button at bounding box center [673, 490] width 37 height 32
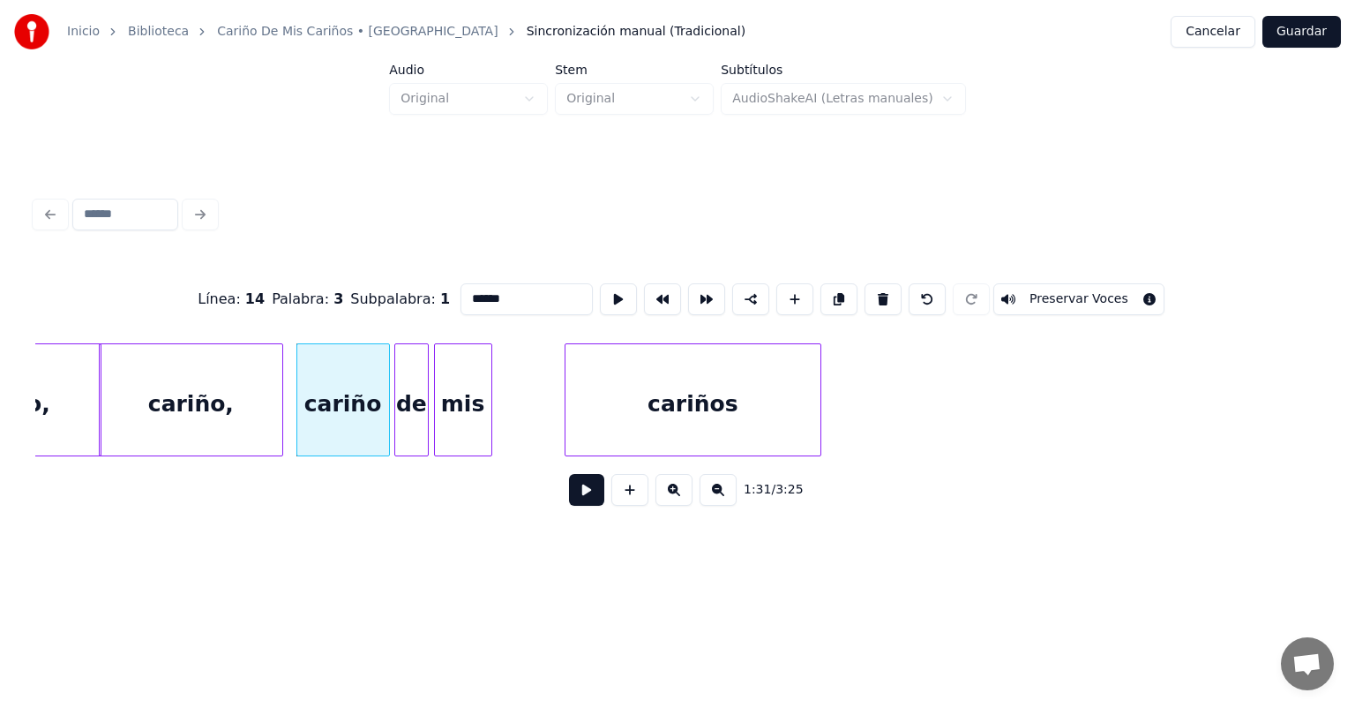
click at [569, 497] on button at bounding box center [586, 490] width 35 height 32
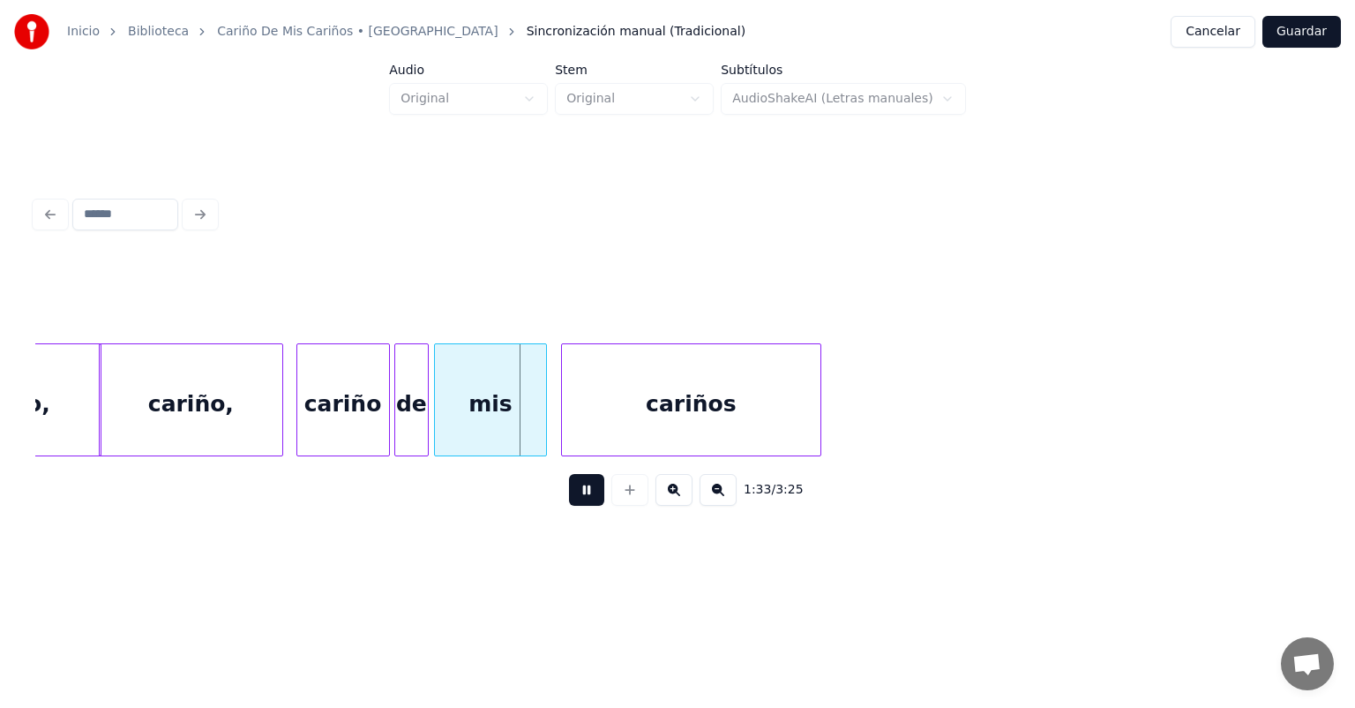
click at [565, 439] on div at bounding box center [564, 399] width 5 height 111
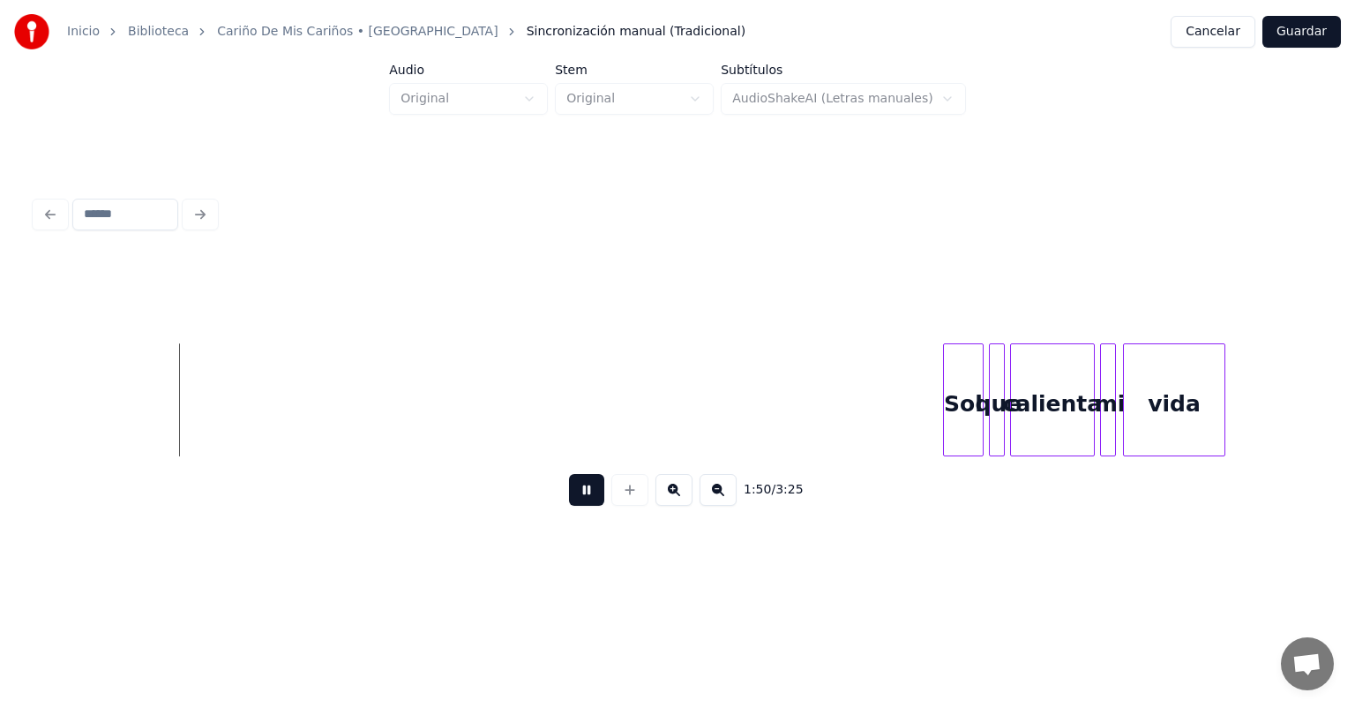
scroll to position [0, 9592]
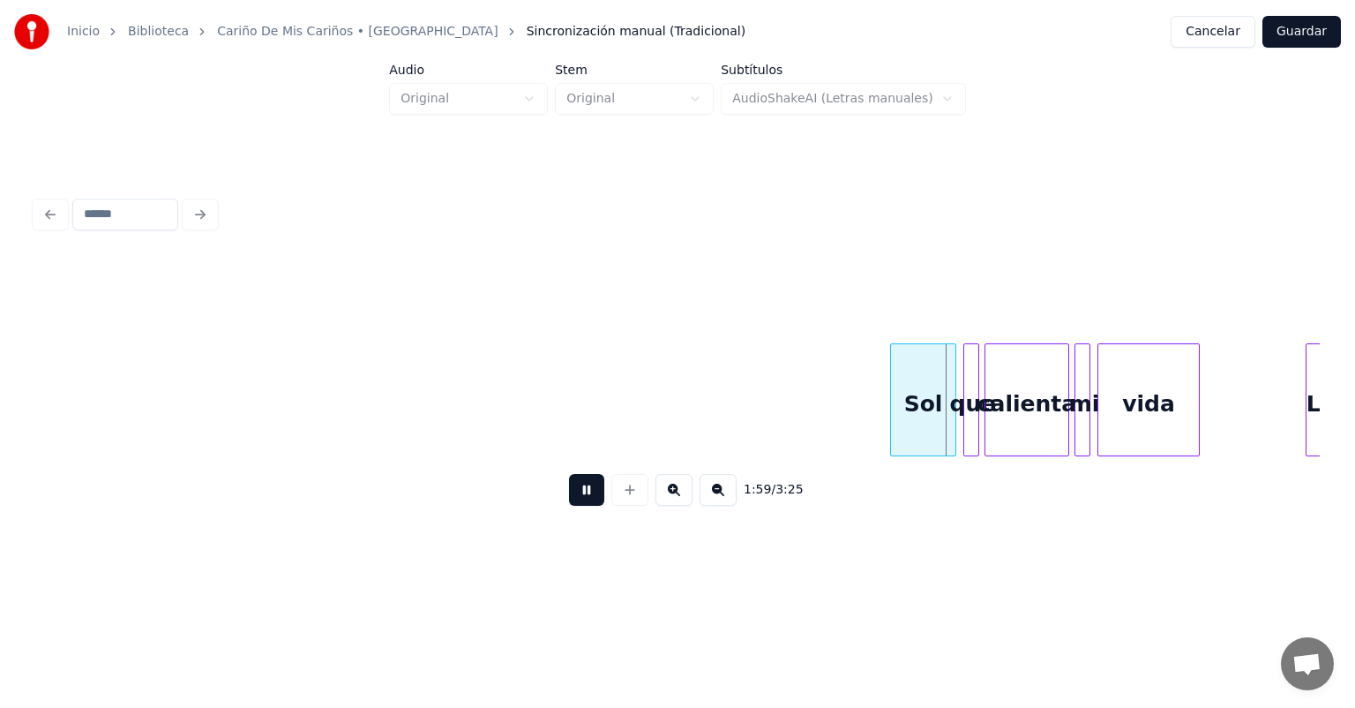
click at [577, 499] on button at bounding box center [586, 490] width 35 height 32
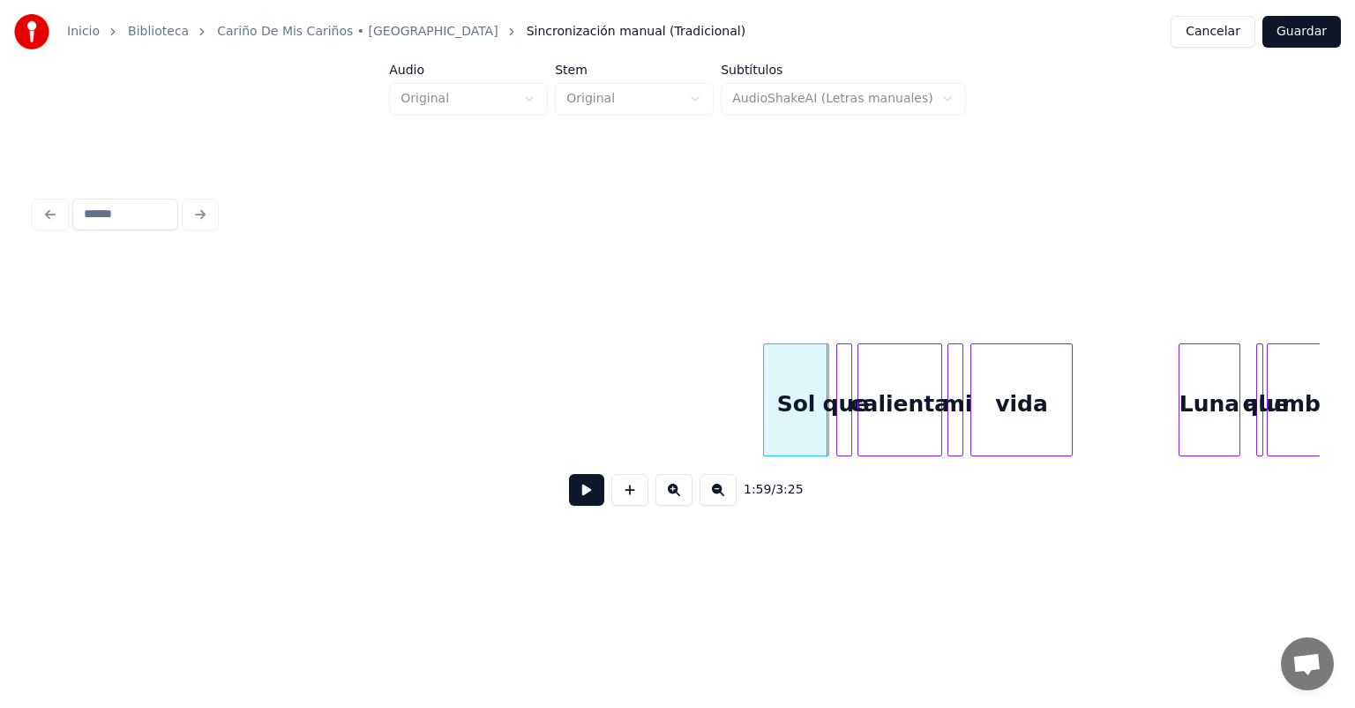
scroll to position [0, 9765]
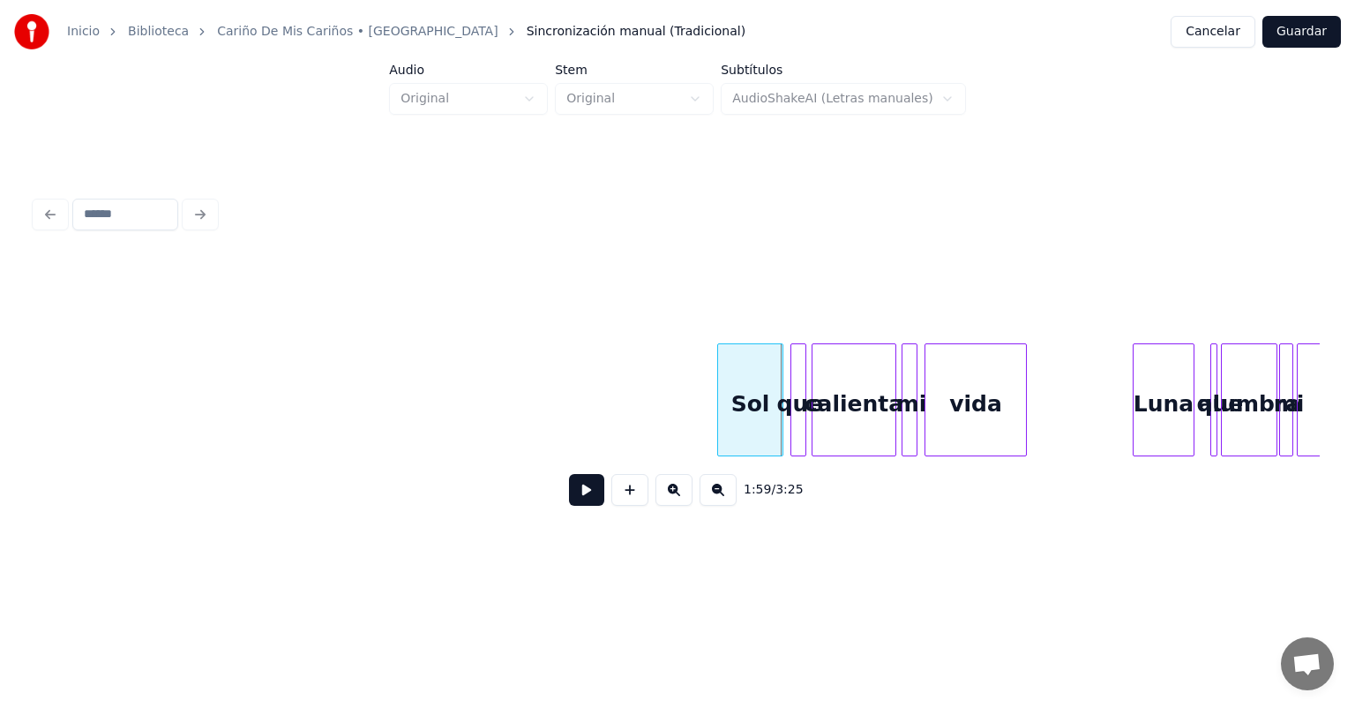
click at [674, 488] on button at bounding box center [673, 490] width 37 height 32
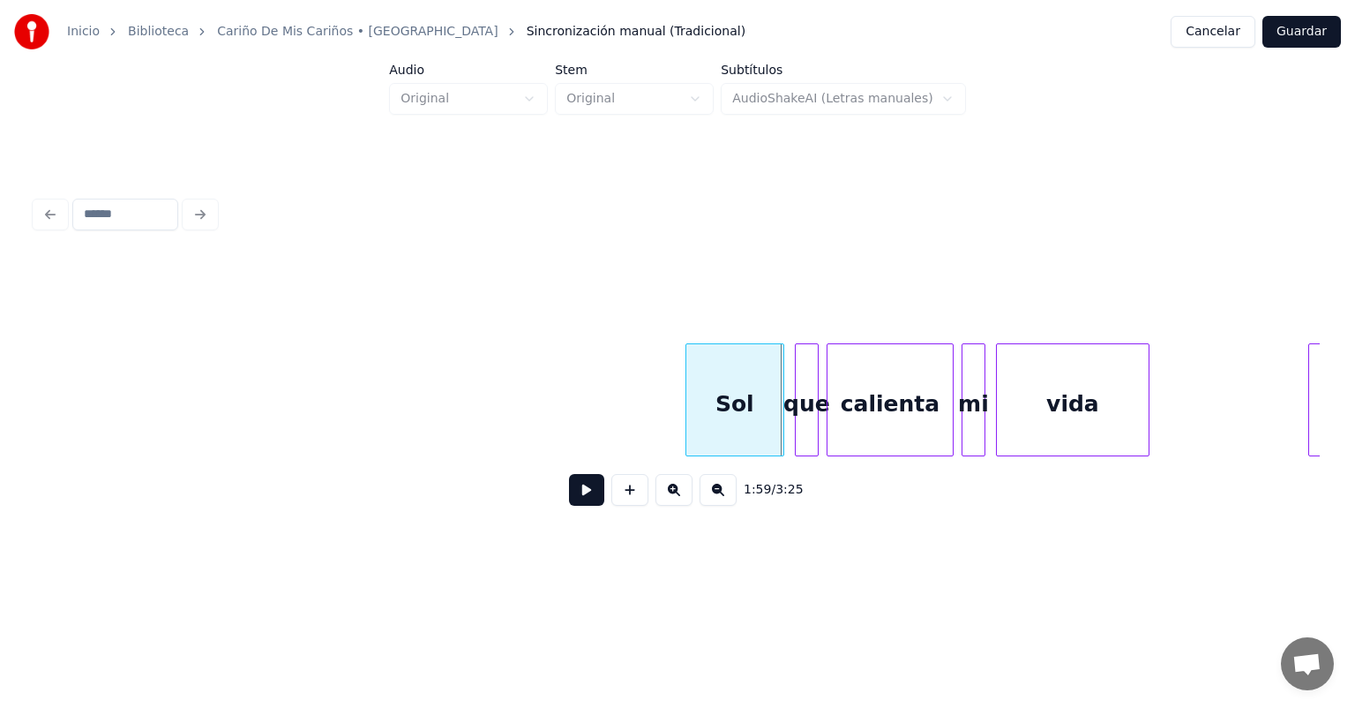
click at [671, 499] on button at bounding box center [673, 490] width 37 height 32
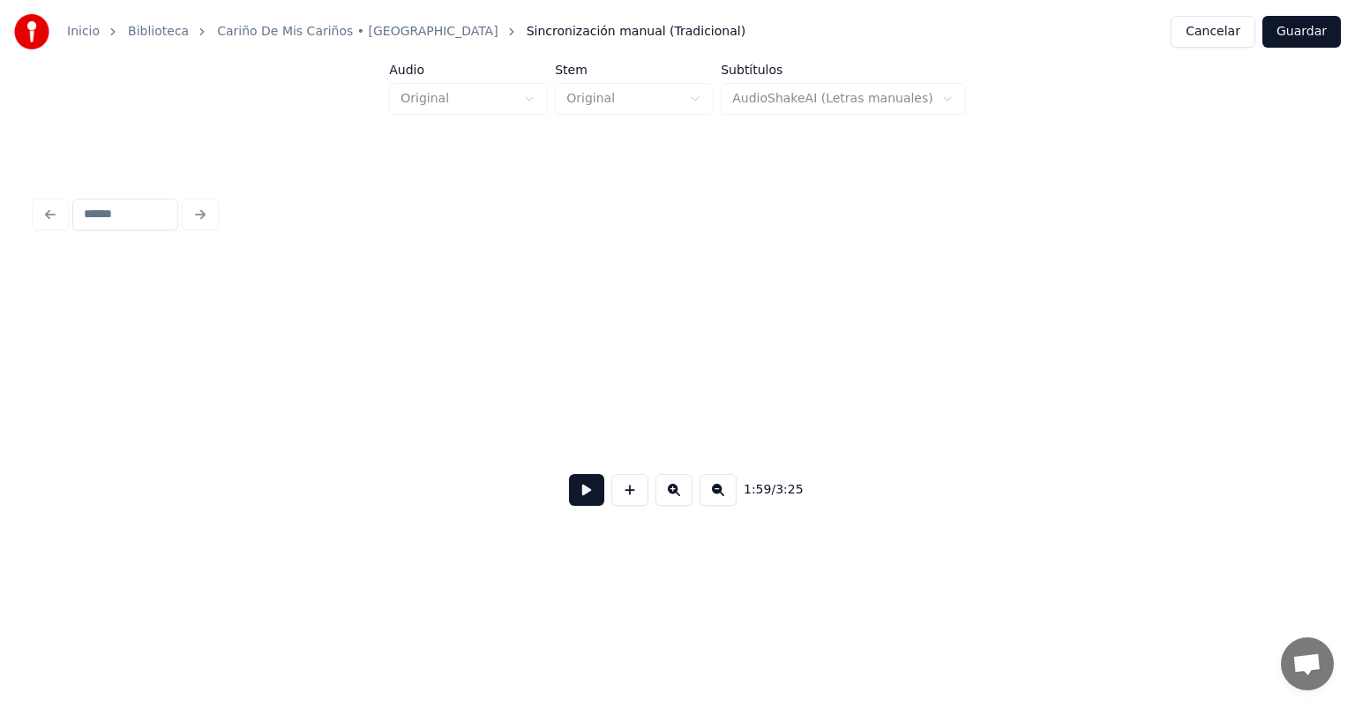
scroll to position [0, 20275]
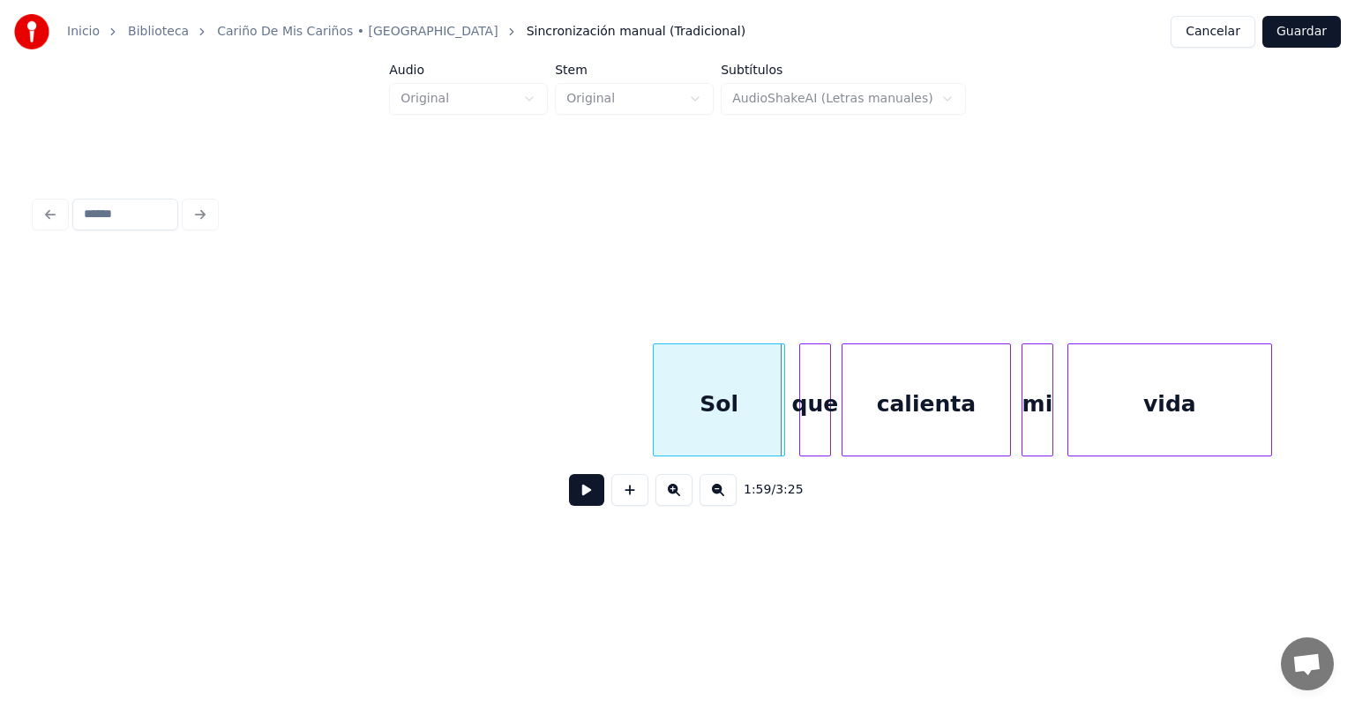
click at [573, 501] on button at bounding box center [586, 490] width 35 height 32
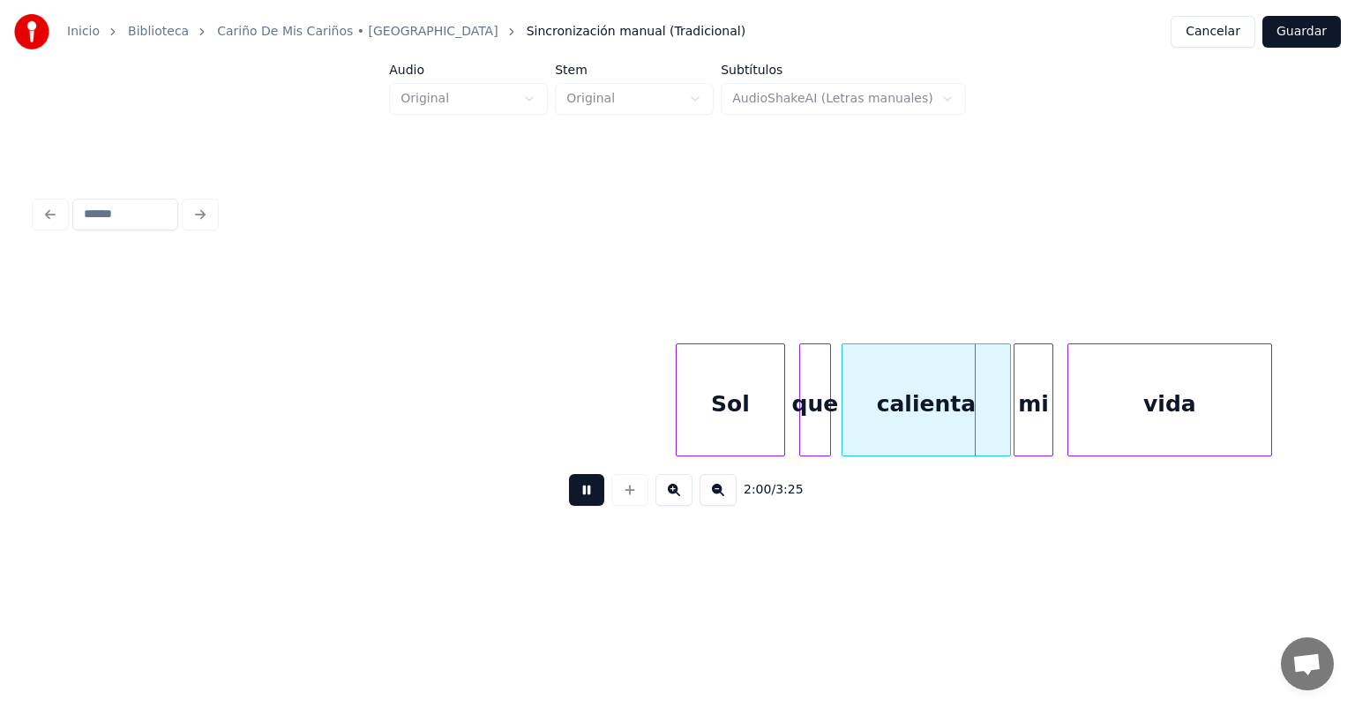
click at [1025, 409] on div "mi" at bounding box center [1034, 404] width 38 height 120
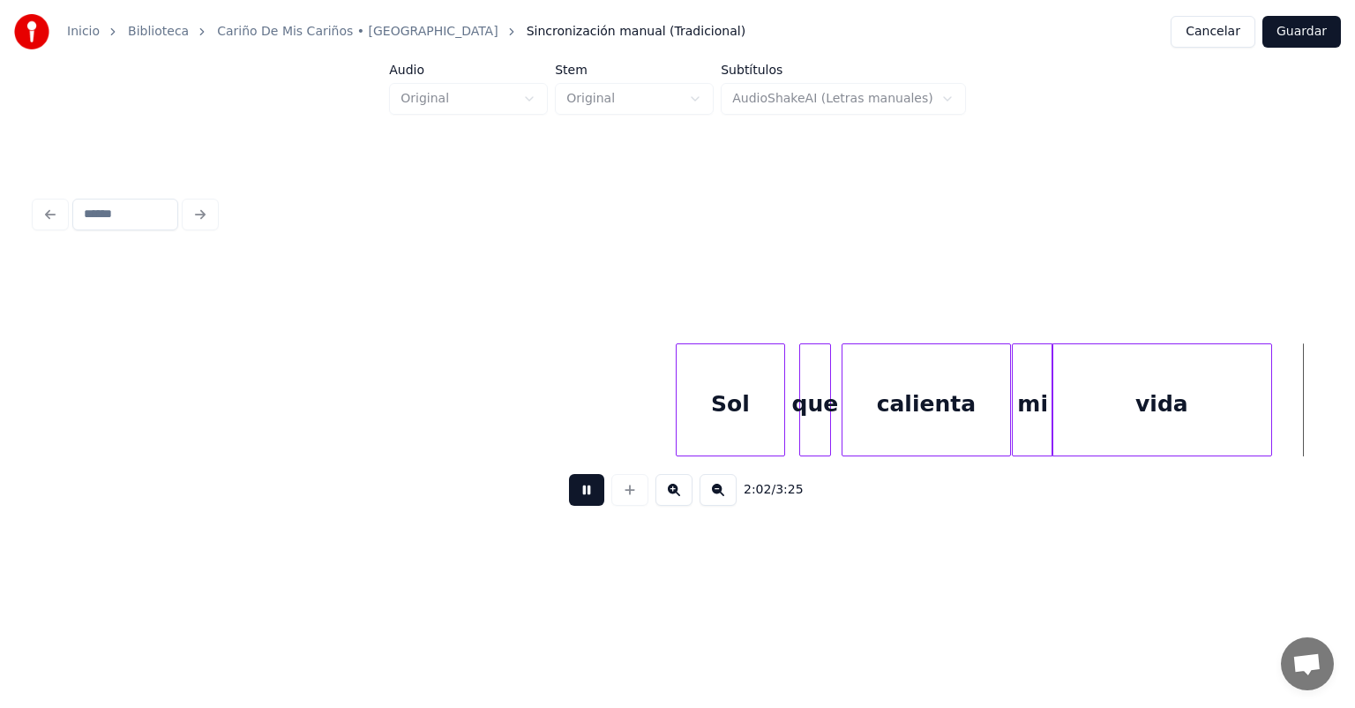
scroll to position [0, 21560]
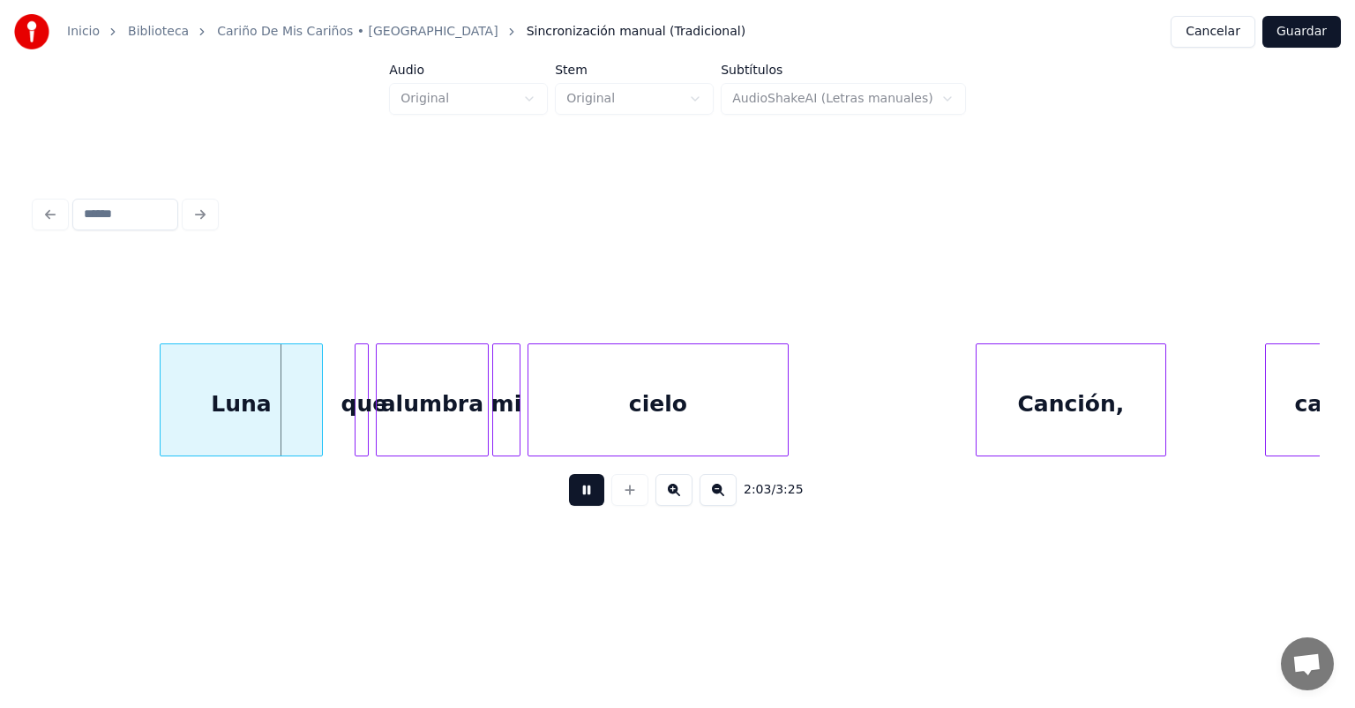
click at [378, 430] on div at bounding box center [379, 399] width 5 height 111
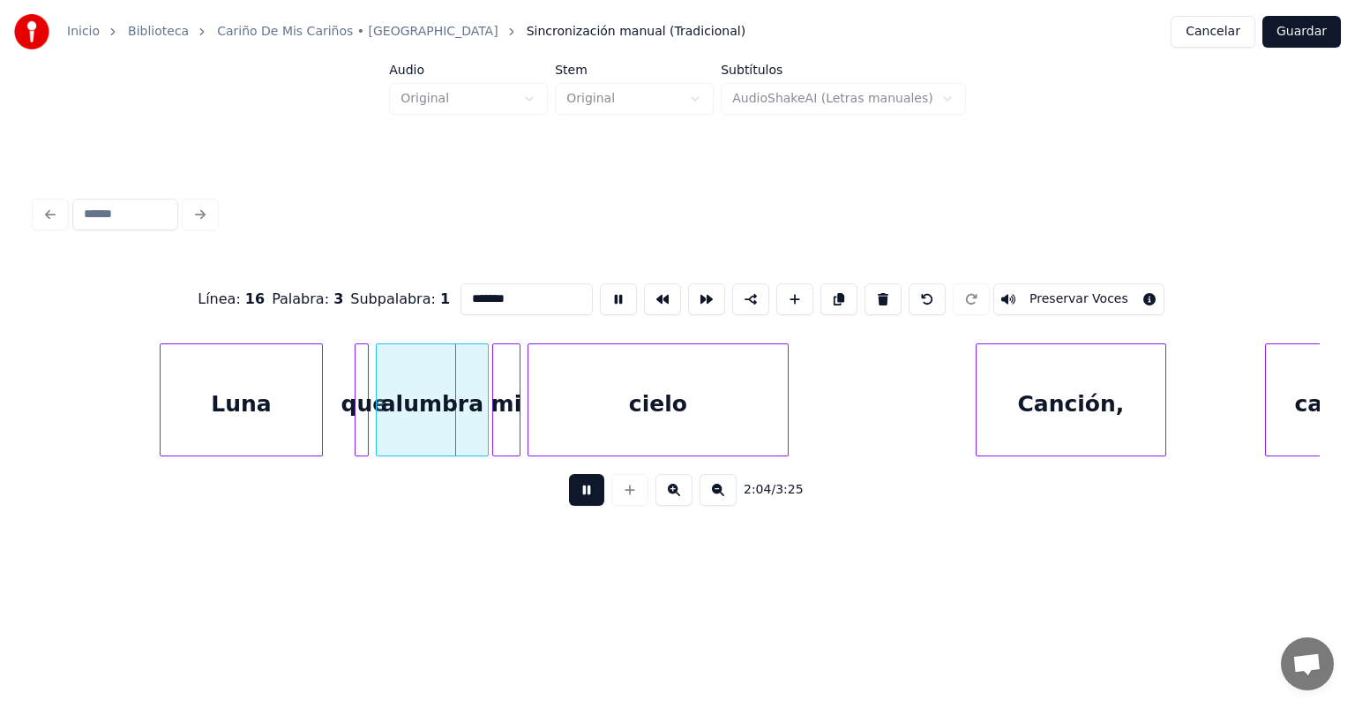
click at [356, 426] on div at bounding box center [358, 399] width 5 height 111
type input "***"
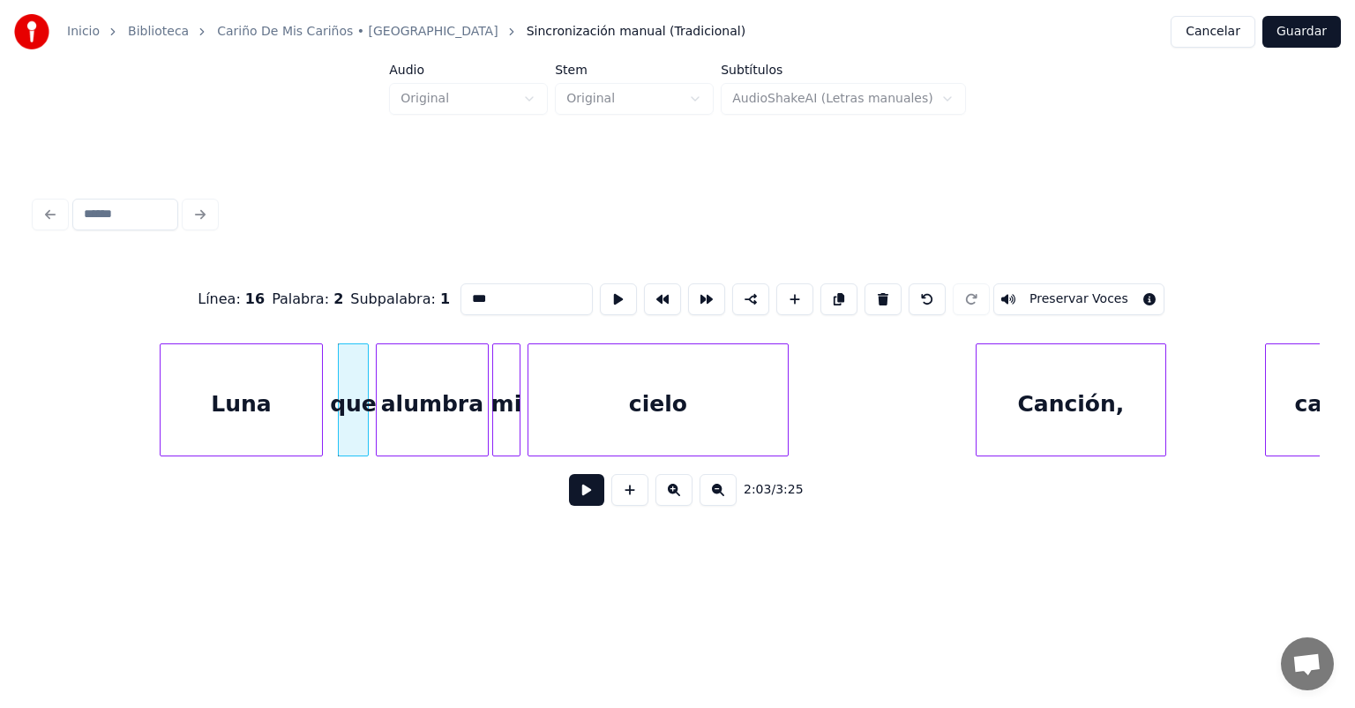
click at [571, 503] on button at bounding box center [586, 490] width 35 height 32
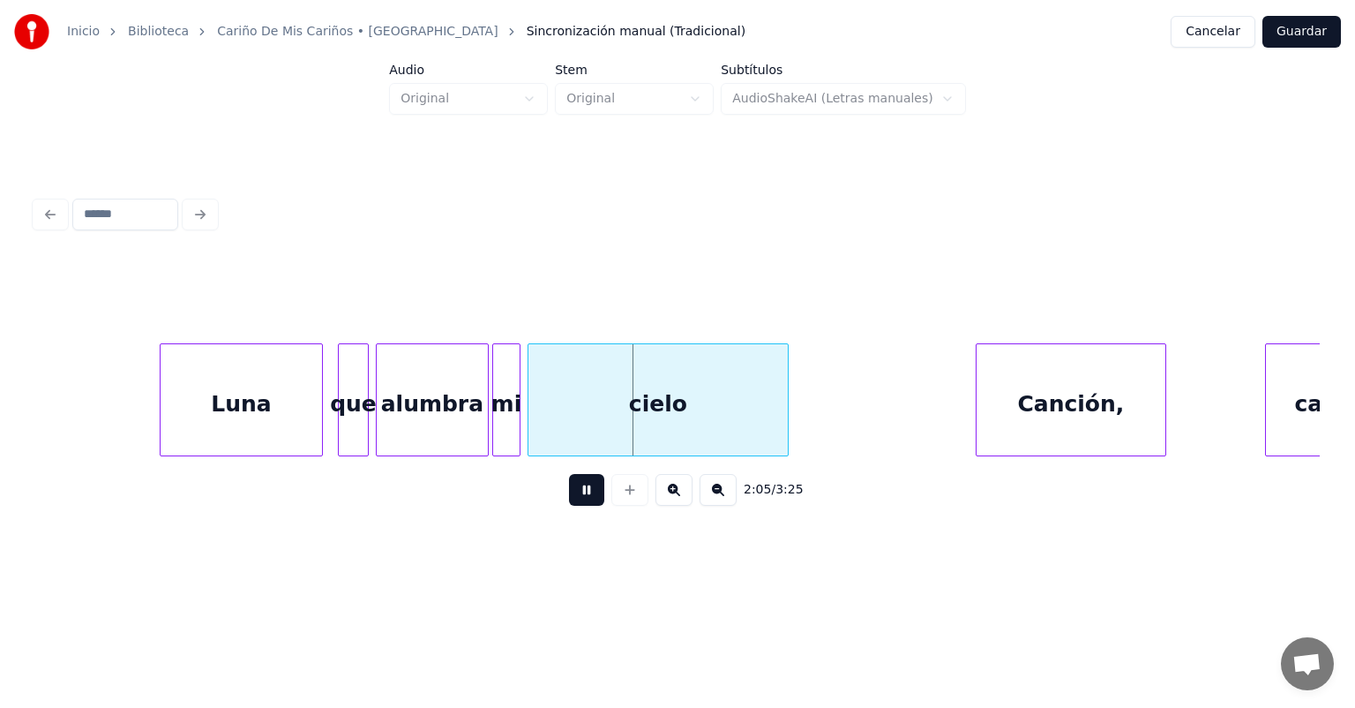
click at [978, 397] on div "Canción," at bounding box center [1071, 404] width 189 height 120
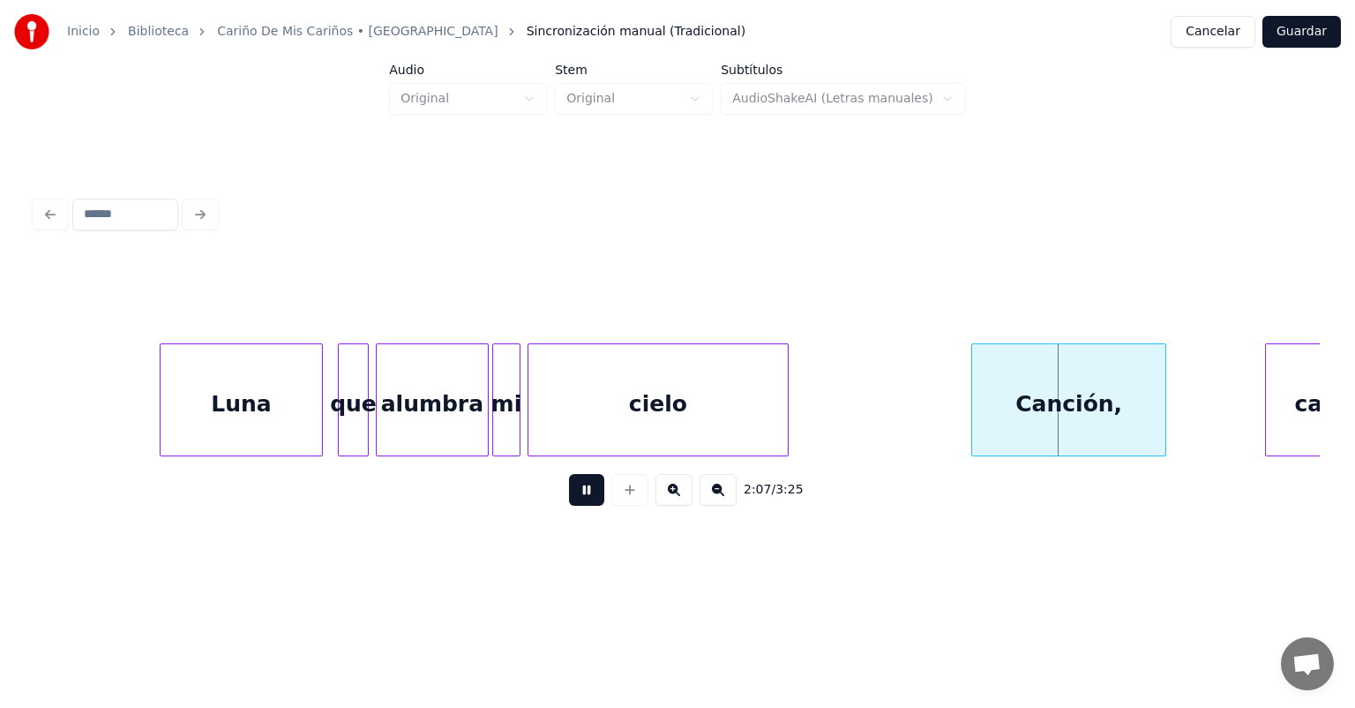
click at [1268, 392] on div at bounding box center [1268, 399] width 5 height 111
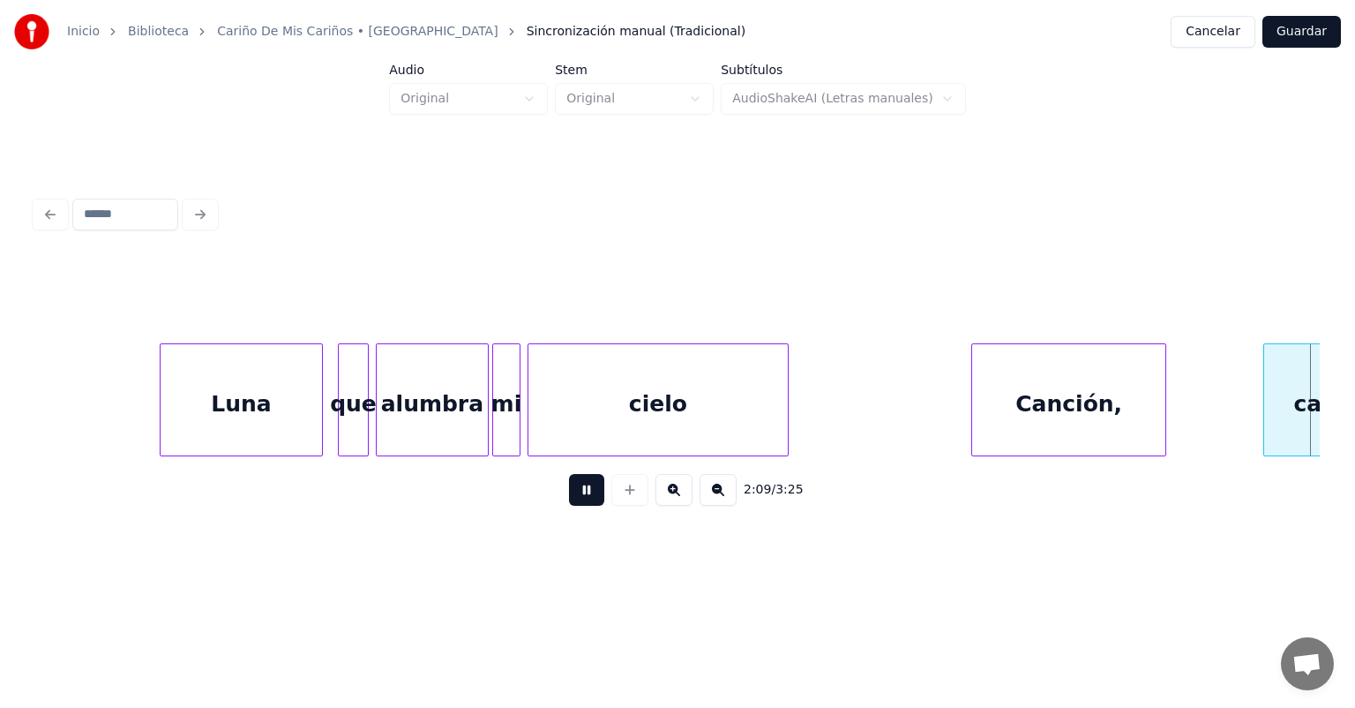
scroll to position [0, 22846]
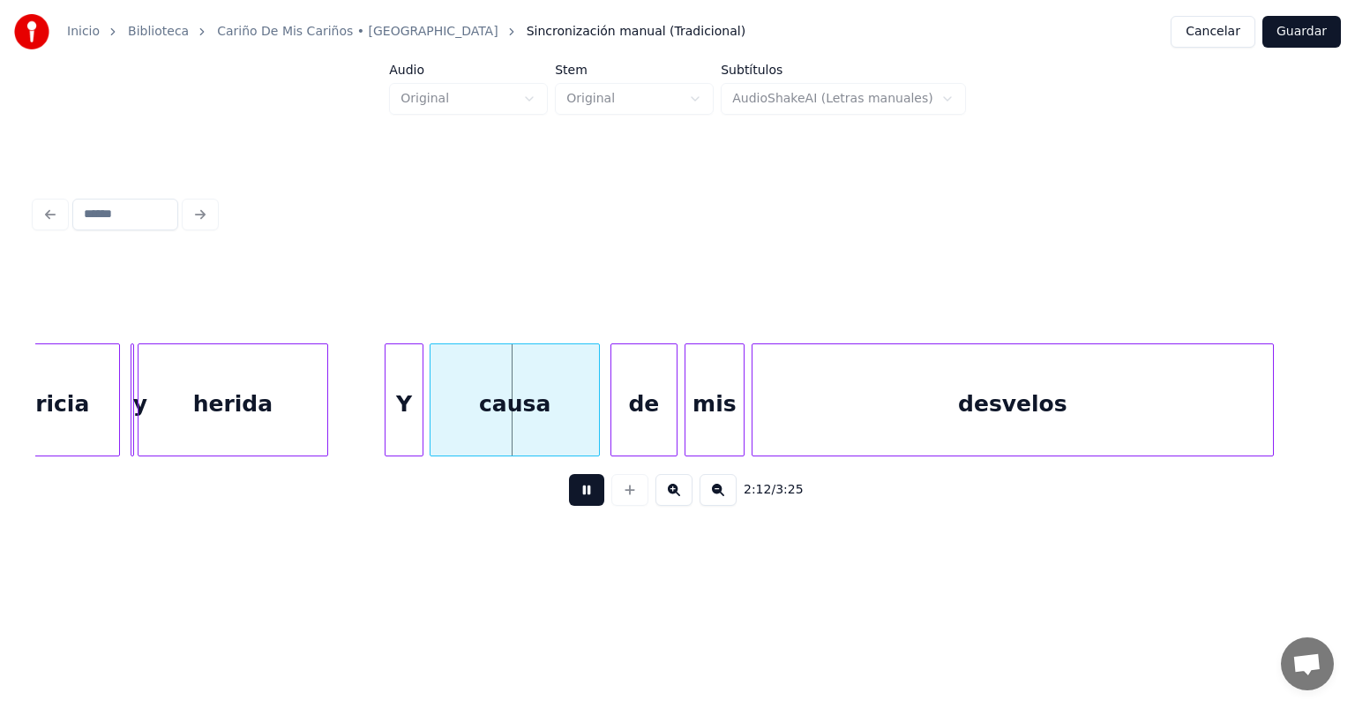
click at [437, 421] on div "causa" at bounding box center [515, 404] width 168 height 120
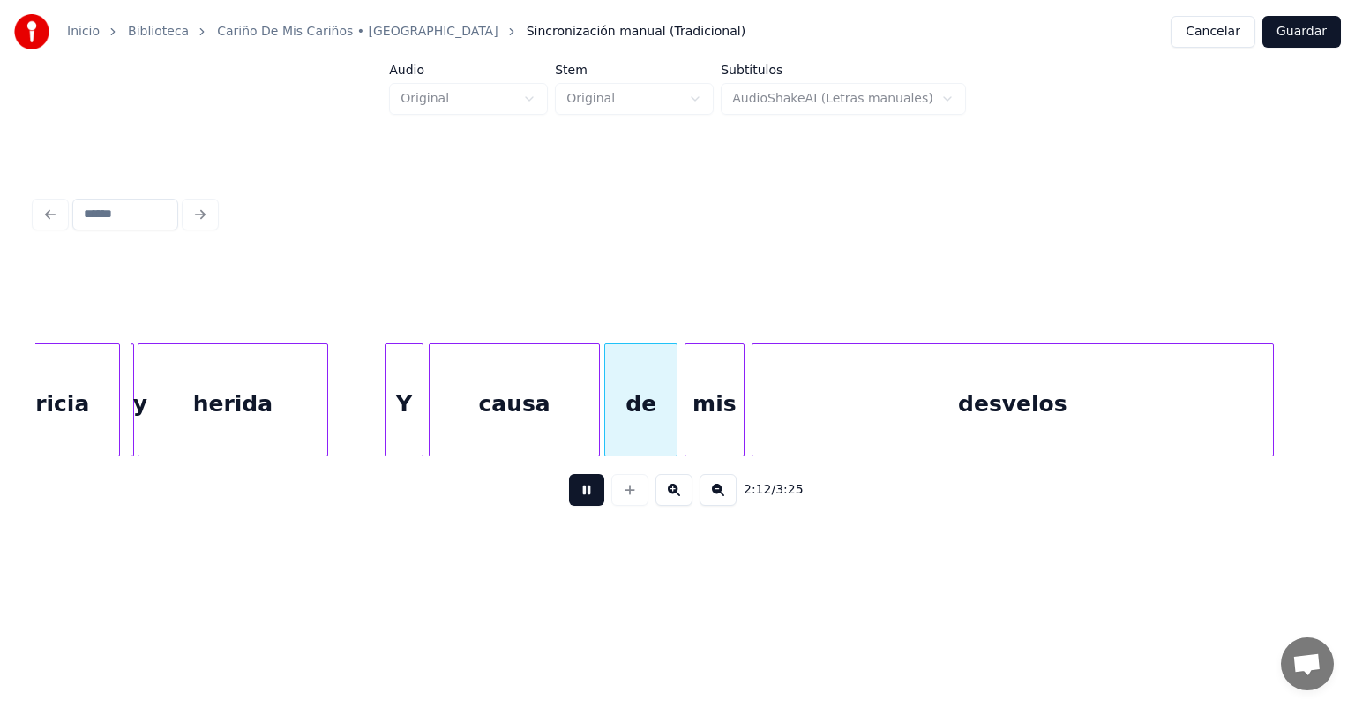
click at [613, 420] on div "de" at bounding box center [640, 404] width 71 height 120
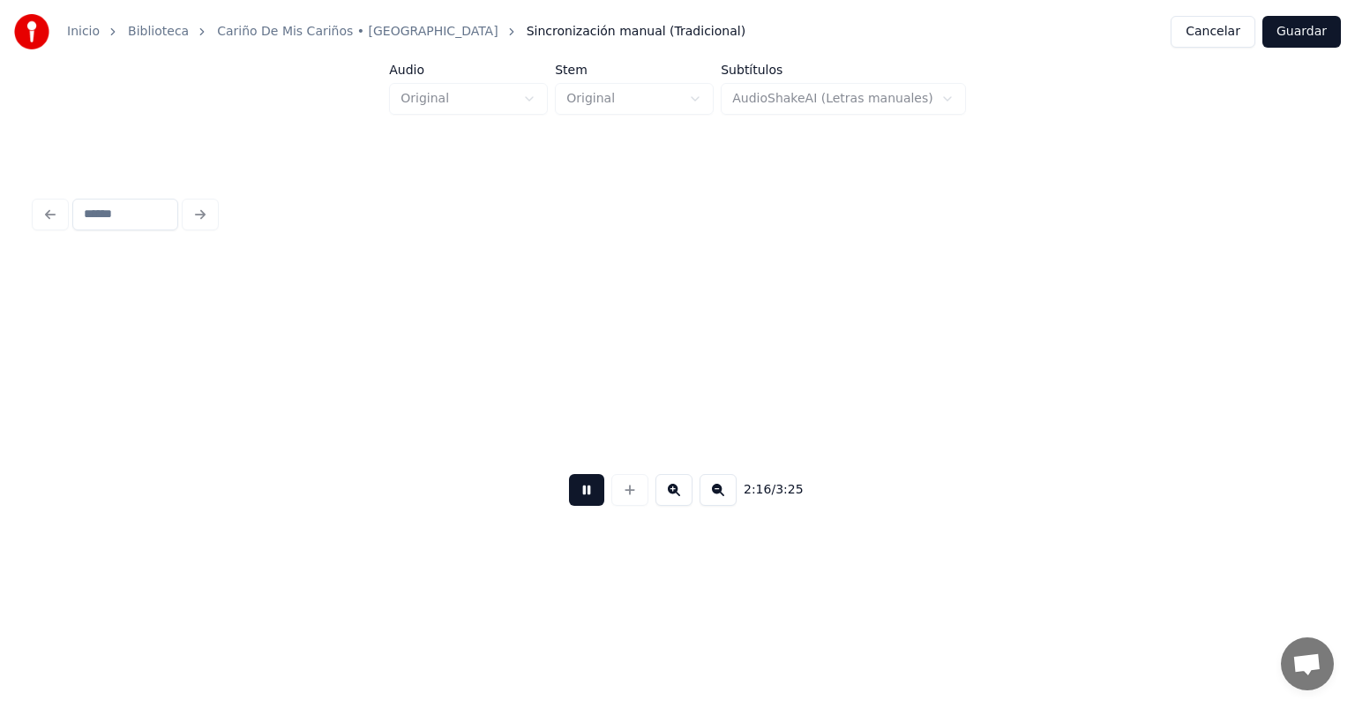
scroll to position [0, 24131]
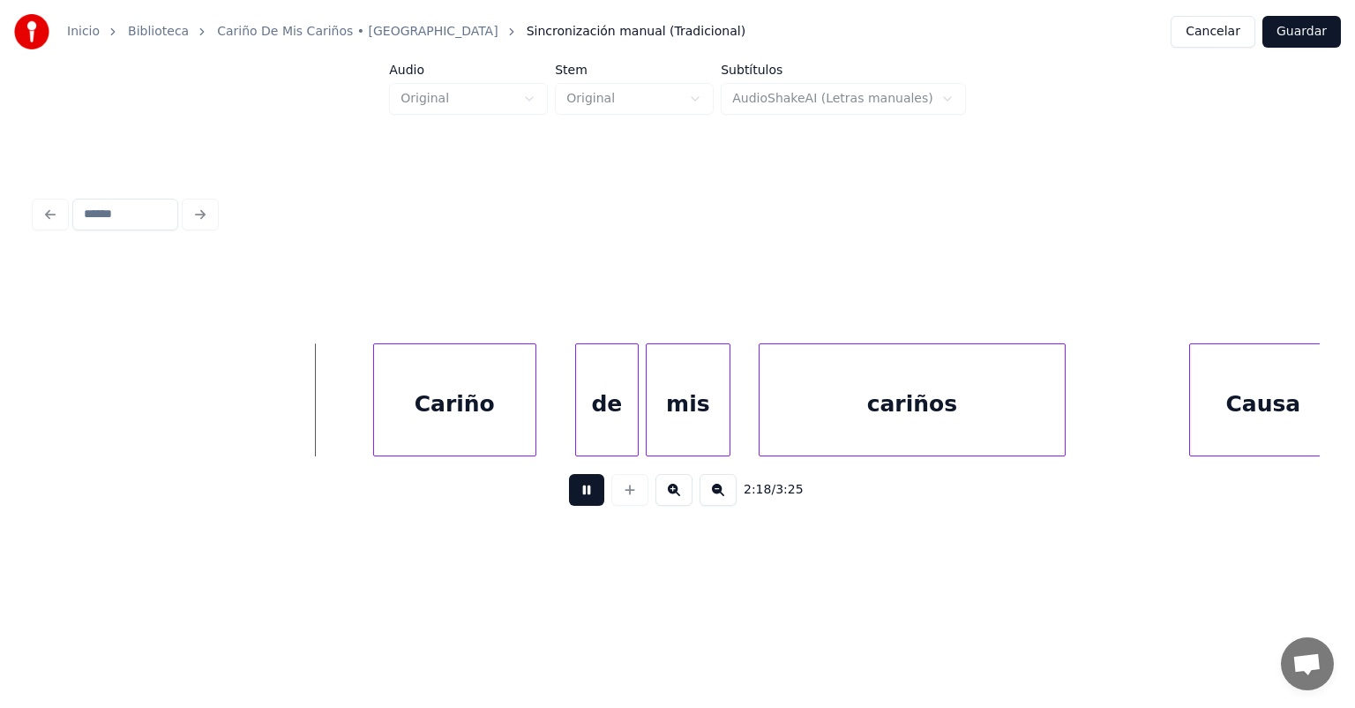
click at [377, 410] on div "Cariño" at bounding box center [454, 404] width 161 height 120
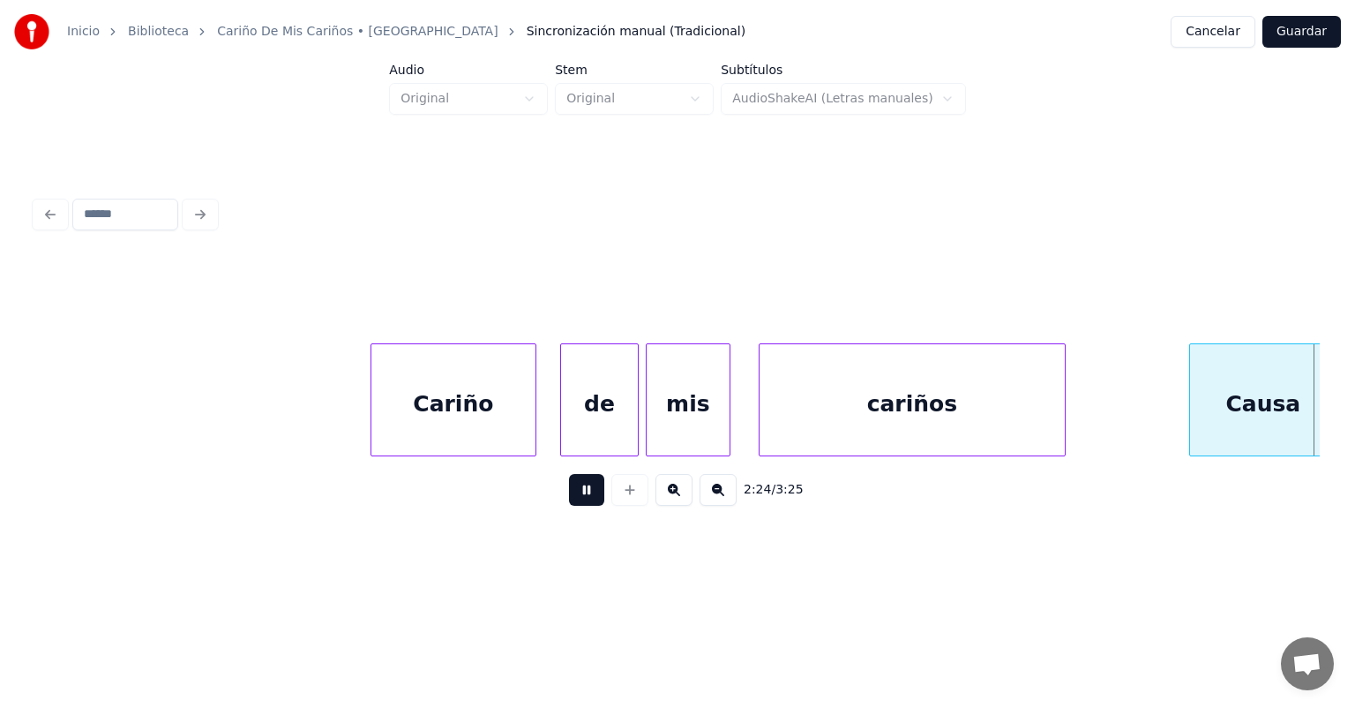
scroll to position [0, 25417]
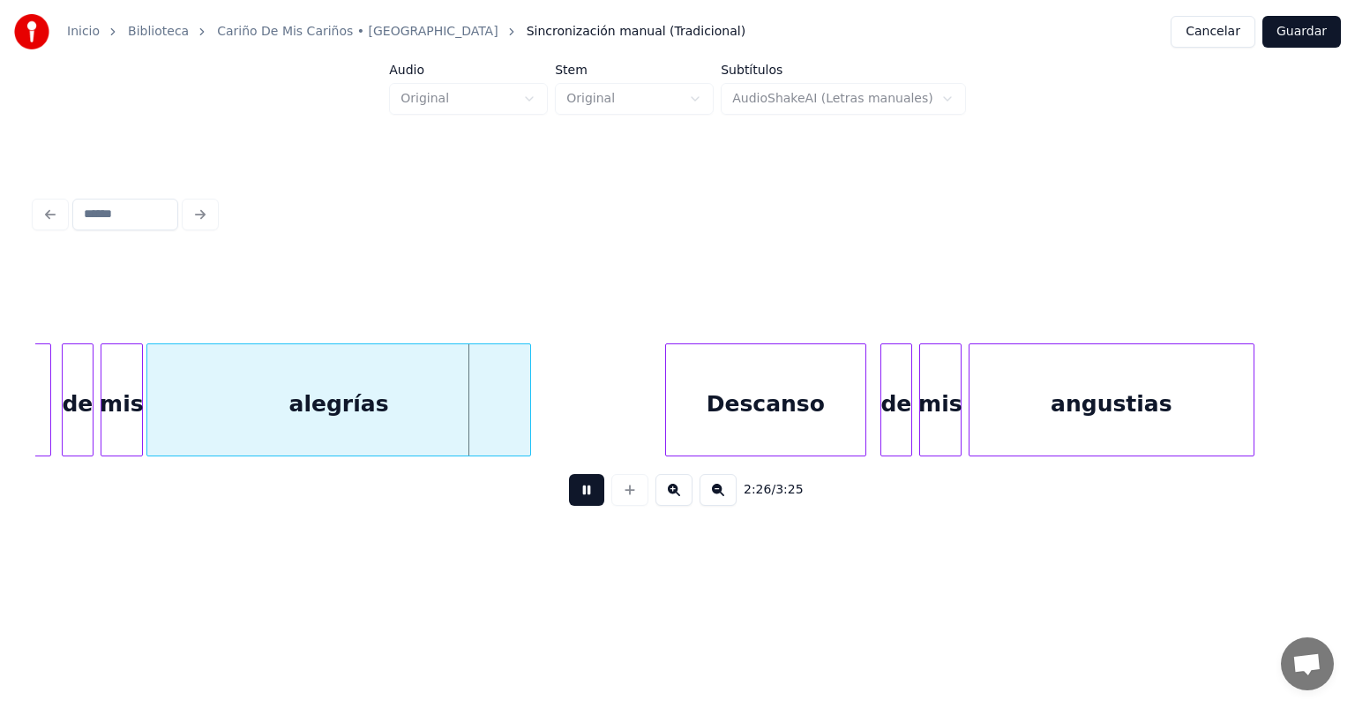
click at [157, 420] on div "alegrías" at bounding box center [338, 404] width 383 height 120
click at [65, 420] on div "de" at bounding box center [74, 404] width 35 height 120
click at [104, 420] on div "mis" at bounding box center [119, 404] width 45 height 120
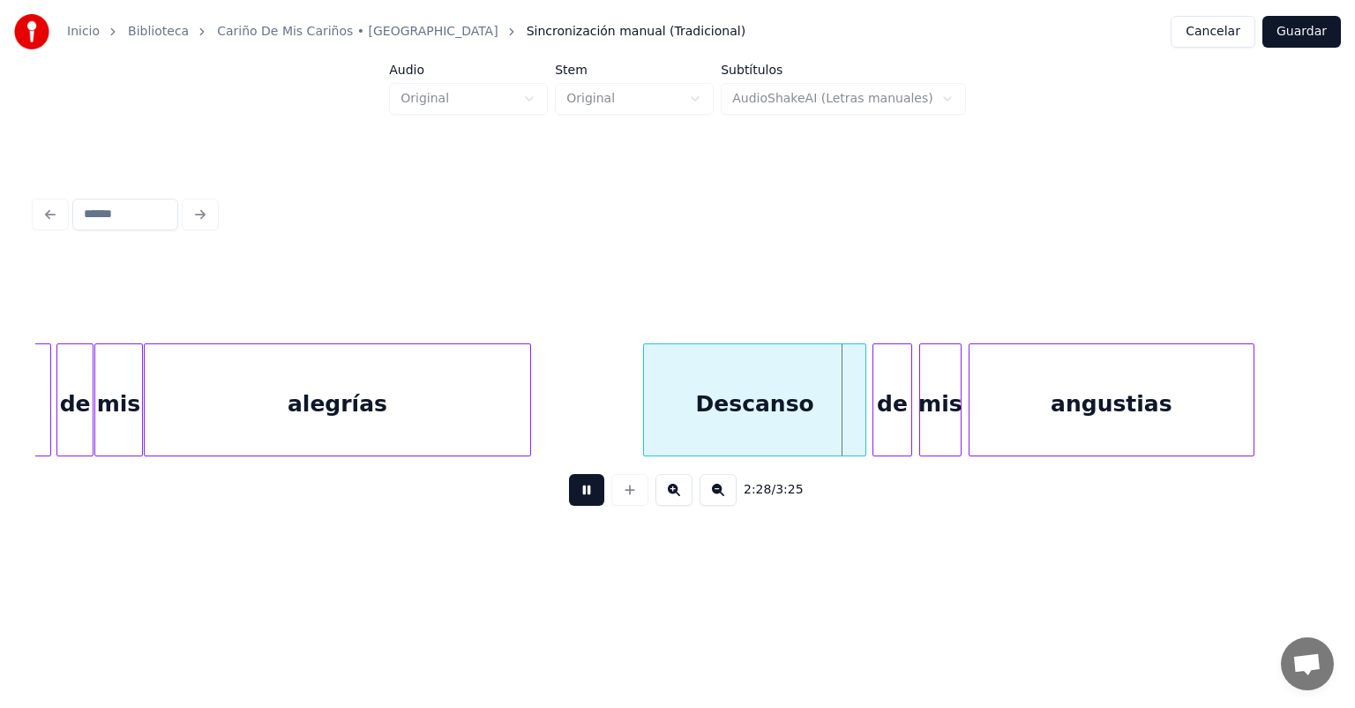
click at [884, 408] on div "de" at bounding box center [892, 404] width 38 height 120
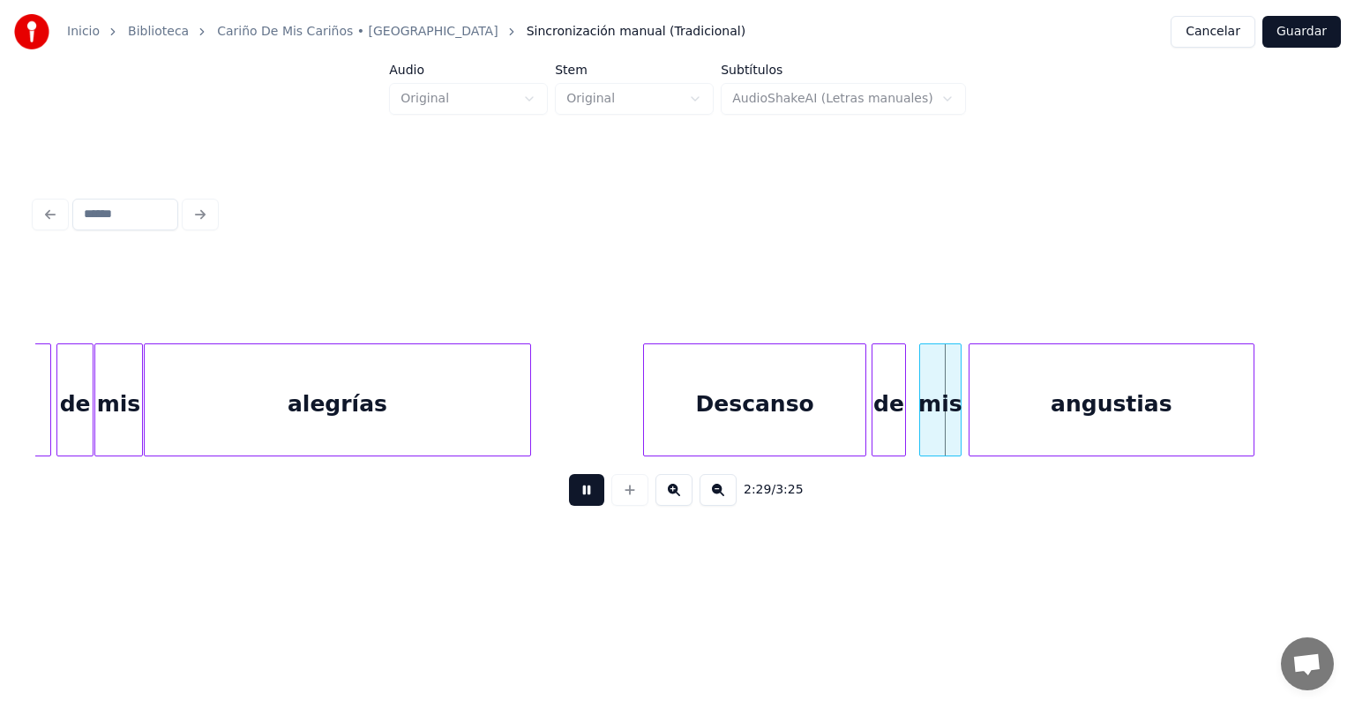
click at [923, 407] on div "mis" at bounding box center [940, 404] width 41 height 120
click at [903, 411] on div "de" at bounding box center [889, 404] width 33 height 120
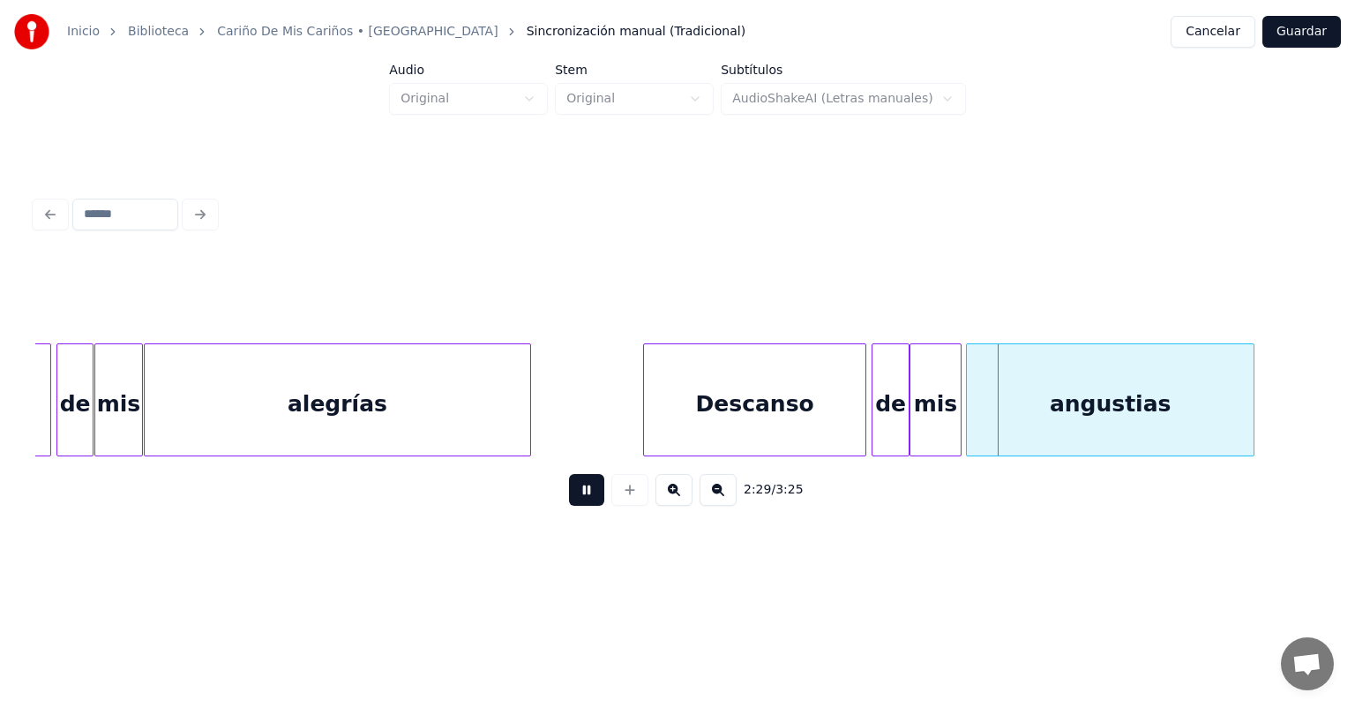
click at [972, 406] on div "angustias" at bounding box center [1110, 404] width 286 height 120
click at [949, 403] on div at bounding box center [951, 399] width 5 height 111
click at [933, 408] on div "mis" at bounding box center [934, 404] width 50 height 120
click at [906, 408] on div "de" at bounding box center [894, 404] width 42 height 120
click at [913, 404] on div at bounding box center [912, 399] width 5 height 111
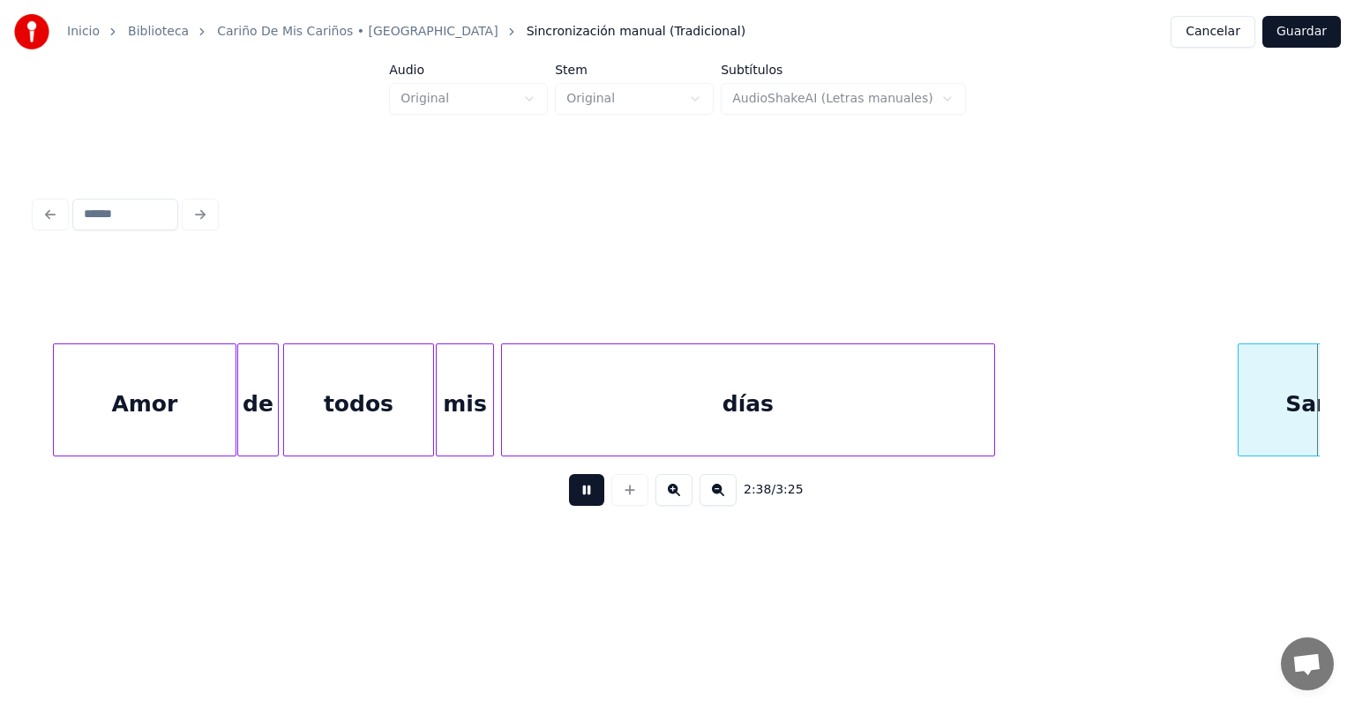
scroll to position [0, 27988]
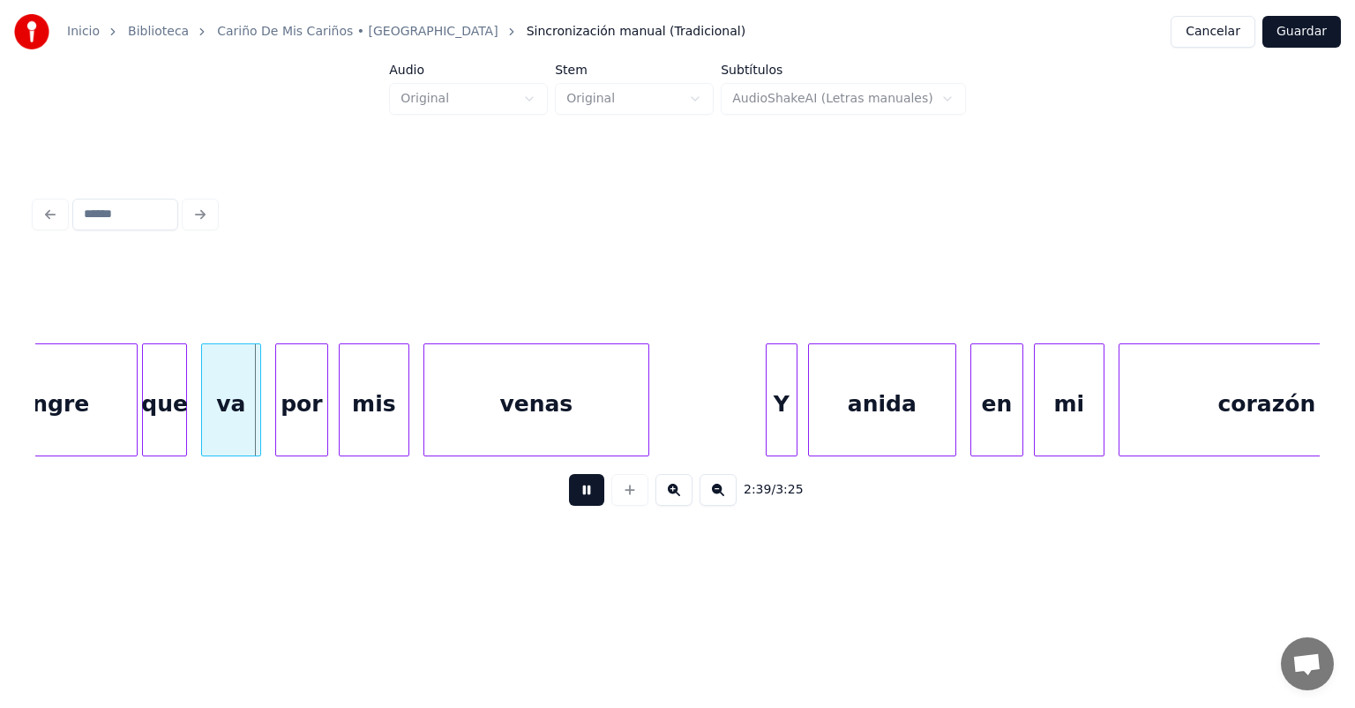
click at [147, 424] on div "que" at bounding box center [164, 404] width 42 height 120
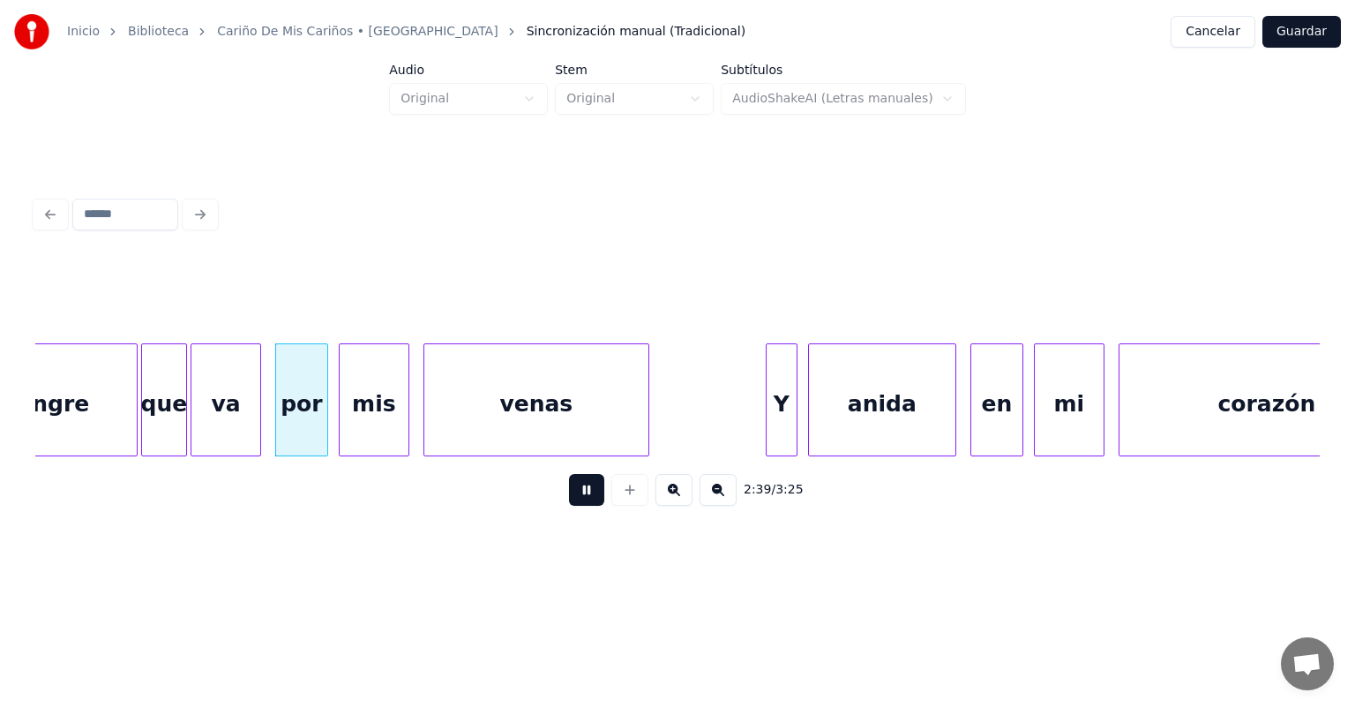
click at [204, 428] on div "va" at bounding box center [225, 404] width 69 height 120
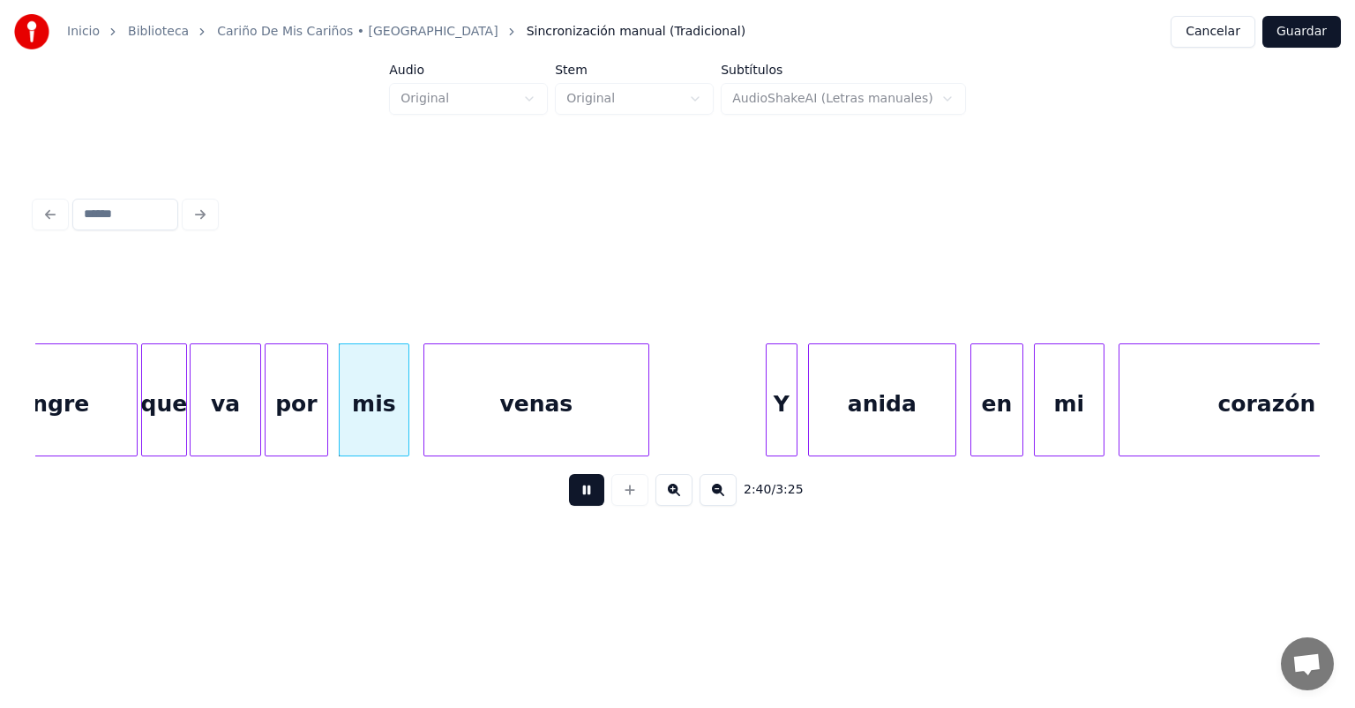
click at [275, 431] on div "por" at bounding box center [297, 404] width 62 height 120
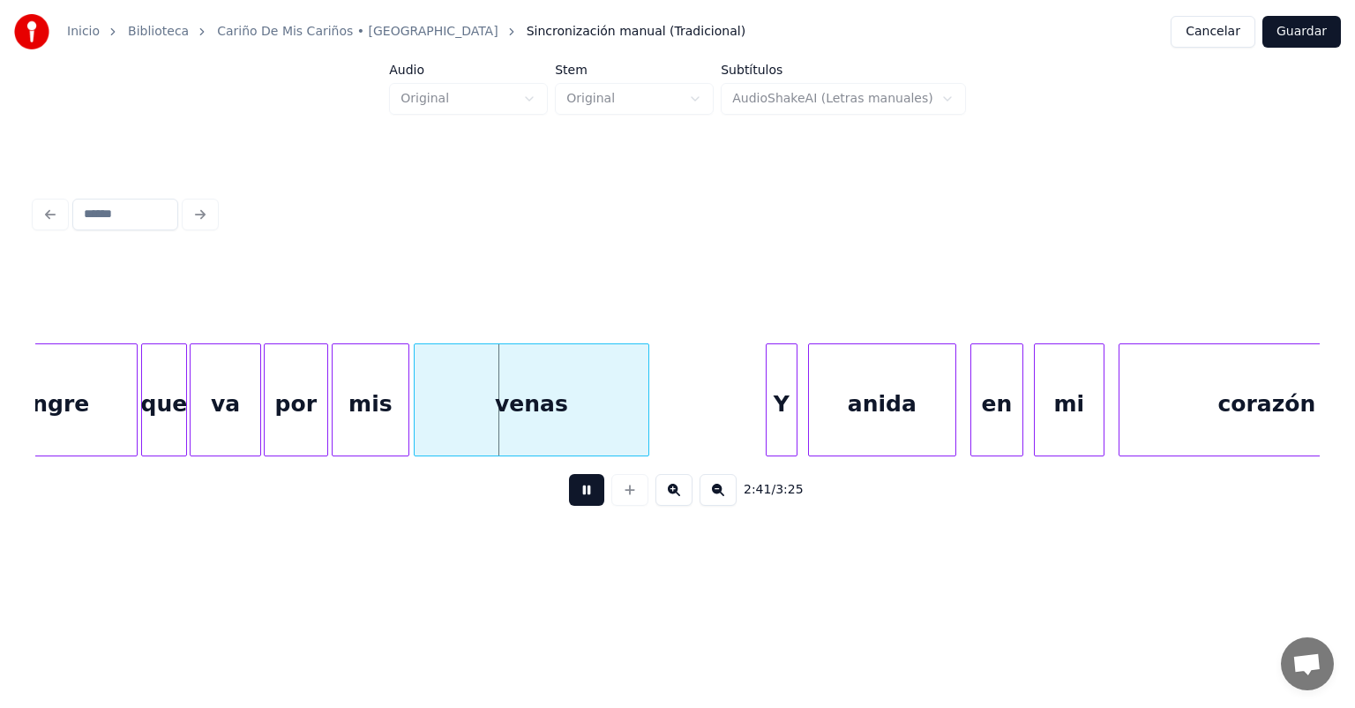
click at [426, 422] on div "venas" at bounding box center [532, 404] width 234 height 120
click at [768, 414] on div "Y" at bounding box center [780, 404] width 34 height 120
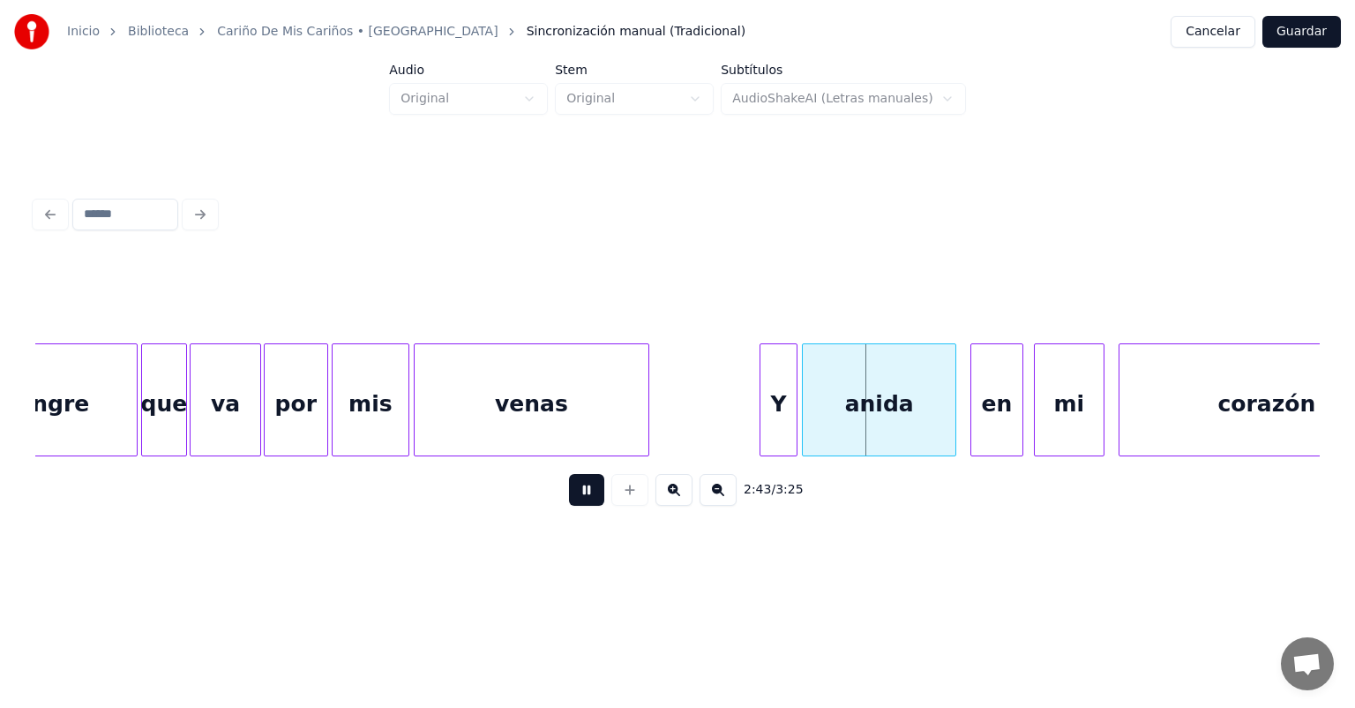
click at [811, 413] on div "anida" at bounding box center [879, 404] width 152 height 120
click at [937, 407] on div "anida" at bounding box center [872, 404] width 152 height 120
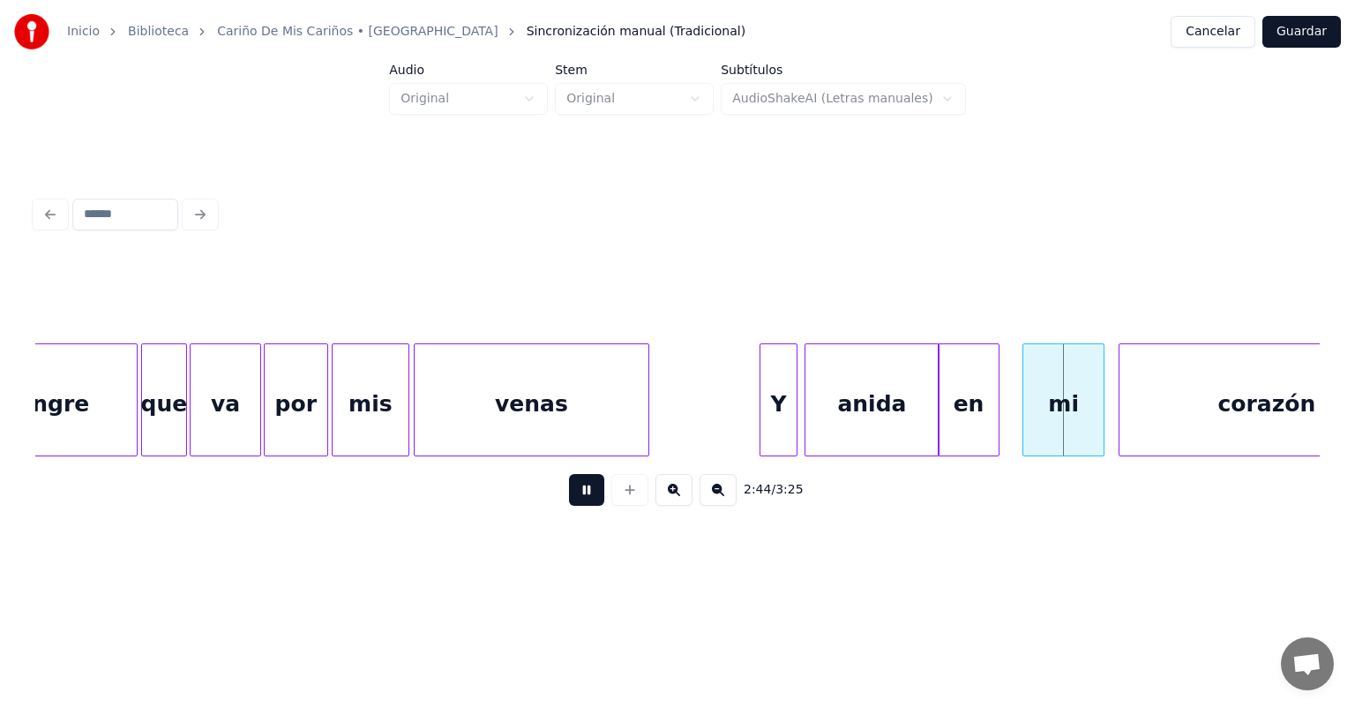
click at [1037, 425] on div "mi" at bounding box center [1062, 404] width 79 height 120
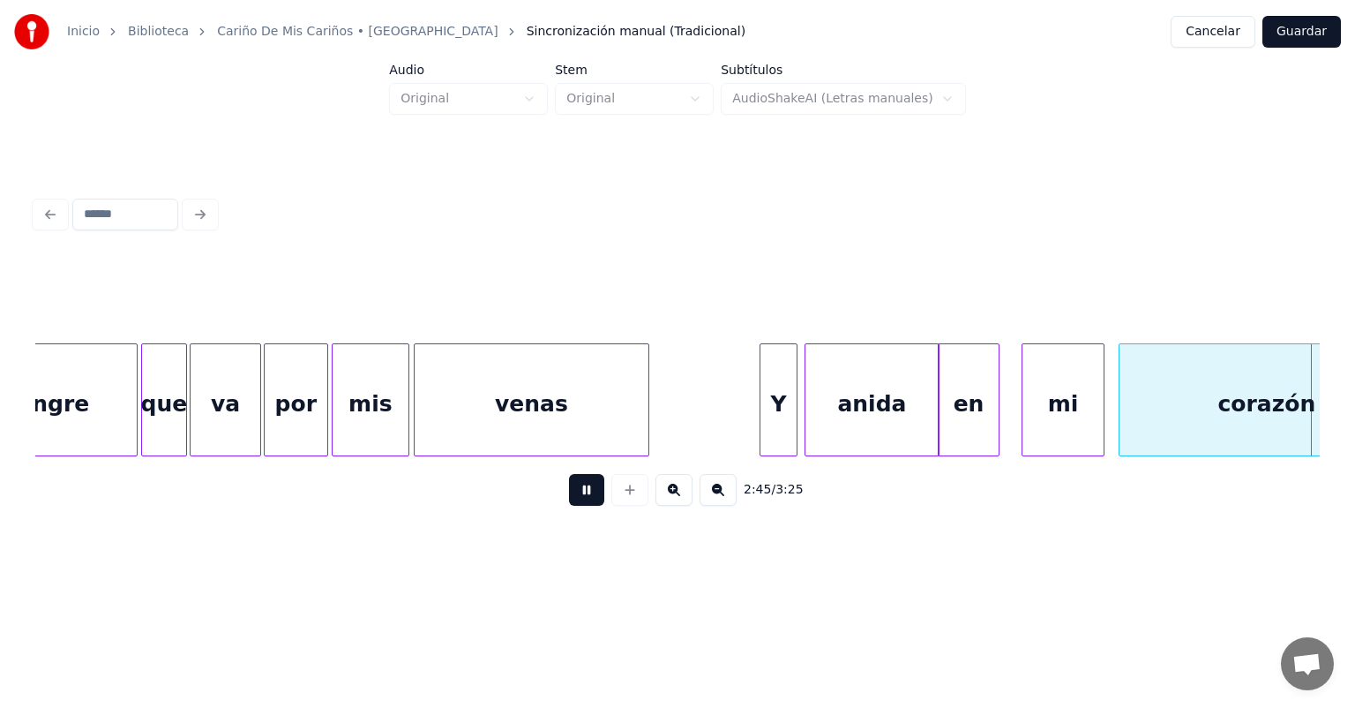
scroll to position [0, 29273]
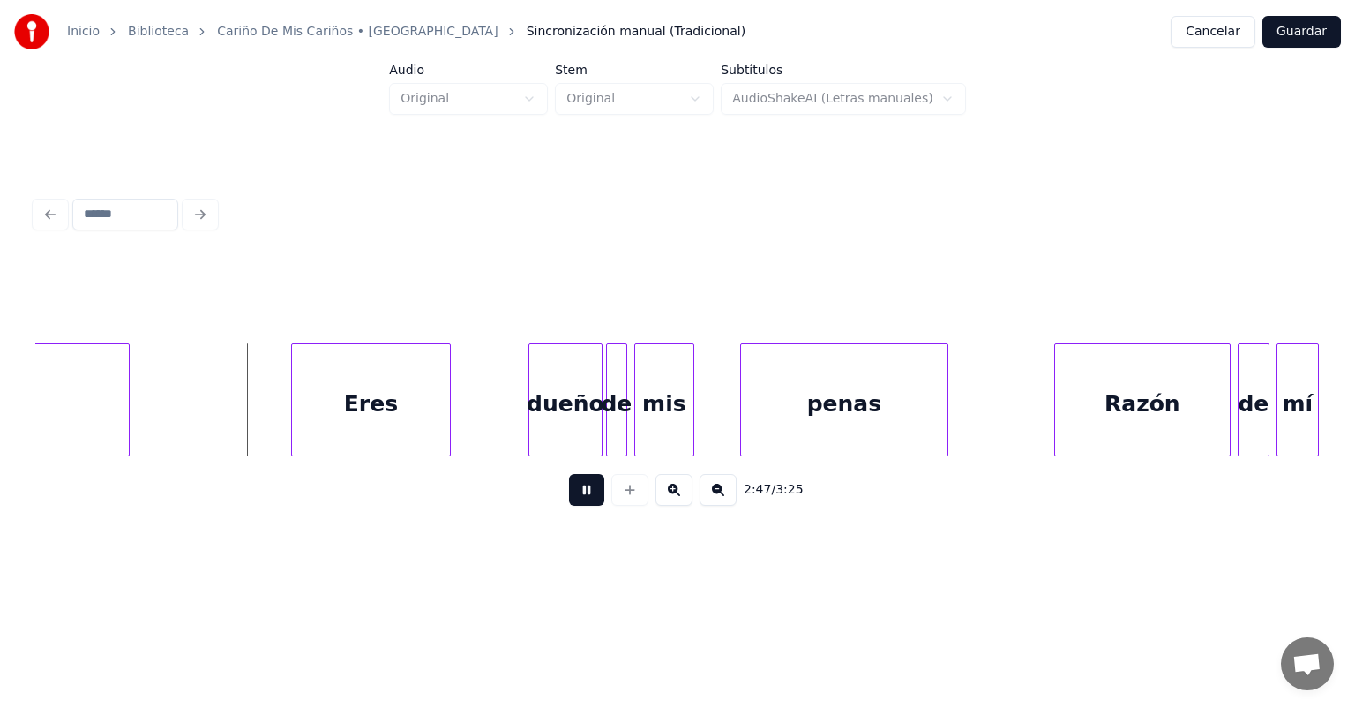
click at [299, 420] on div "Eres" at bounding box center [371, 404] width 158 height 120
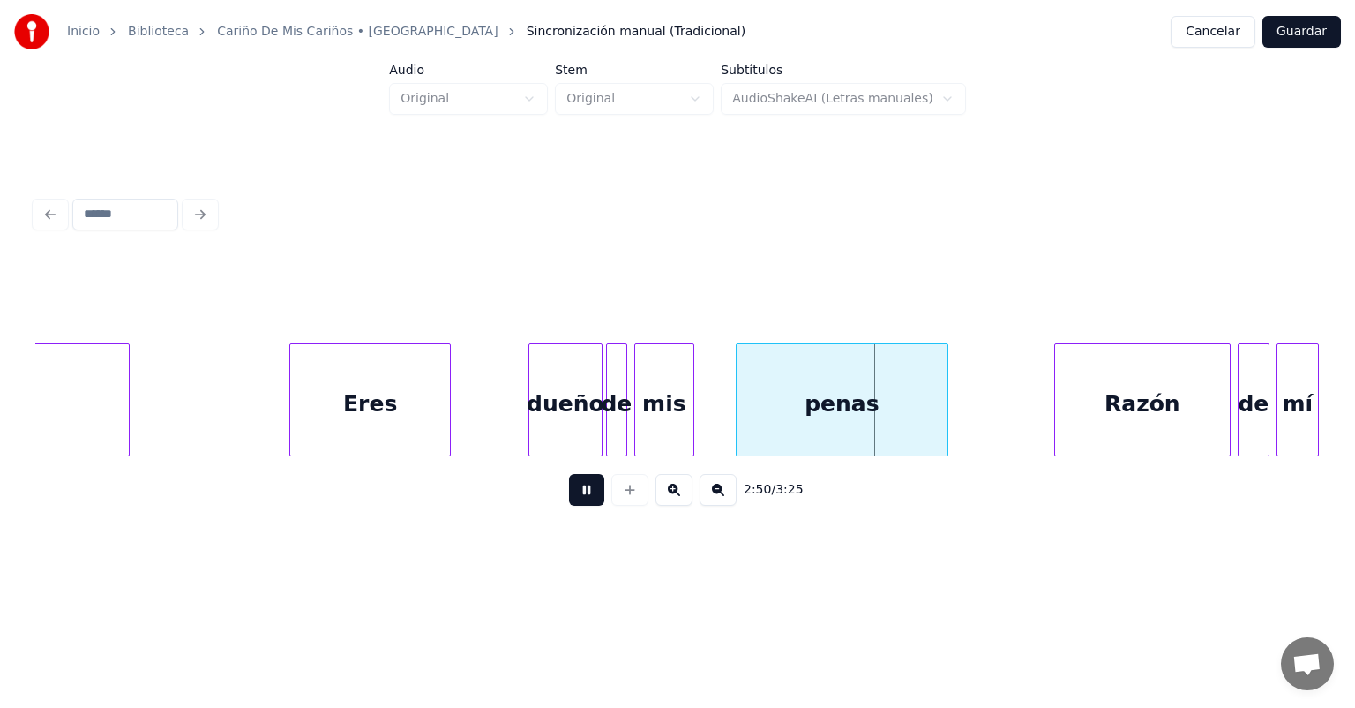
click at [743, 415] on div "penas" at bounding box center [842, 404] width 211 height 120
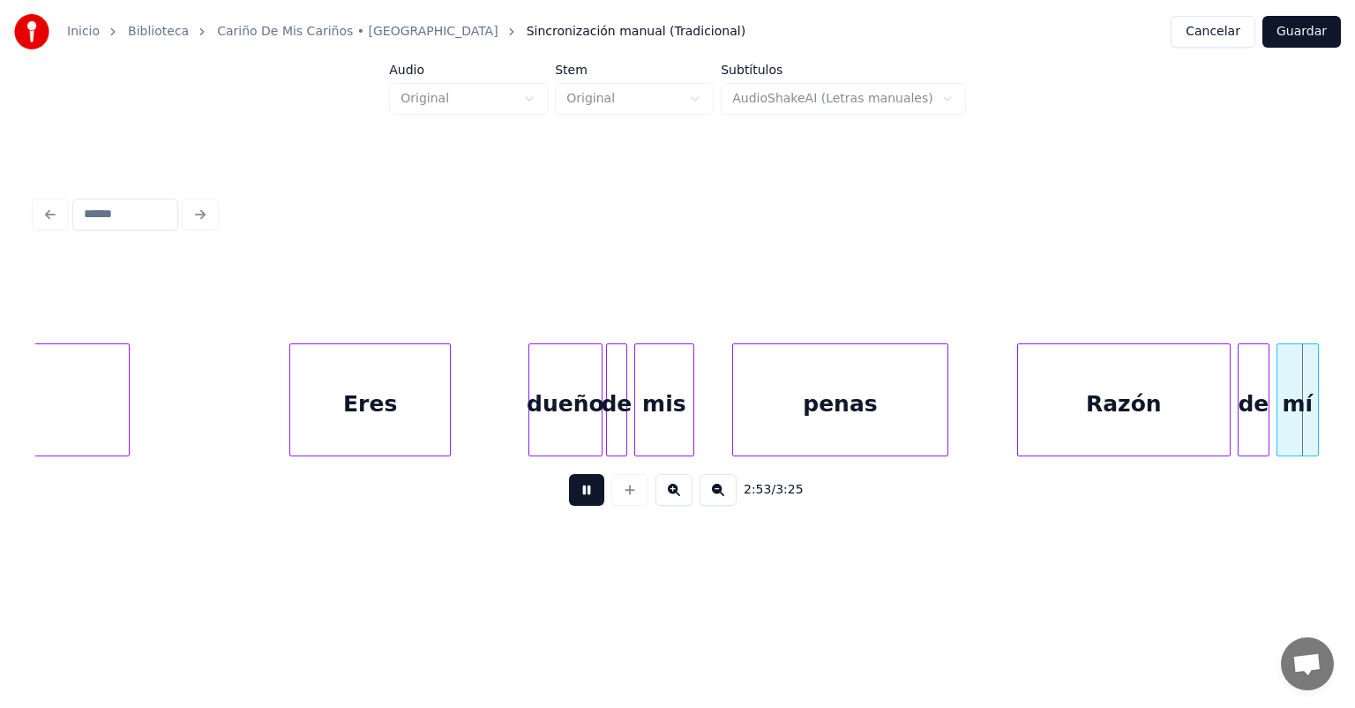
scroll to position [0, 30560]
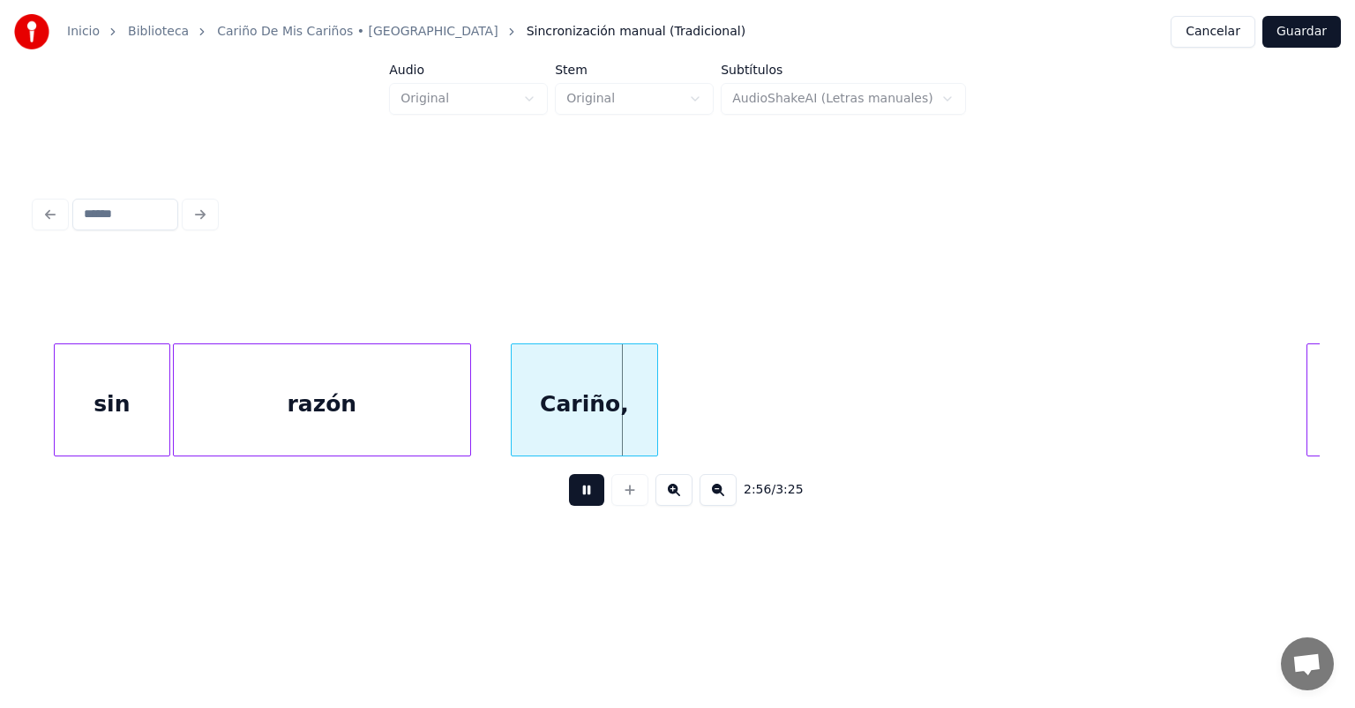
click at [575, 506] on button at bounding box center [586, 490] width 35 height 32
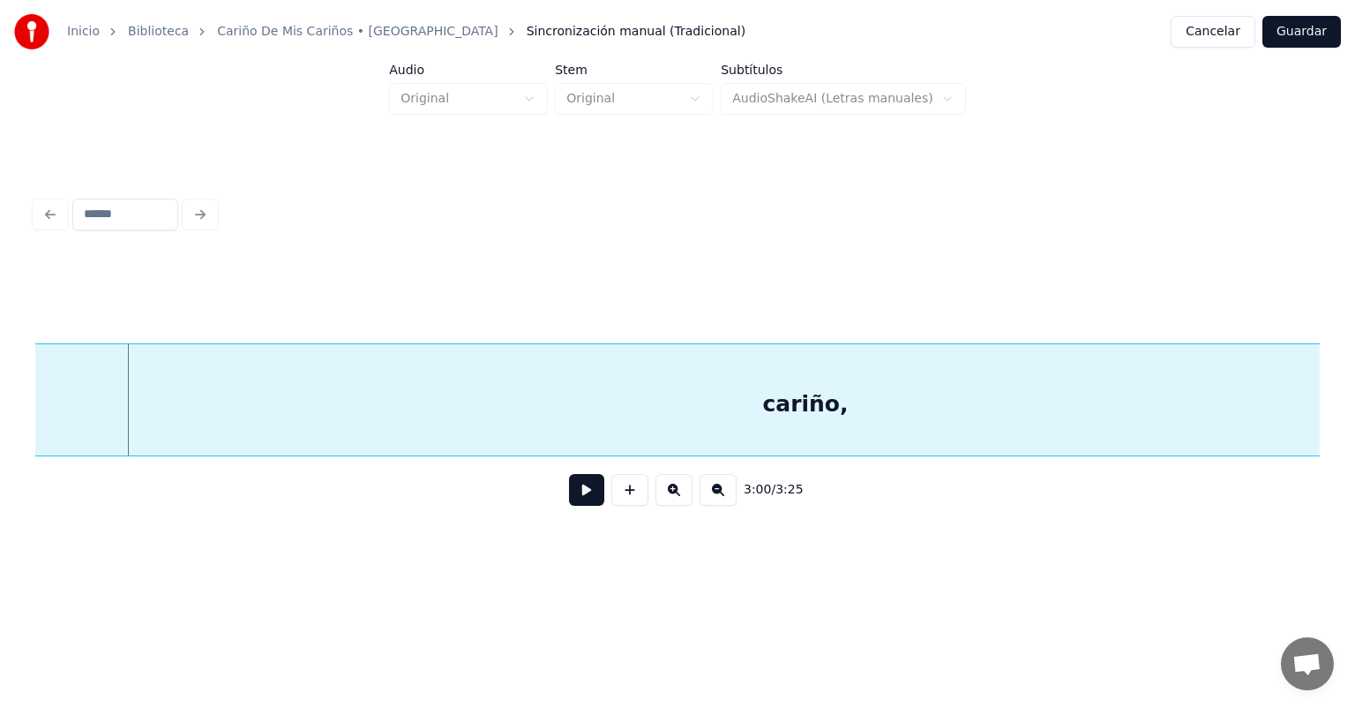
scroll to position [0, 31703]
click at [687, 495] on button at bounding box center [673, 490] width 37 height 32
click at [717, 506] on button at bounding box center [718, 490] width 37 height 32
click at [716, 506] on button at bounding box center [718, 490] width 37 height 32
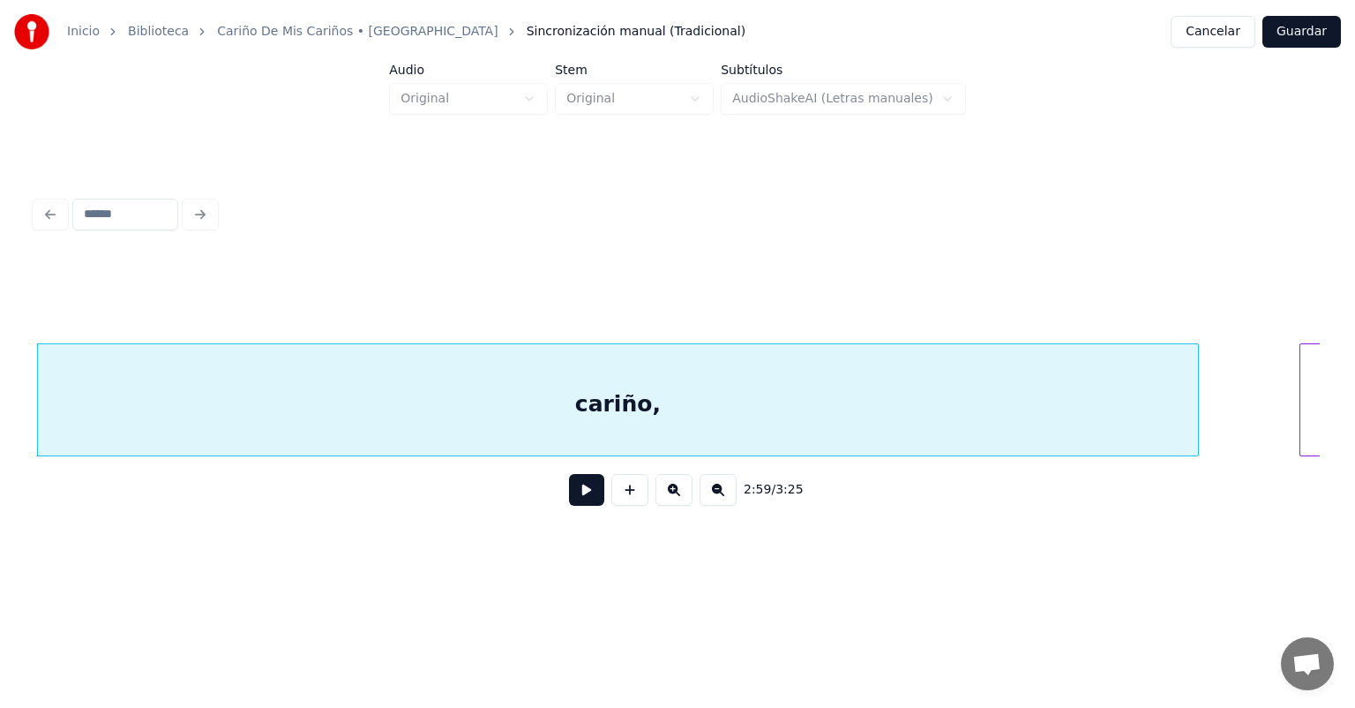
click at [727, 506] on button at bounding box center [718, 490] width 37 height 32
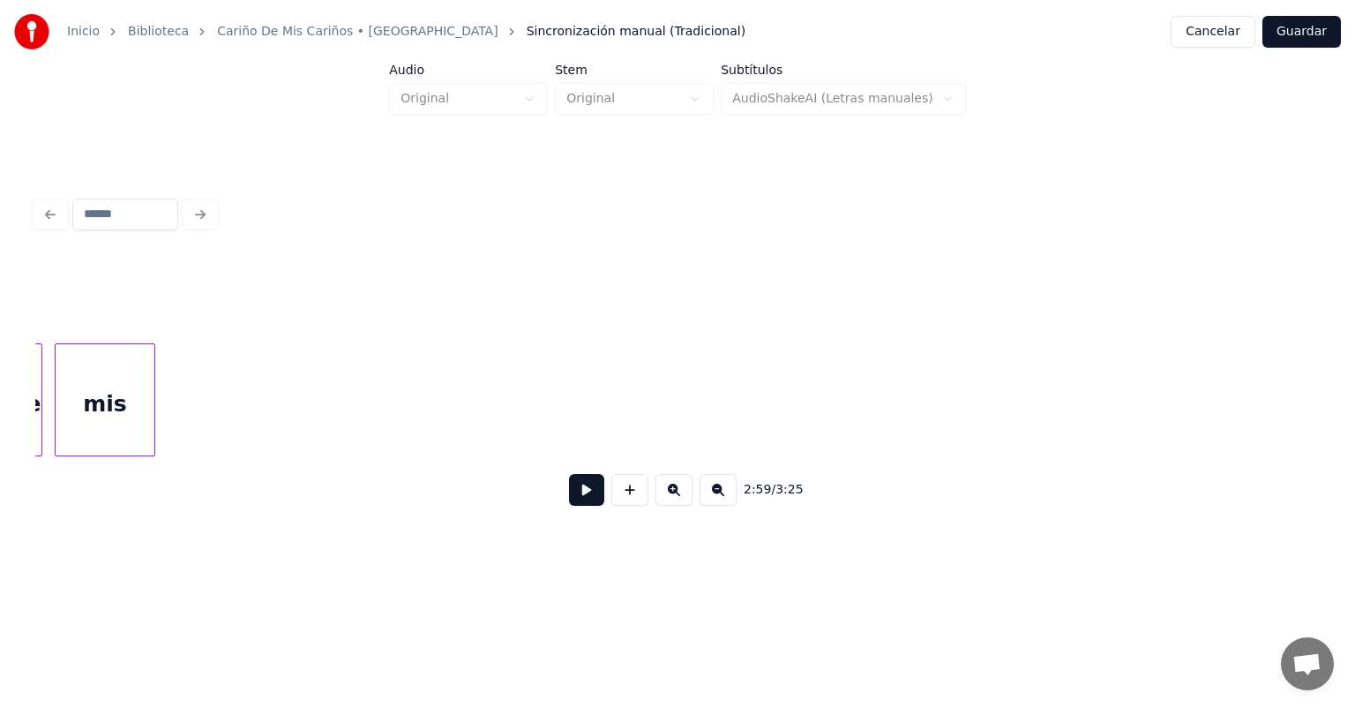
scroll to position [0, 15850]
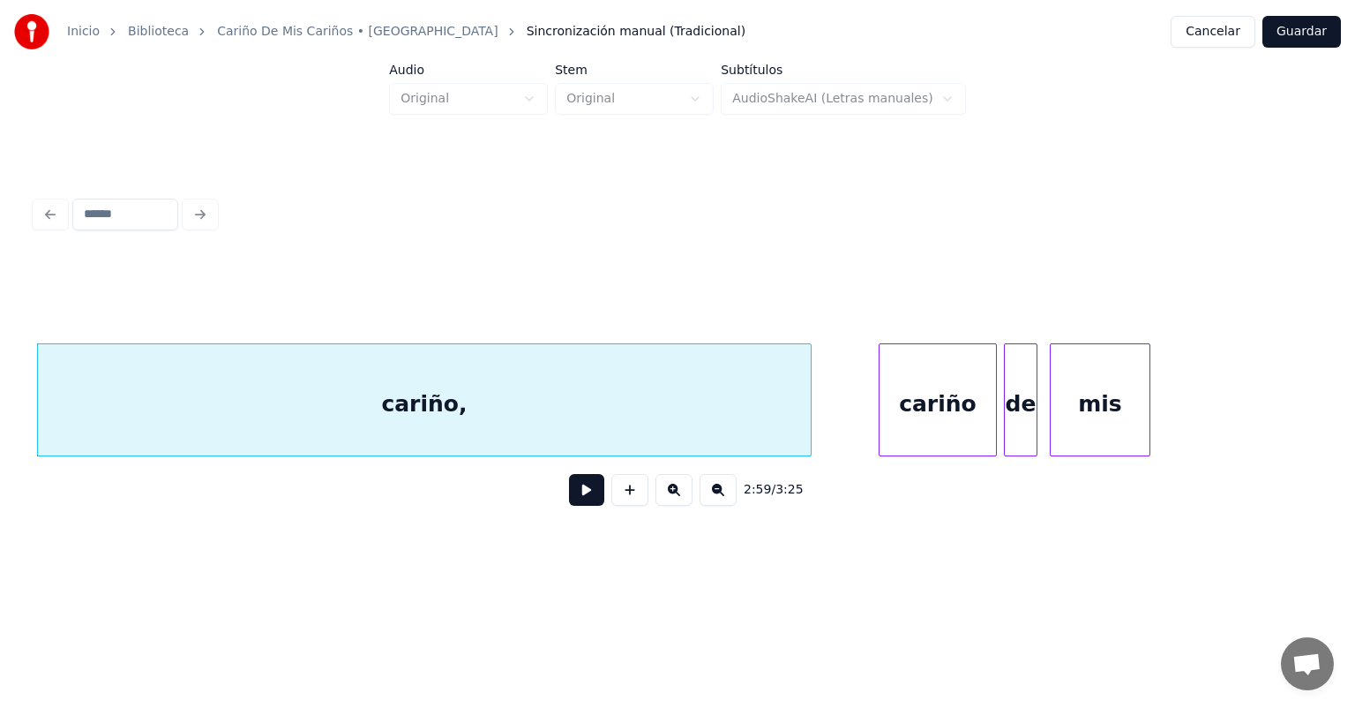
click at [727, 504] on button at bounding box center [718, 490] width 37 height 32
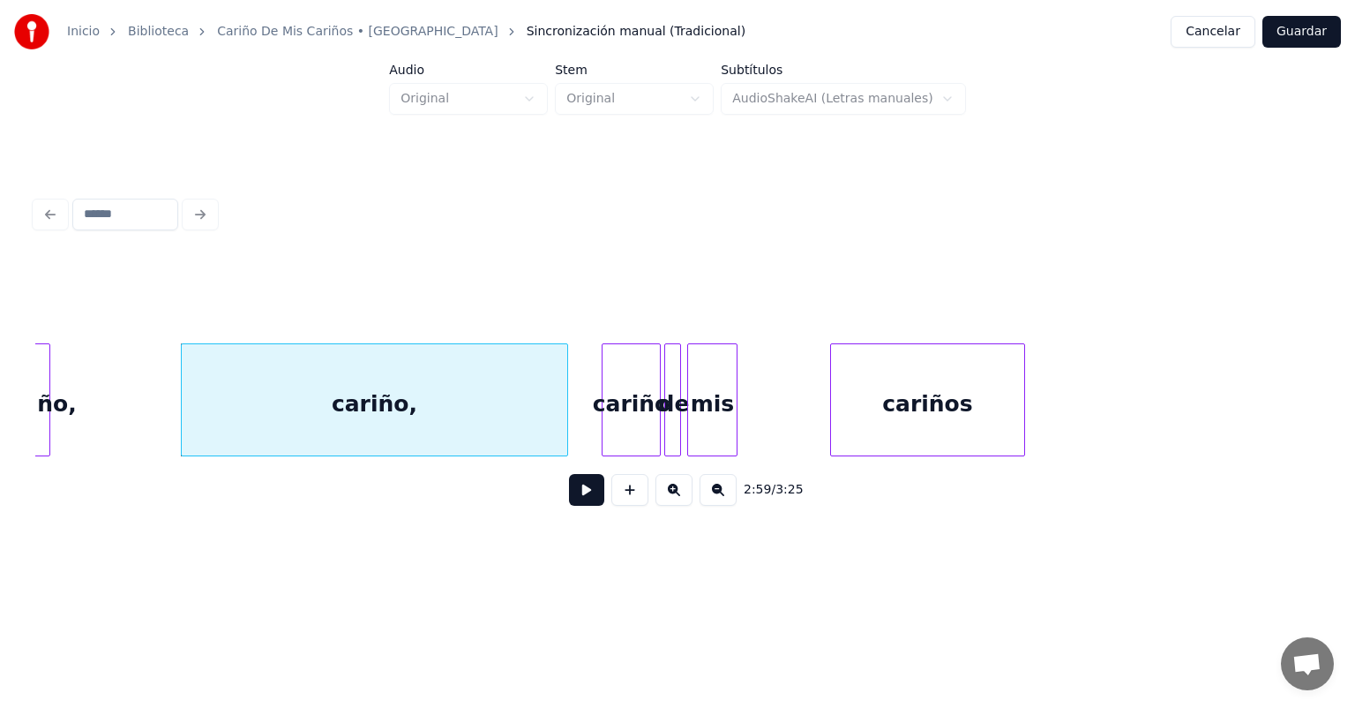
scroll to position [0, 7780]
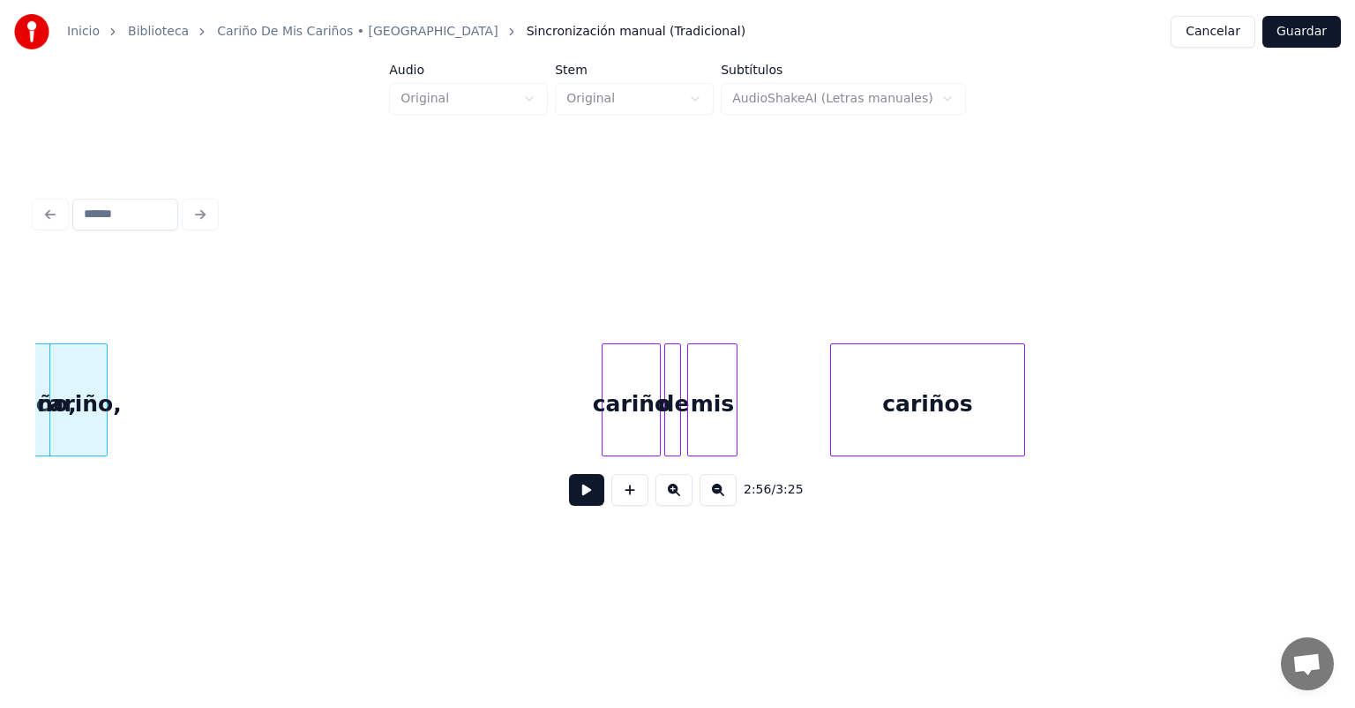
click at [569, 497] on button at bounding box center [586, 490] width 35 height 32
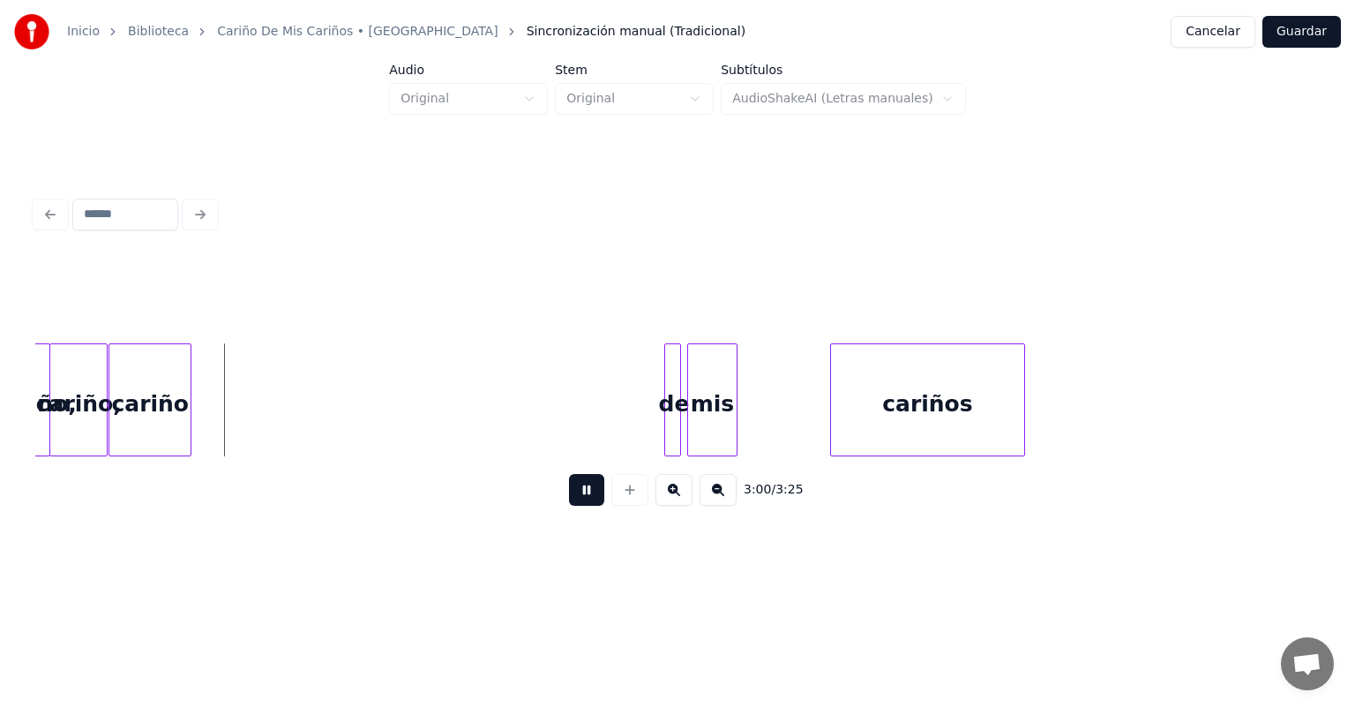
click at [575, 498] on button at bounding box center [586, 490] width 35 height 32
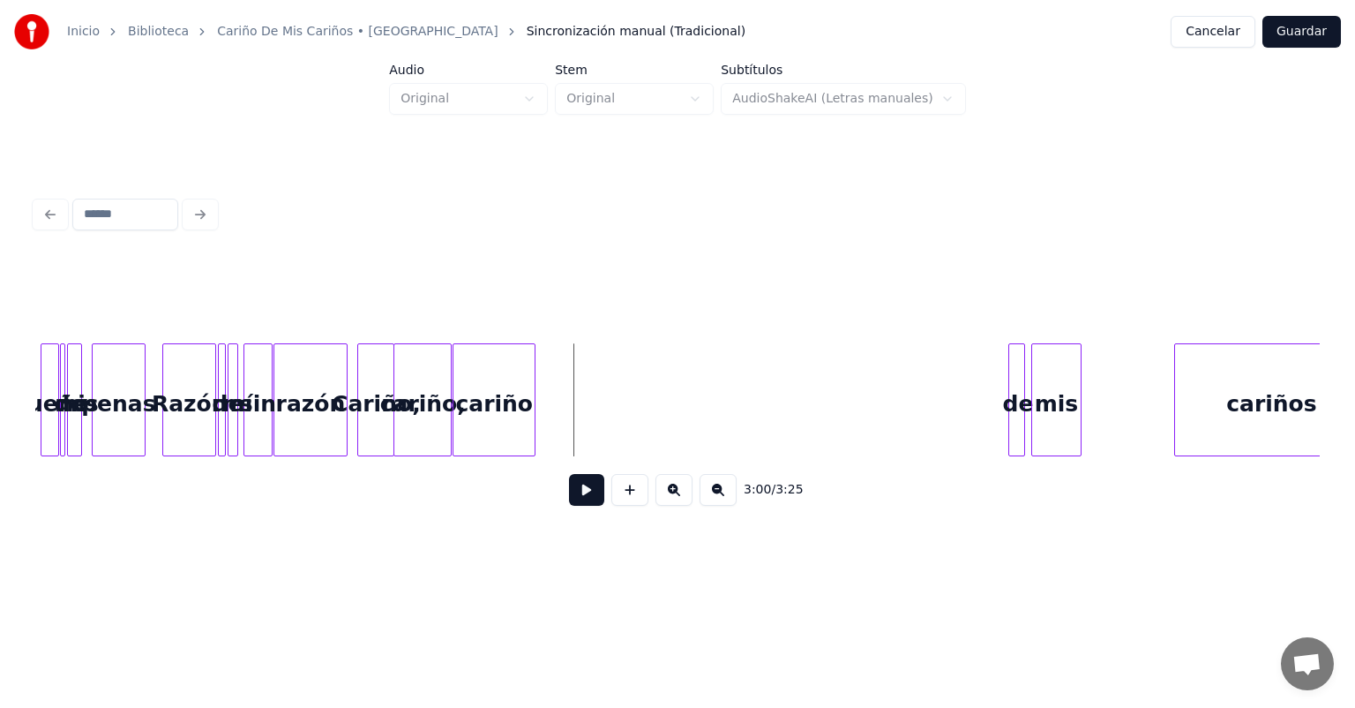
scroll to position [0, 7423]
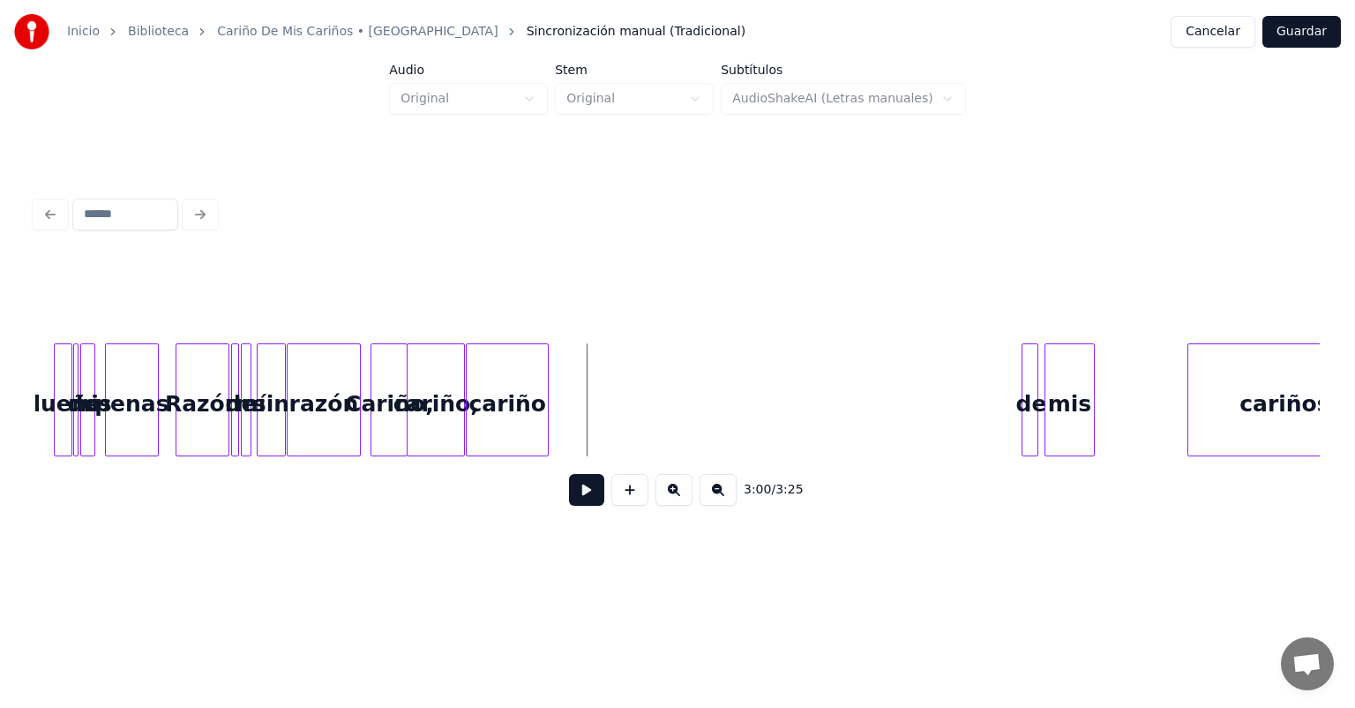
click at [390, 413] on div "Cariño," at bounding box center [388, 404] width 35 height 120
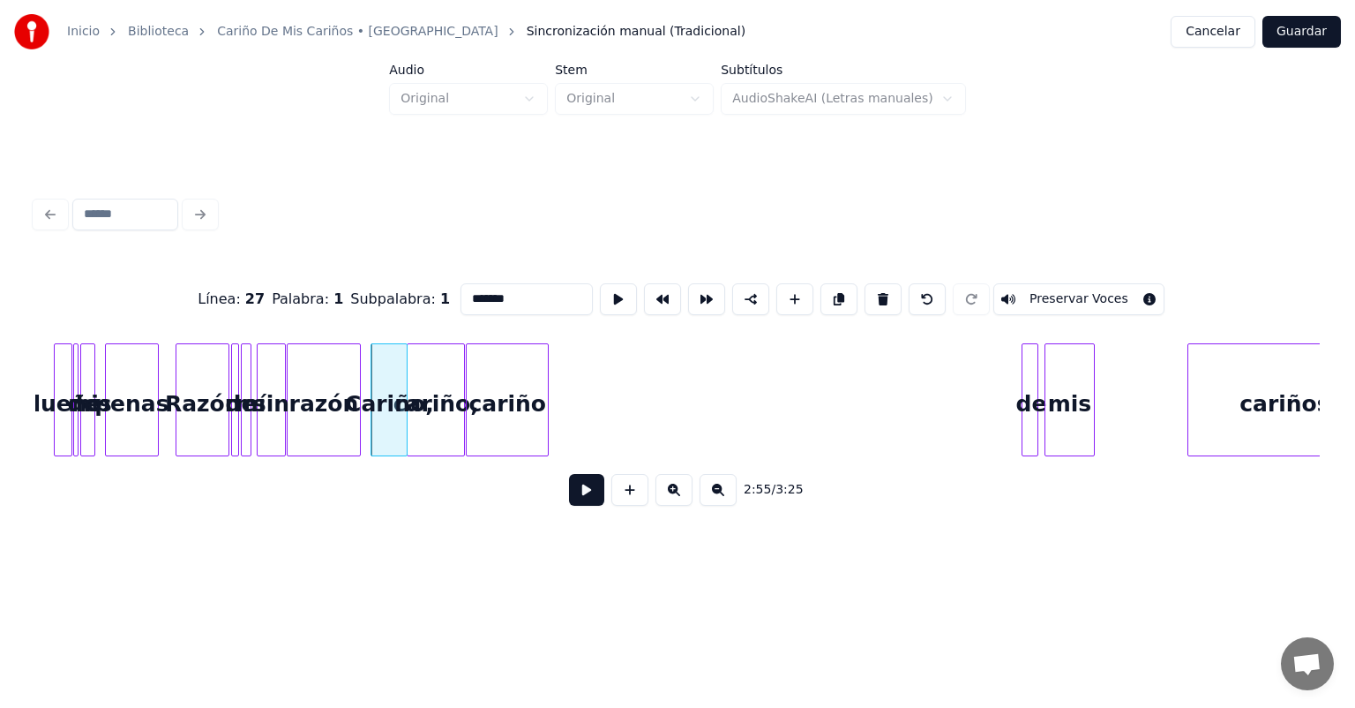
click at [569, 501] on button at bounding box center [586, 490] width 35 height 32
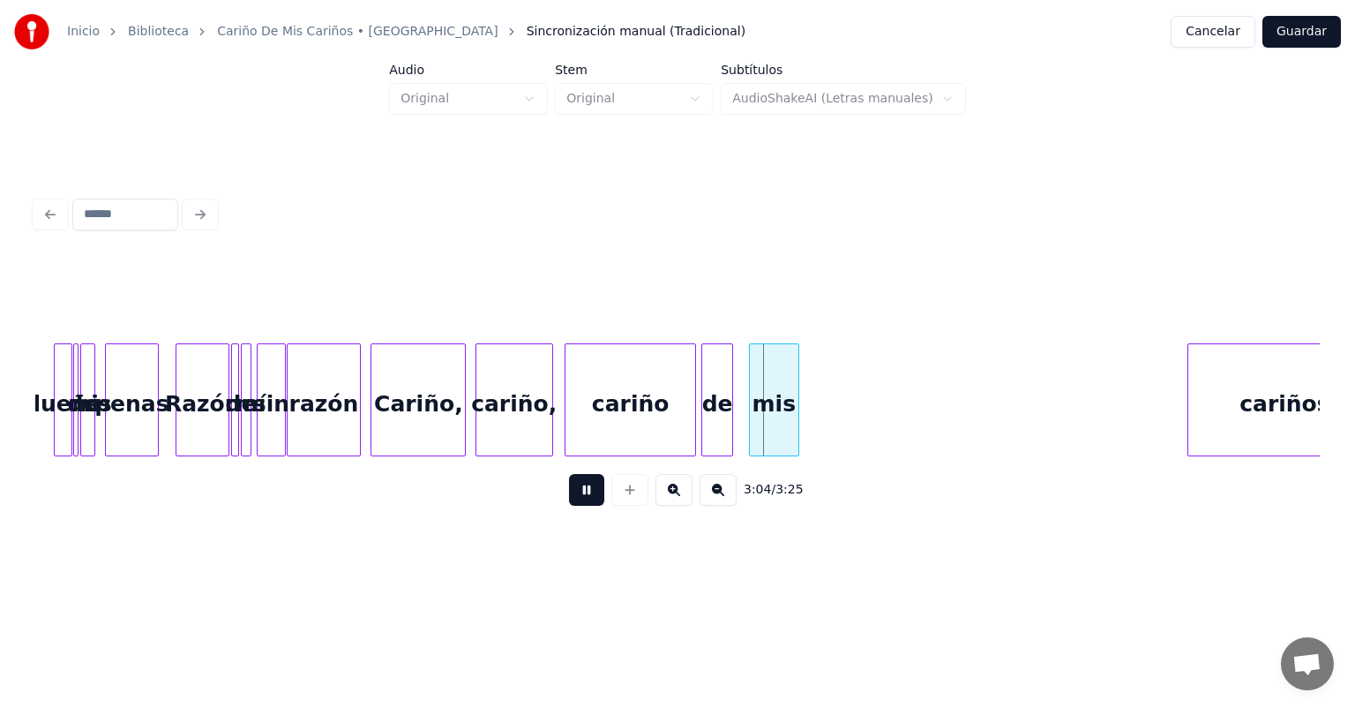
click at [633, 408] on div "cariño" at bounding box center [631, 404] width 130 height 120
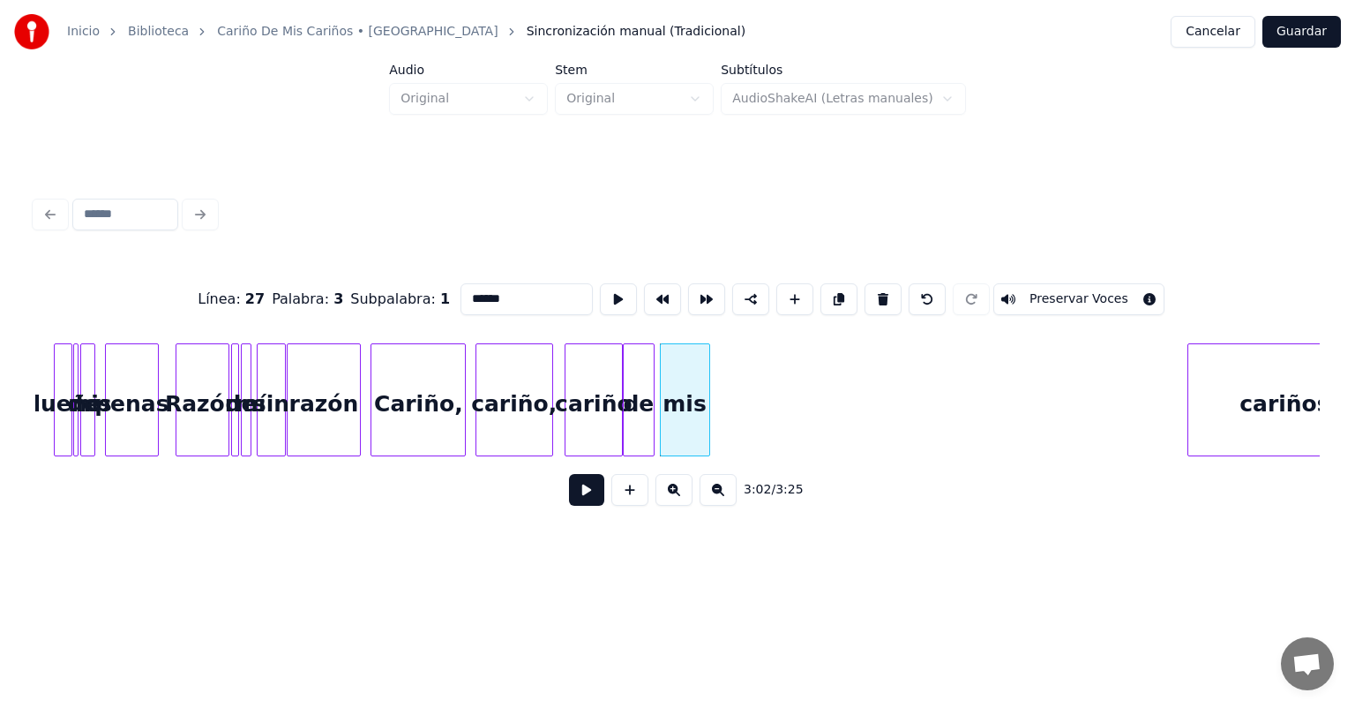
scroll to position [0, 7474]
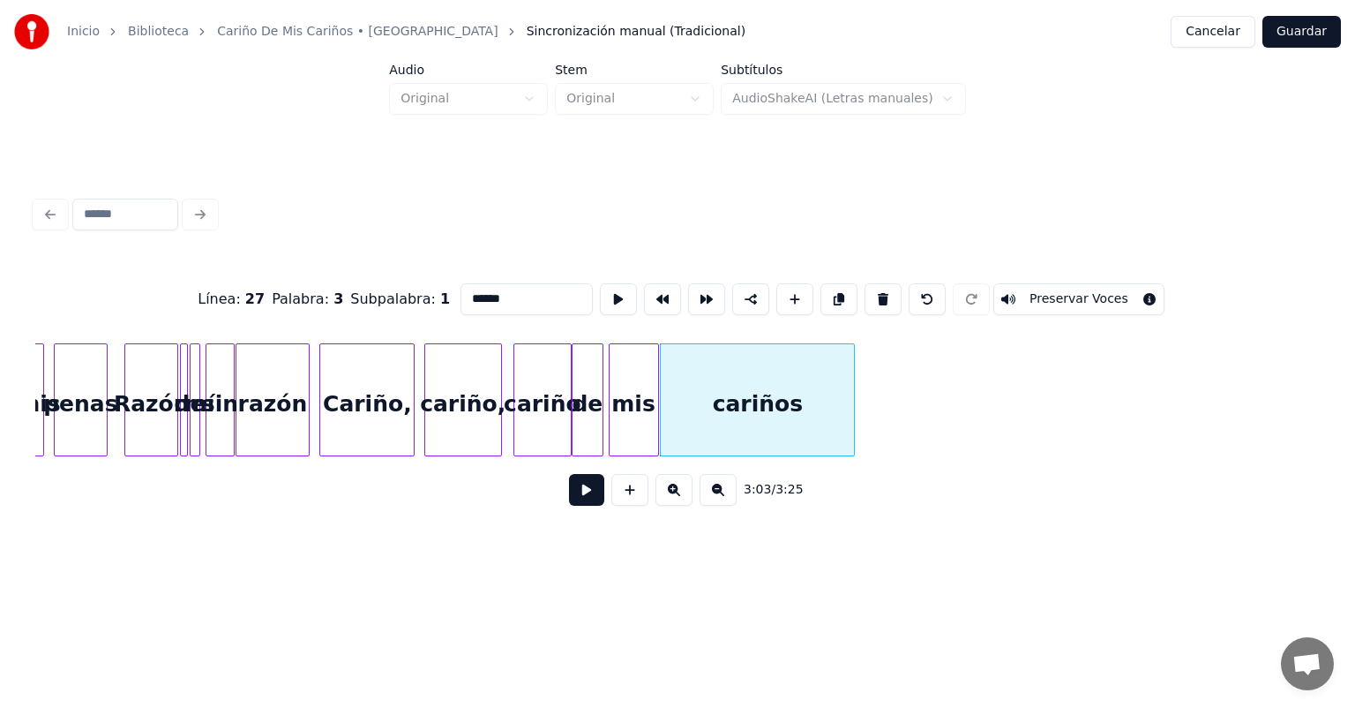
click at [570, 491] on button at bounding box center [586, 490] width 35 height 32
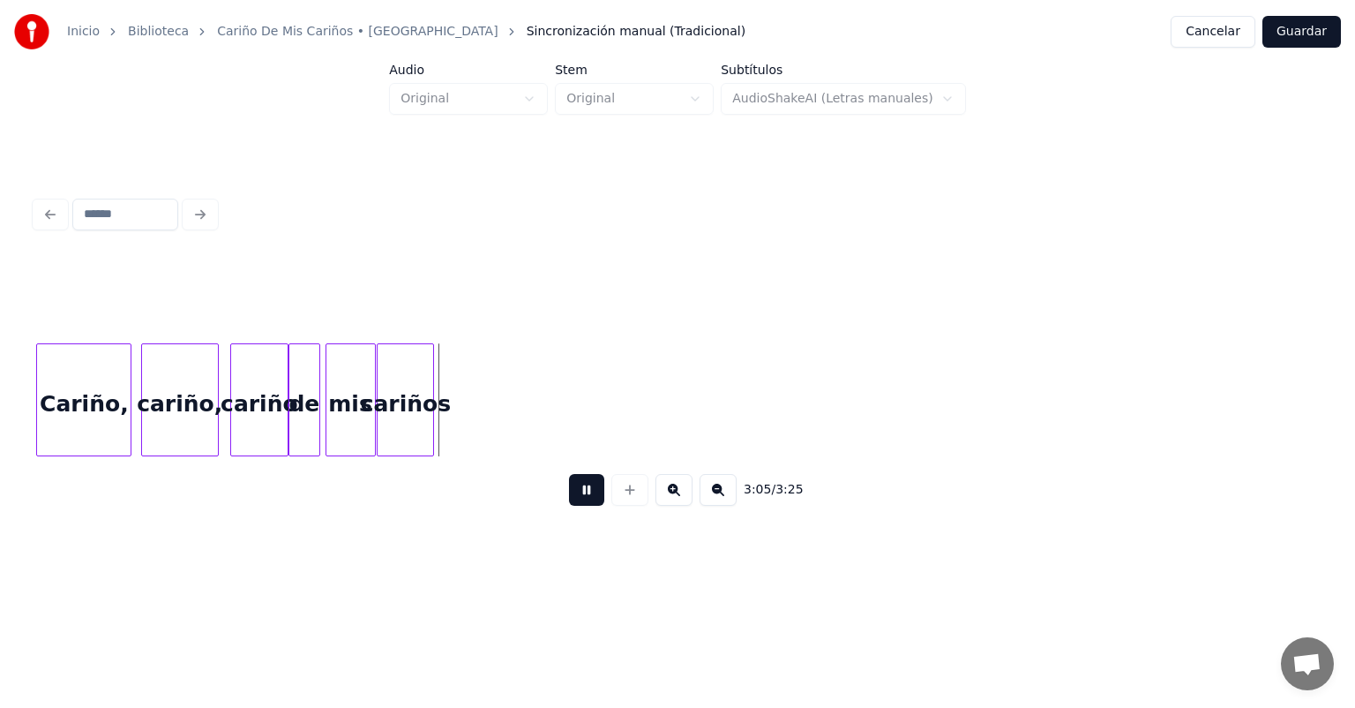
scroll to position [0, 7780]
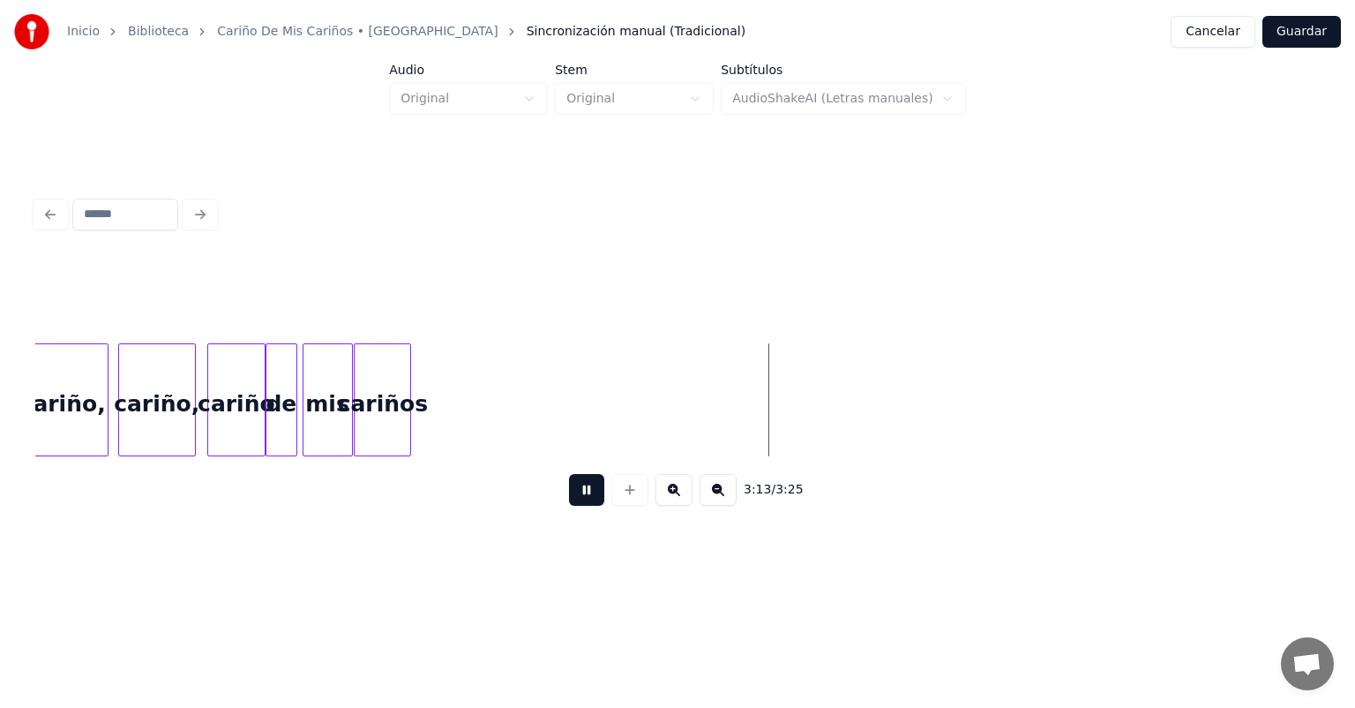
click at [1229, 25] on button "Cancelar" at bounding box center [1213, 32] width 85 height 32
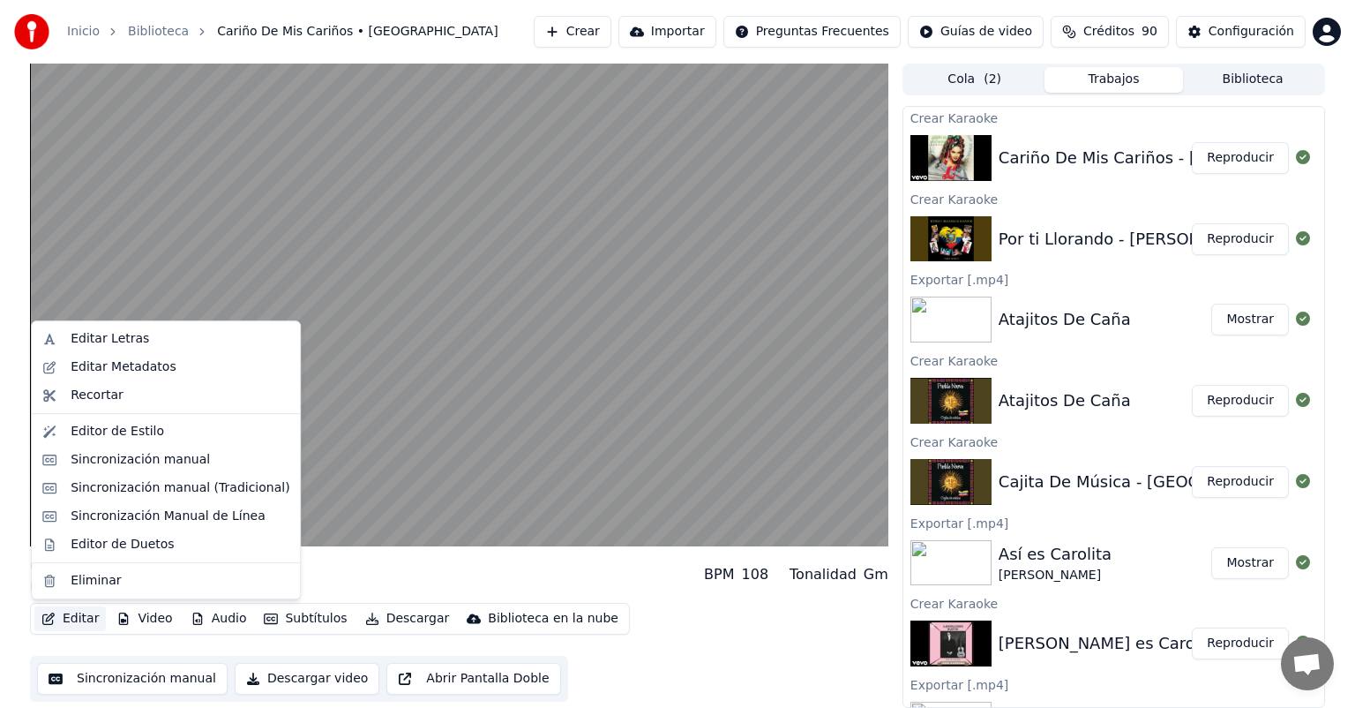
click at [67, 616] on button "Editar" at bounding box center [69, 618] width 71 height 25
click at [386, 438] on video at bounding box center [459, 305] width 858 height 483
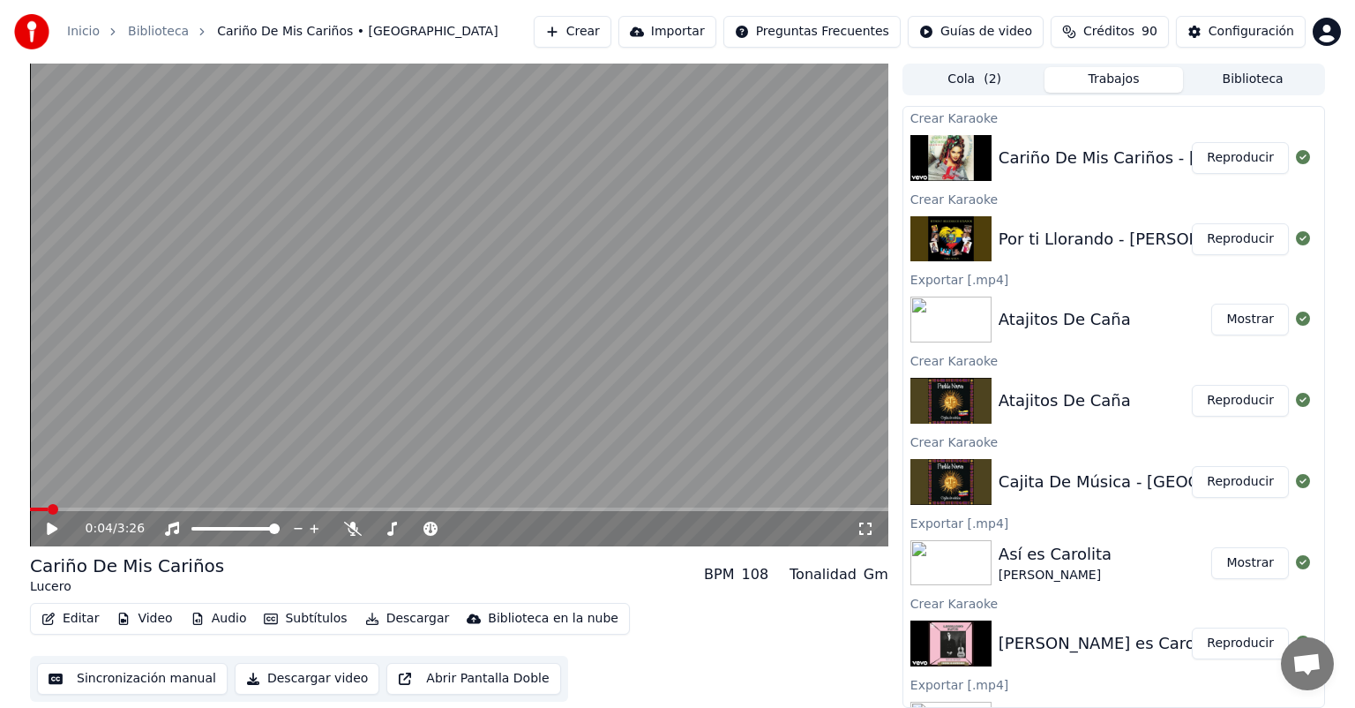
click at [49, 528] on icon at bounding box center [52, 528] width 11 height 12
click at [353, 529] on icon at bounding box center [353, 528] width 18 height 14
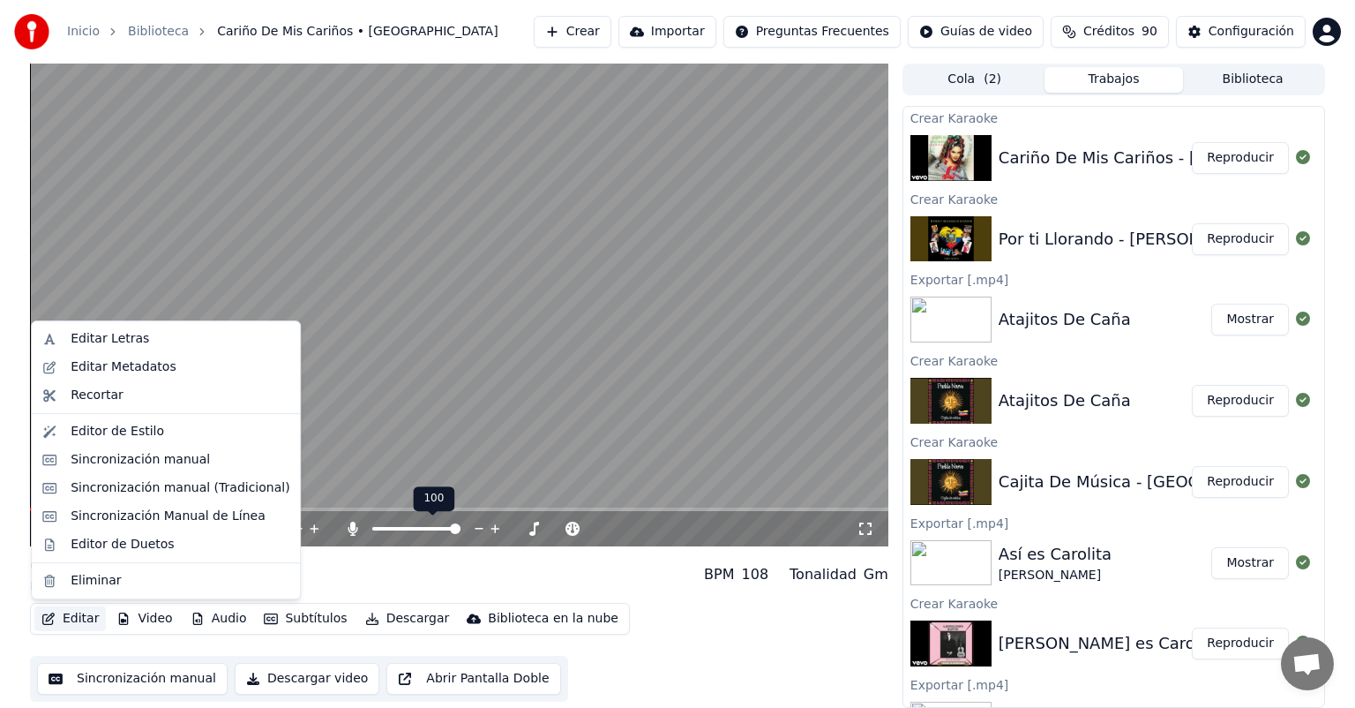
click at [64, 618] on button "Editar" at bounding box center [69, 618] width 71 height 25
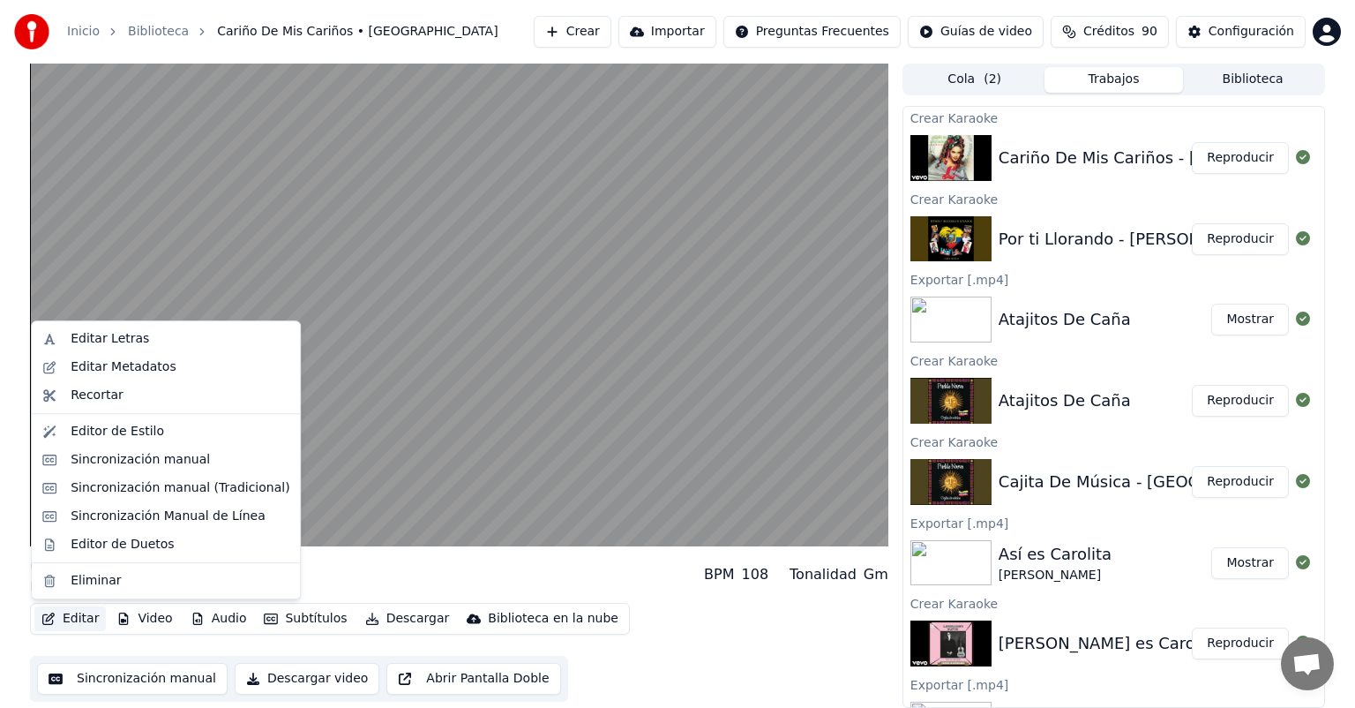
click at [70, 342] on div "Editar Letras" at bounding box center [165, 339] width 261 height 28
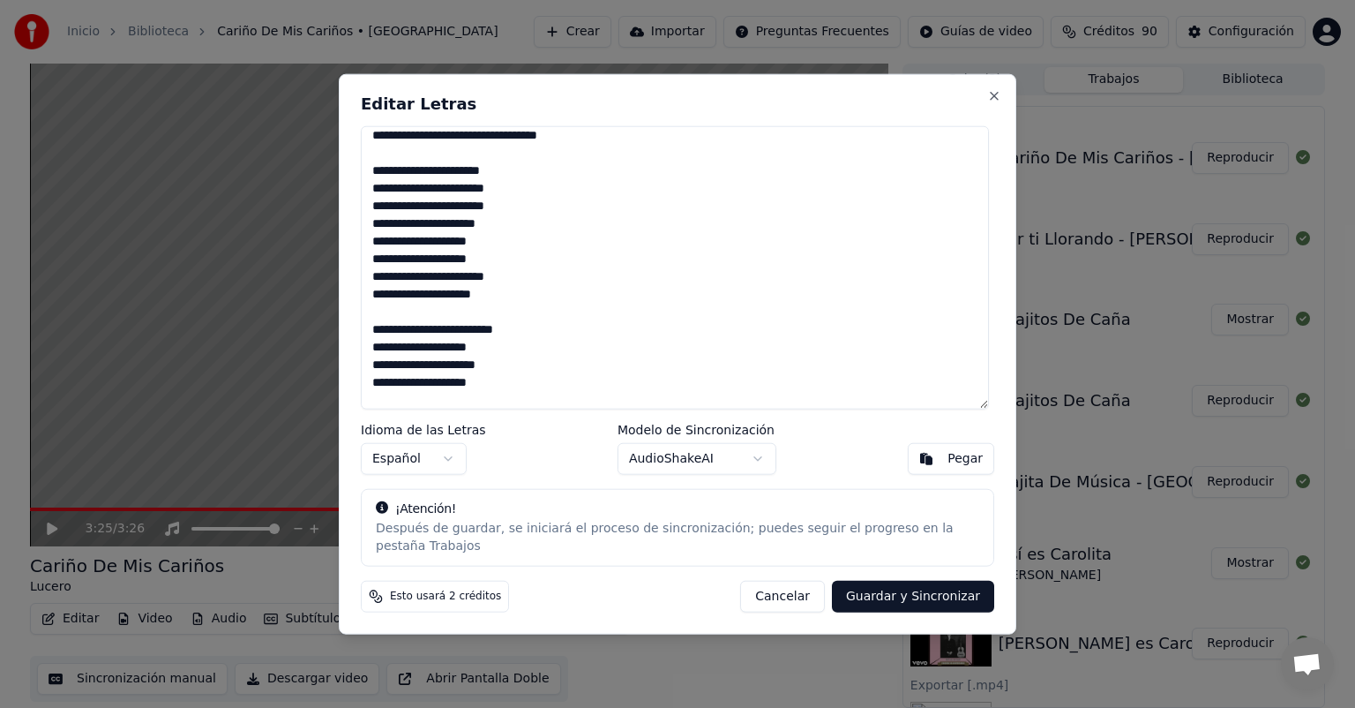
scroll to position [395, 0]
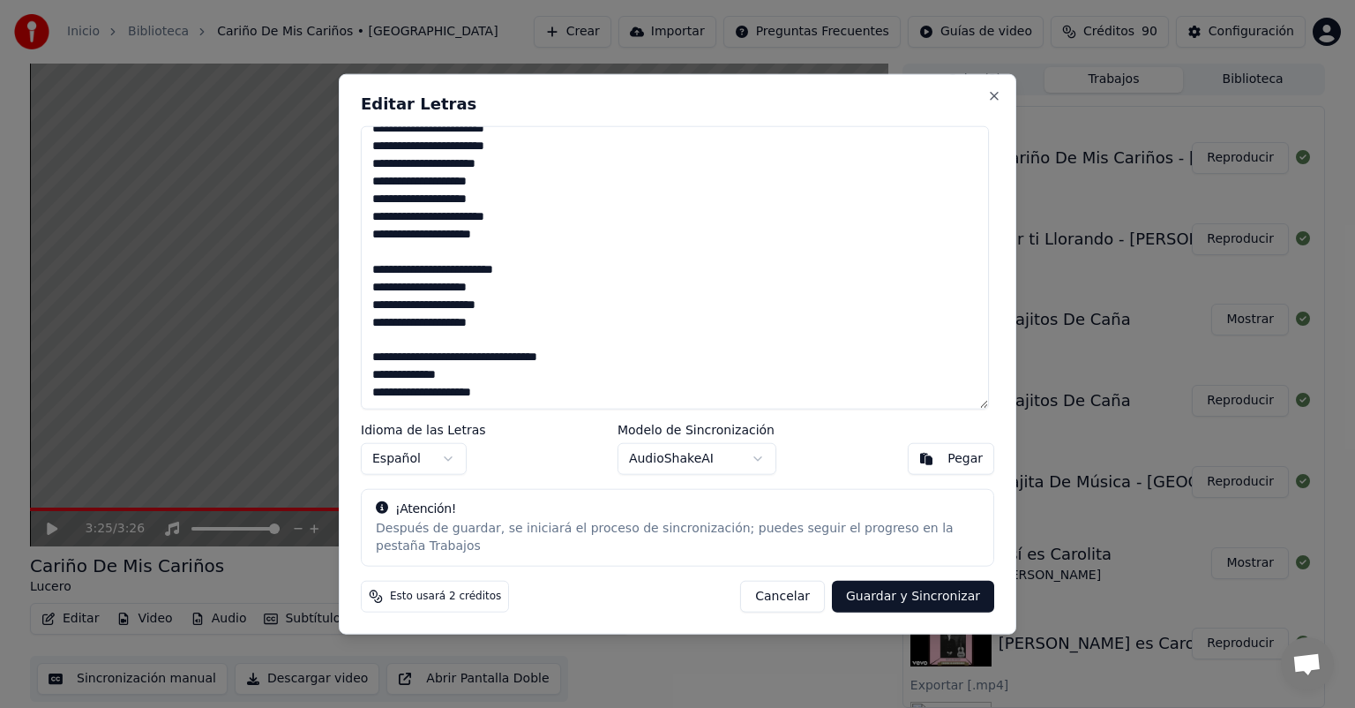
click at [930, 581] on button "Guardar y Sincronizar" at bounding box center [913, 596] width 162 height 32
type textarea "**********"
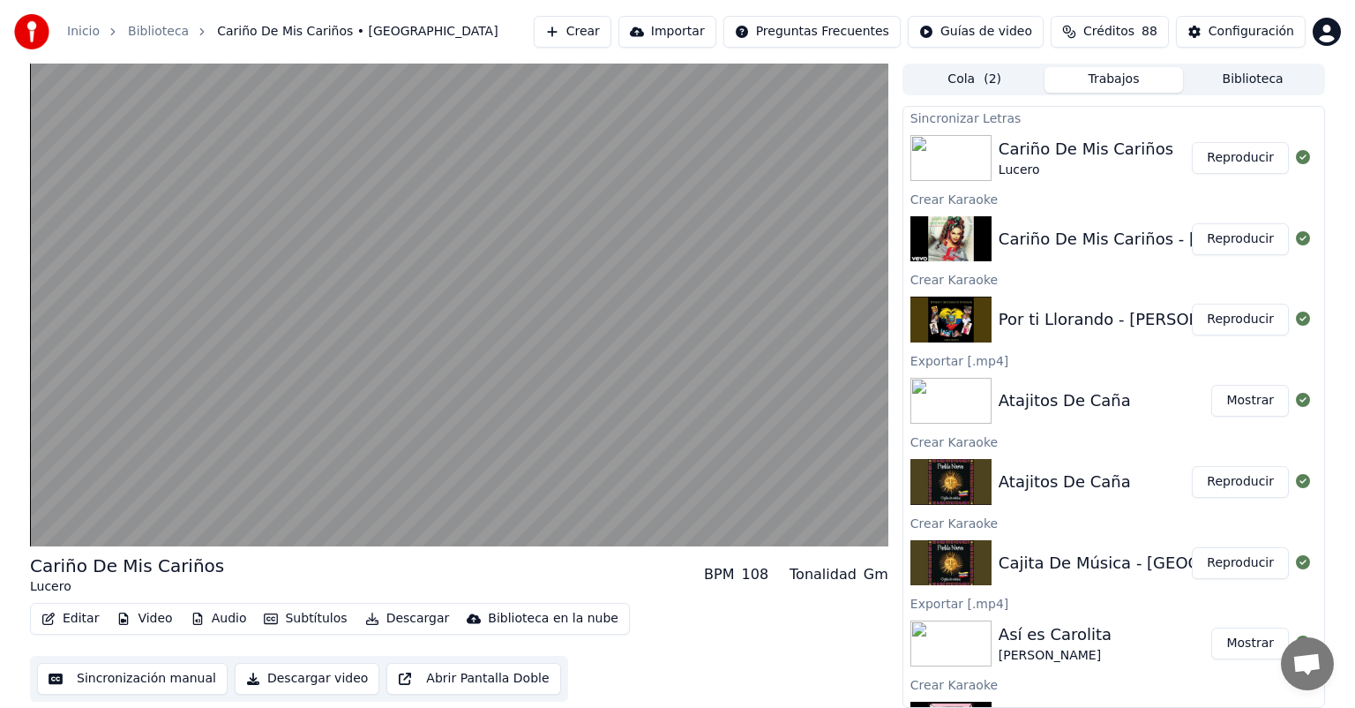
click at [573, 32] on button "Crear" at bounding box center [573, 32] width 78 height 32
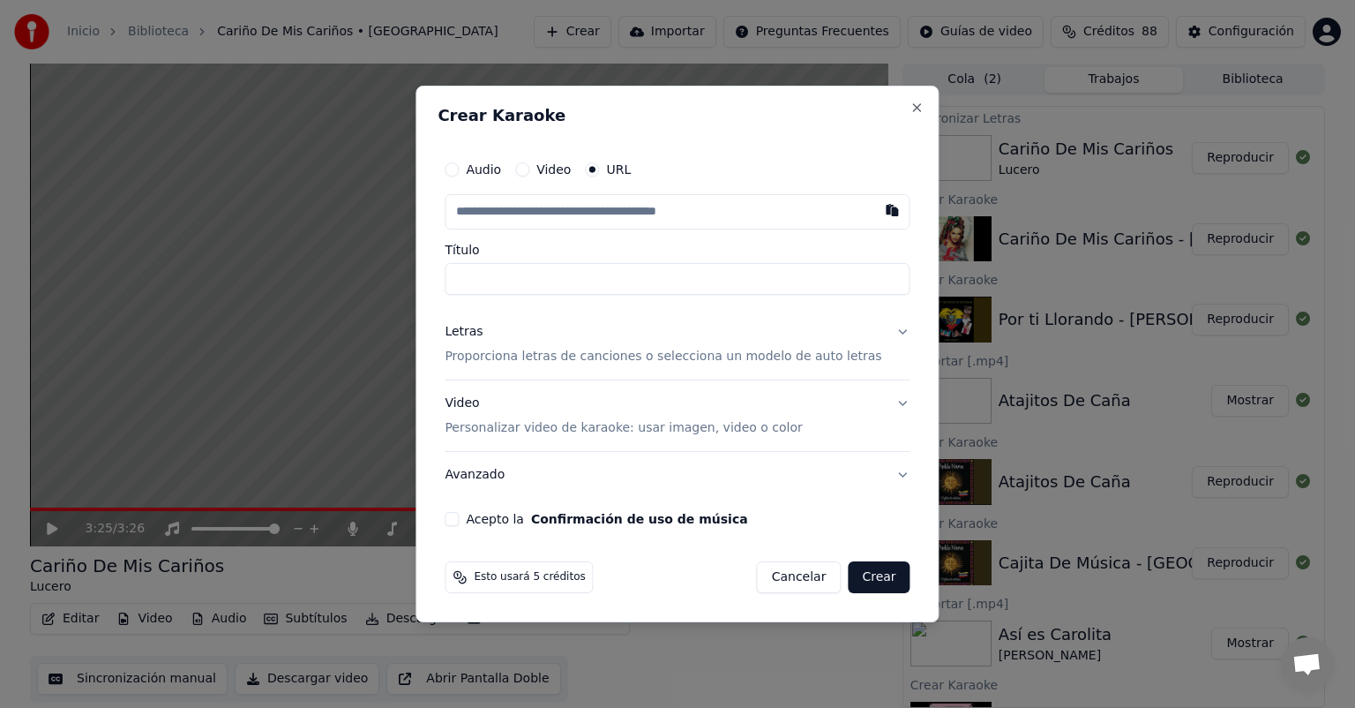
click at [875, 214] on button "button" at bounding box center [892, 210] width 35 height 32
type input "**********"
click at [536, 281] on input "**********" at bounding box center [677, 279] width 465 height 32
paste input "**********"
type input "**********"
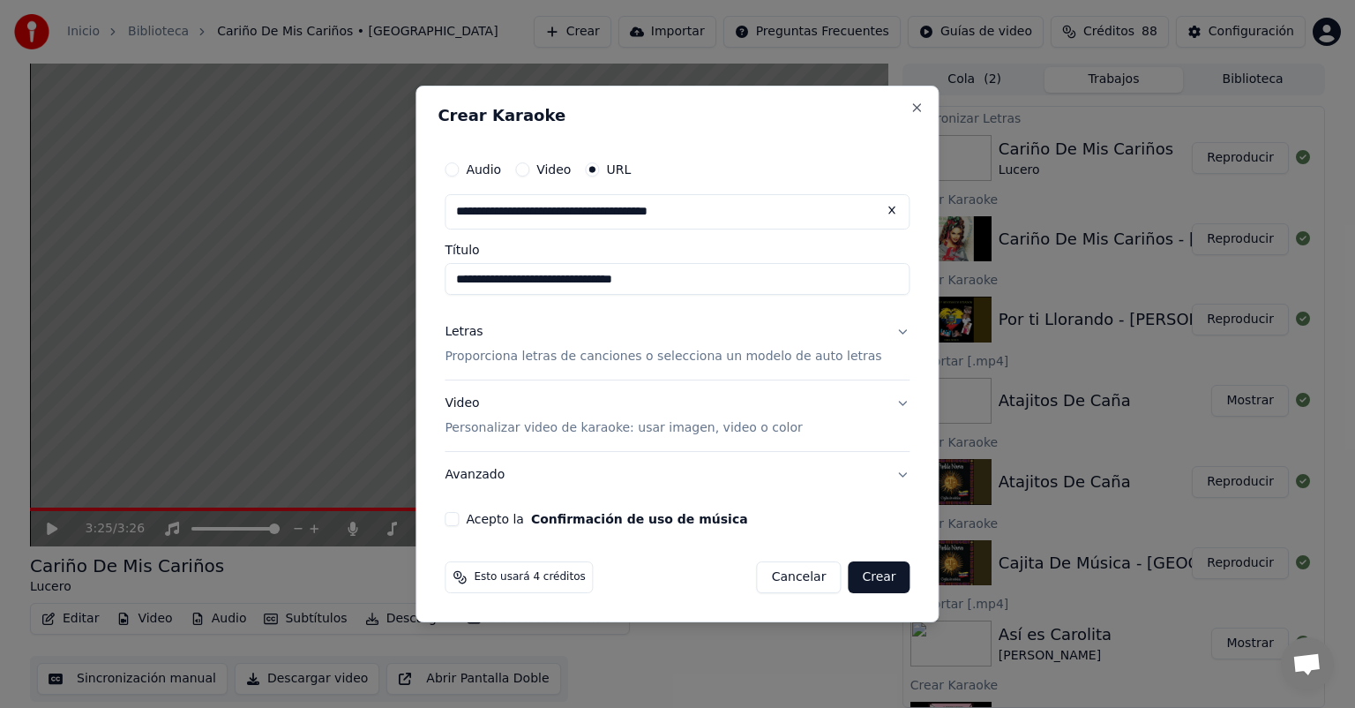
click at [483, 338] on div "Letras" at bounding box center [464, 332] width 38 height 18
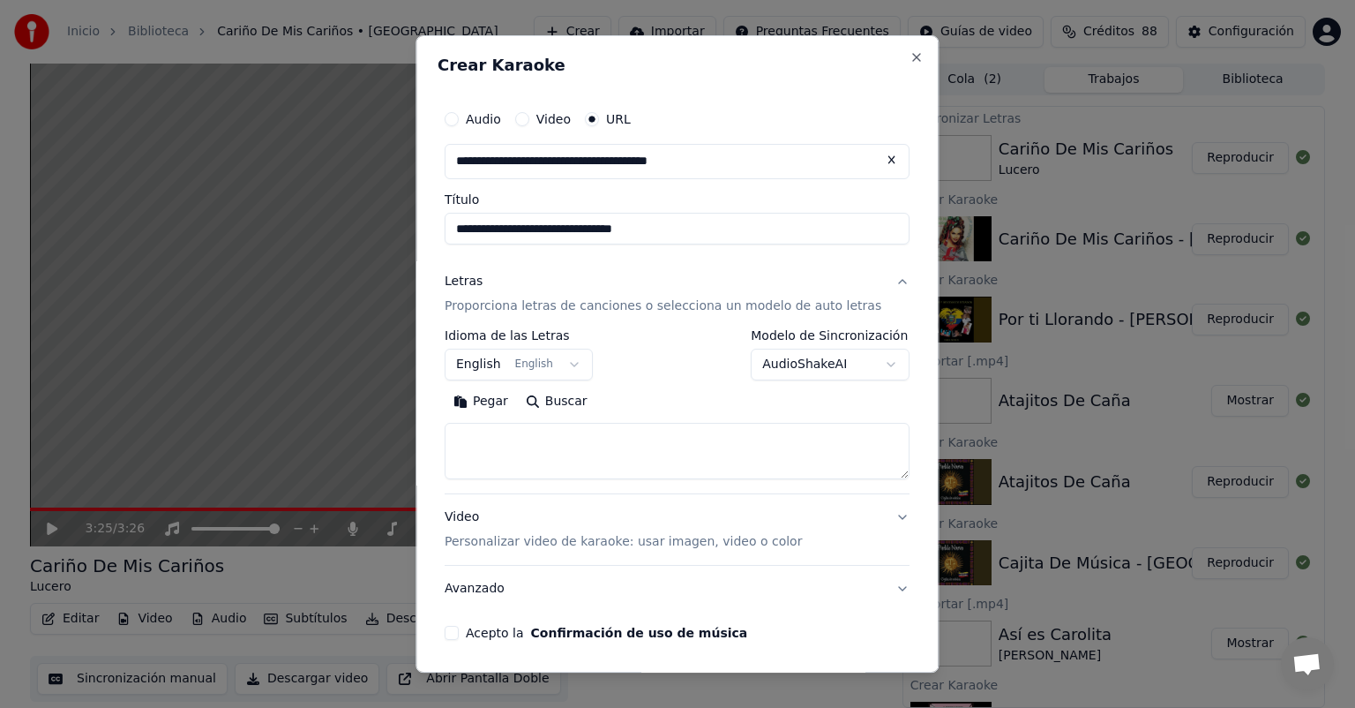
click at [482, 404] on button "Pegar" at bounding box center [481, 401] width 72 height 28
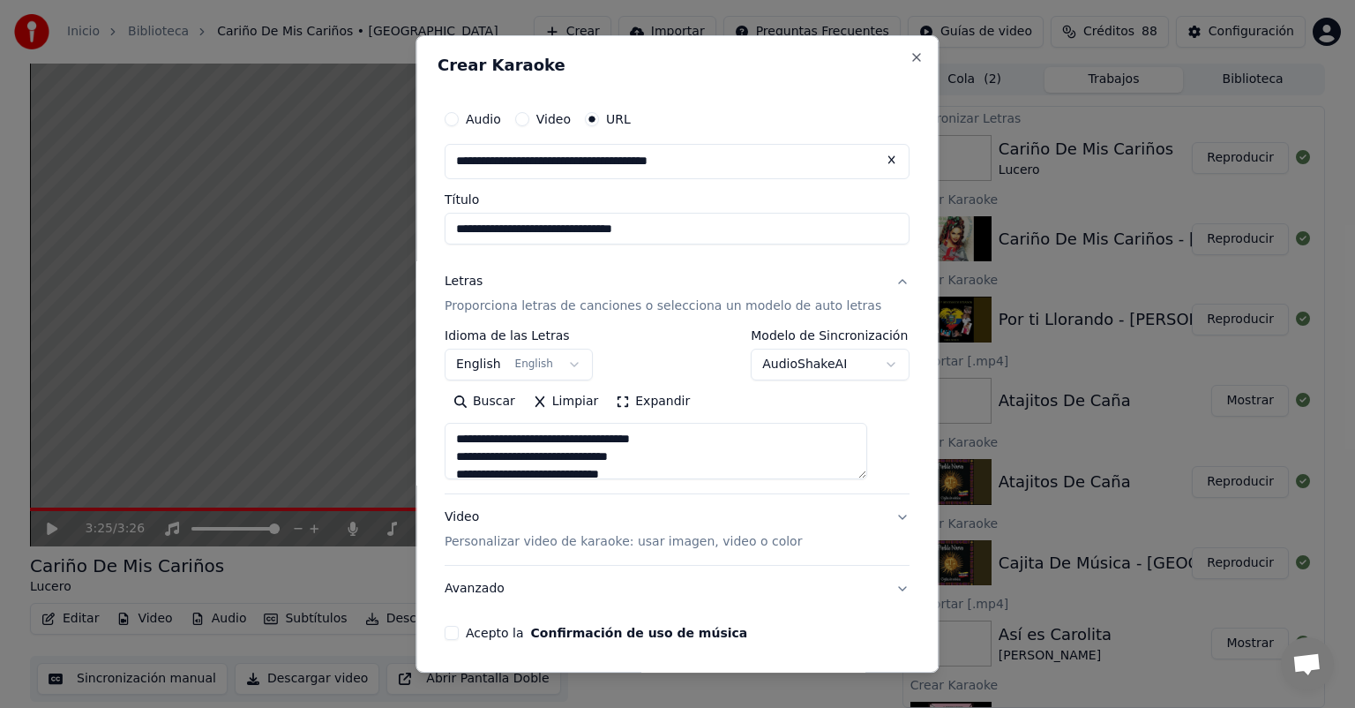
type textarea "**********"
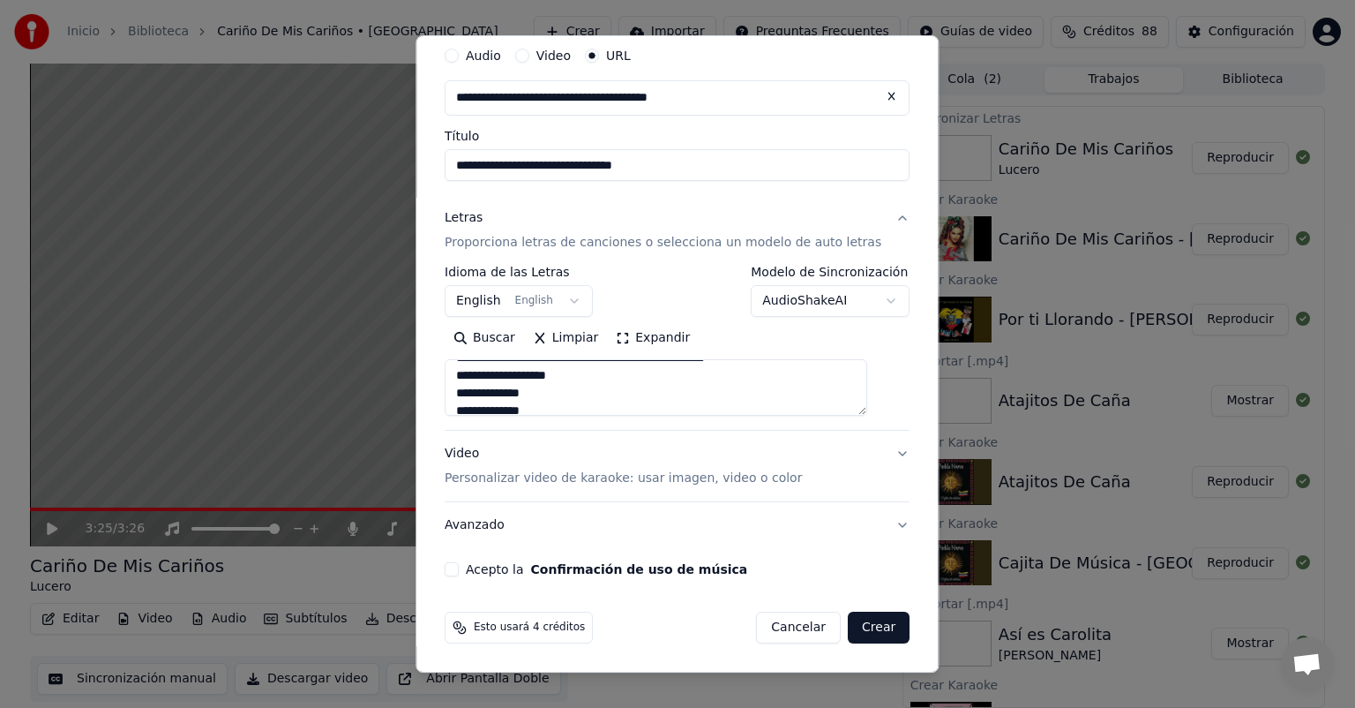
click at [459, 568] on button "Acepto la Confirmación de uso de música" at bounding box center [452, 569] width 14 height 14
click at [850, 623] on button "Crear" at bounding box center [879, 627] width 62 height 32
select select "**"
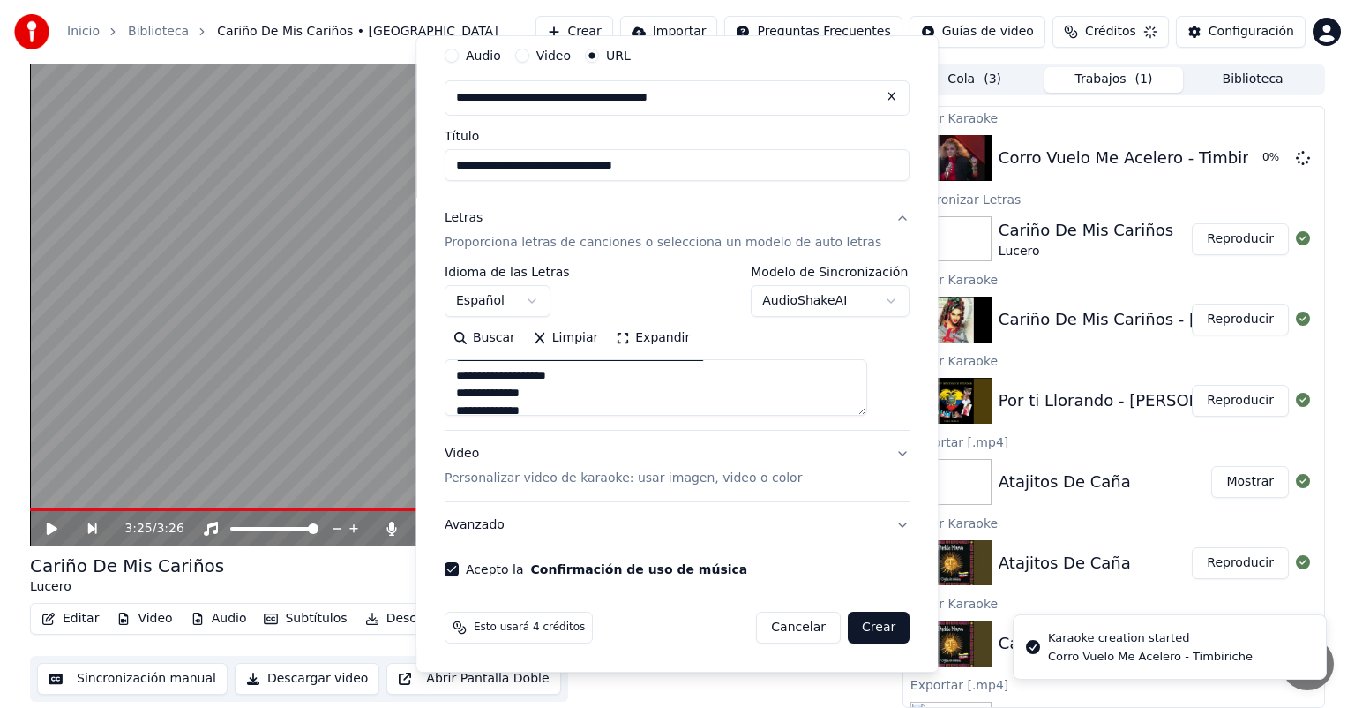
type textarea "**********"
